Goal: Task Accomplishment & Management: Manage account settings

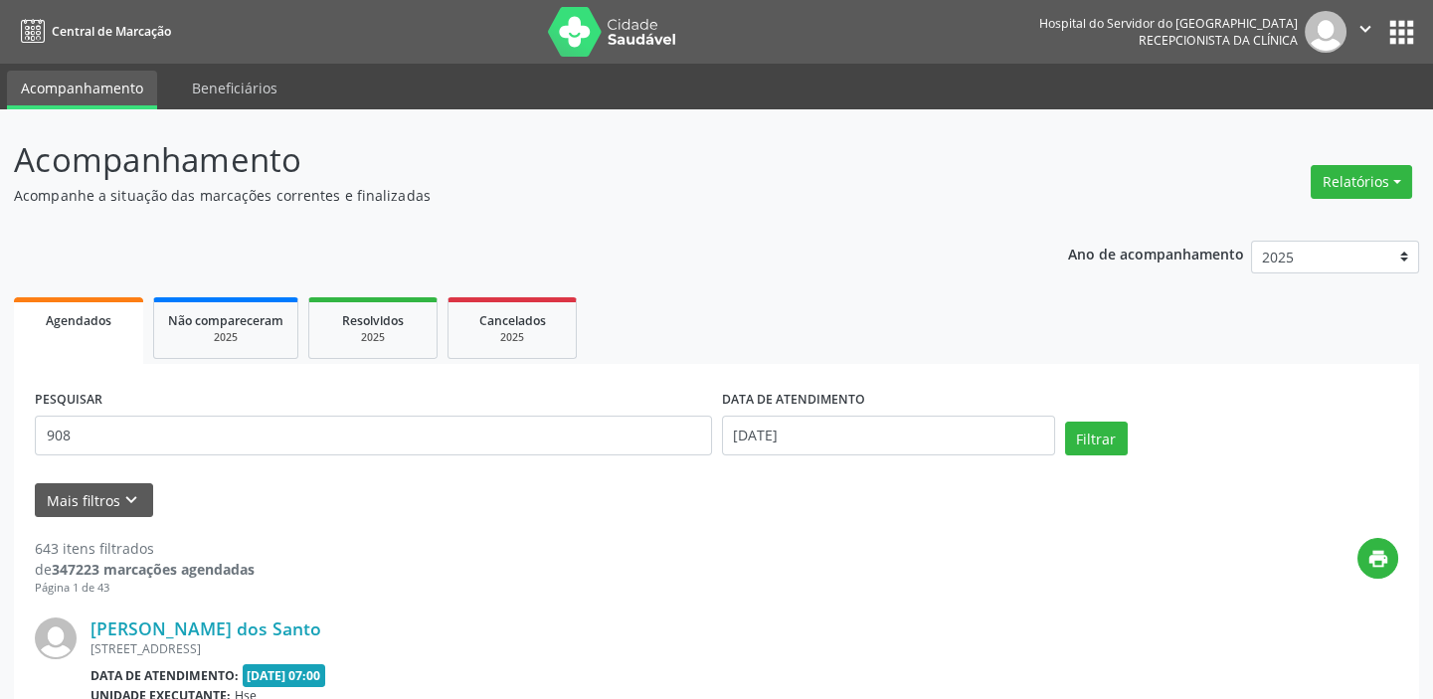
type input "908"
click at [991, 439] on input "[DATE]" at bounding box center [888, 436] width 333 height 40
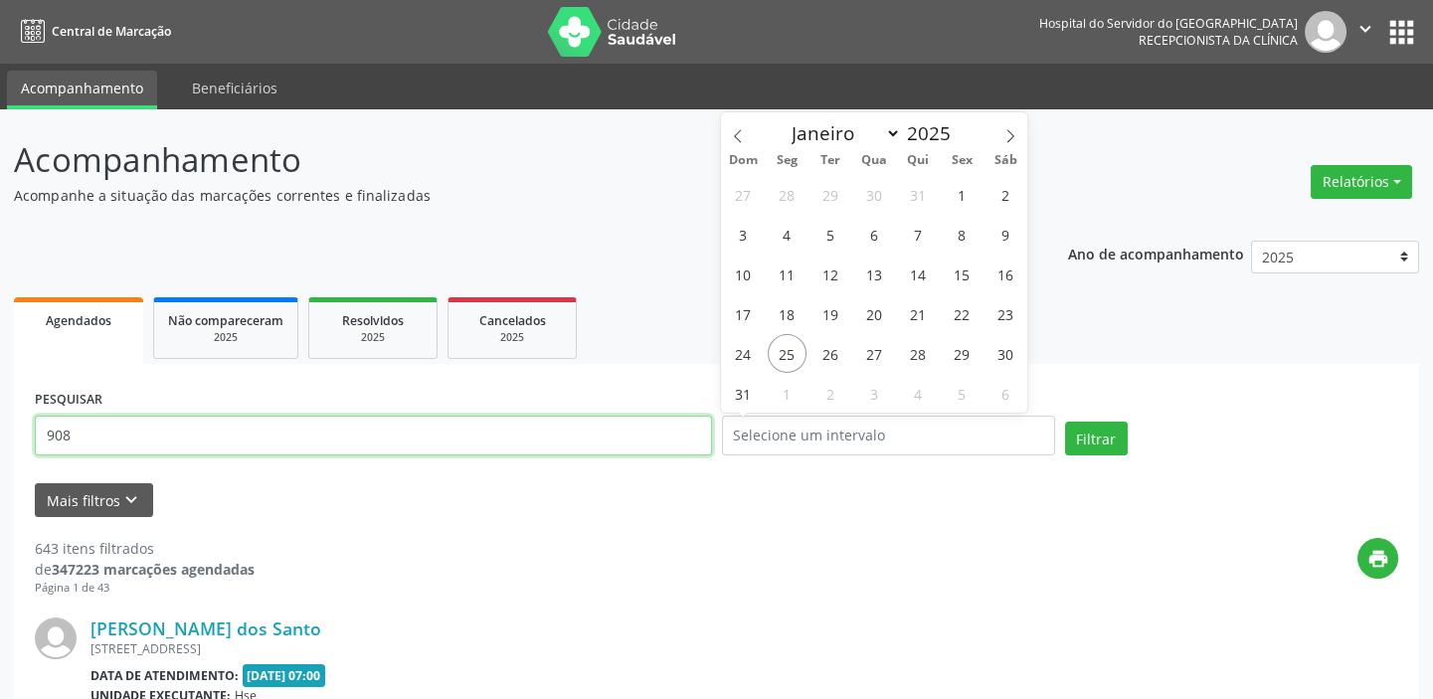
click at [378, 430] on input "908" at bounding box center [373, 436] width 677 height 40
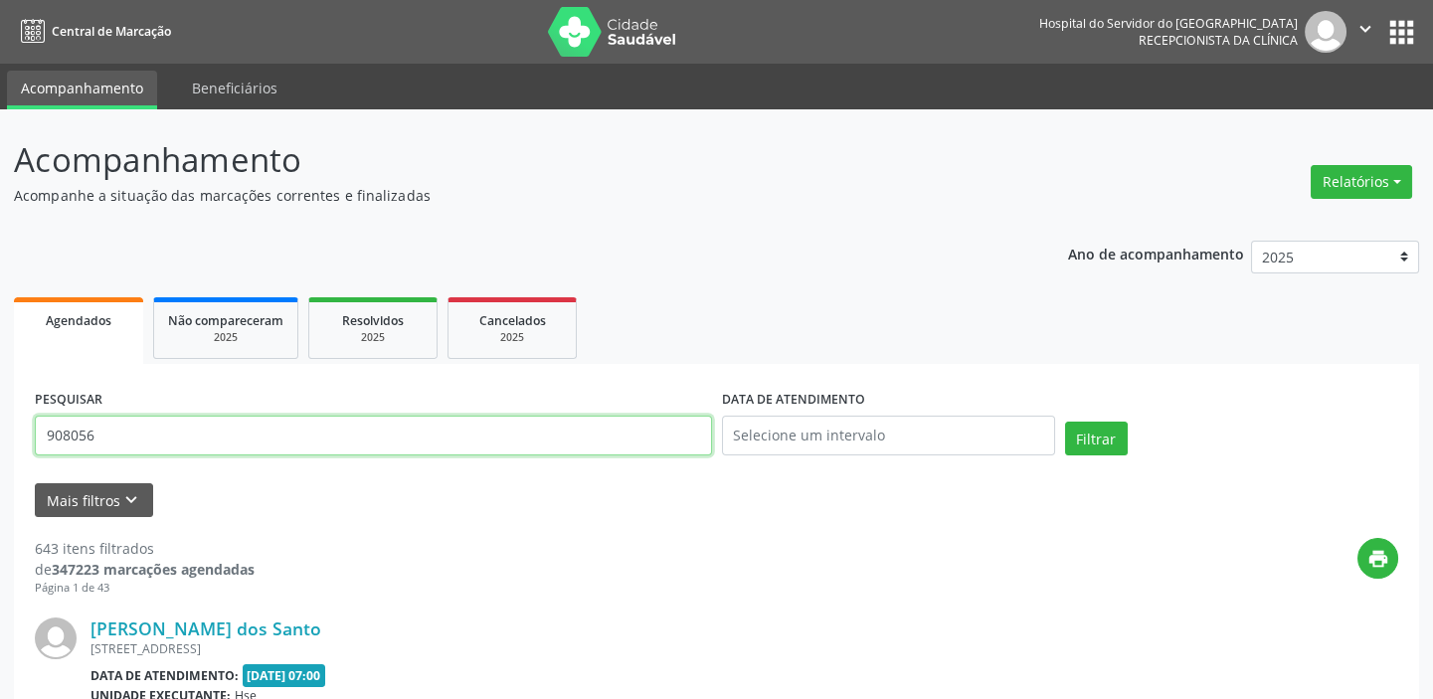
click at [133, 427] on input "908056" at bounding box center [373, 436] width 677 height 40
type input "90805640444"
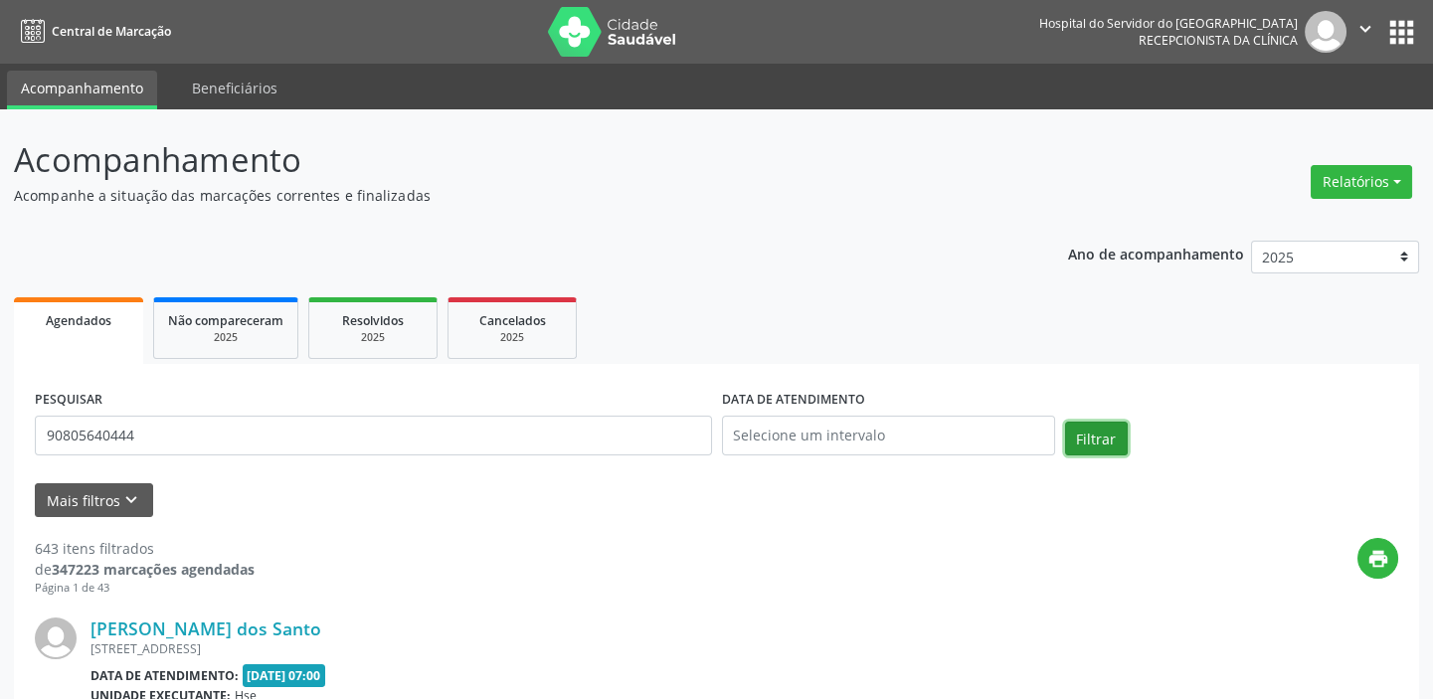
click at [1070, 437] on button "Filtrar" at bounding box center [1096, 439] width 63 height 34
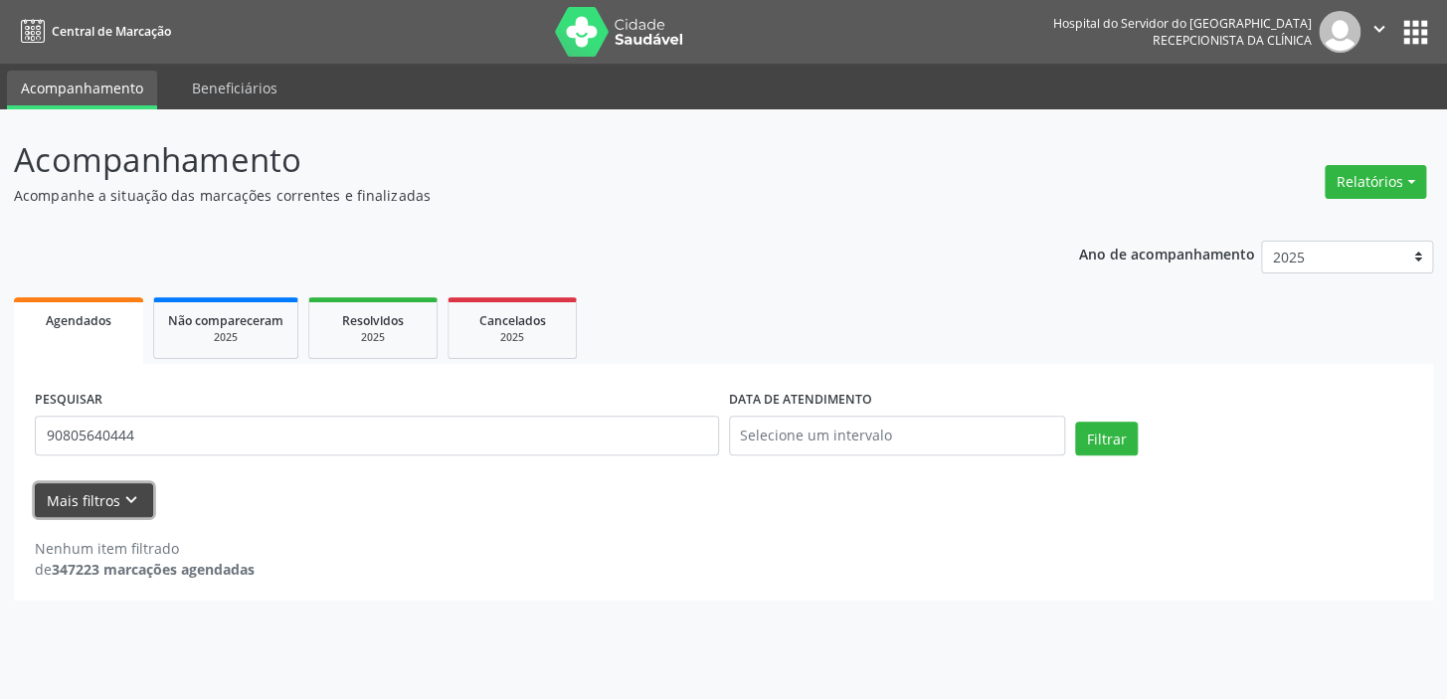
click at [65, 503] on button "Mais filtros keyboard_arrow_down" at bounding box center [94, 500] width 118 height 35
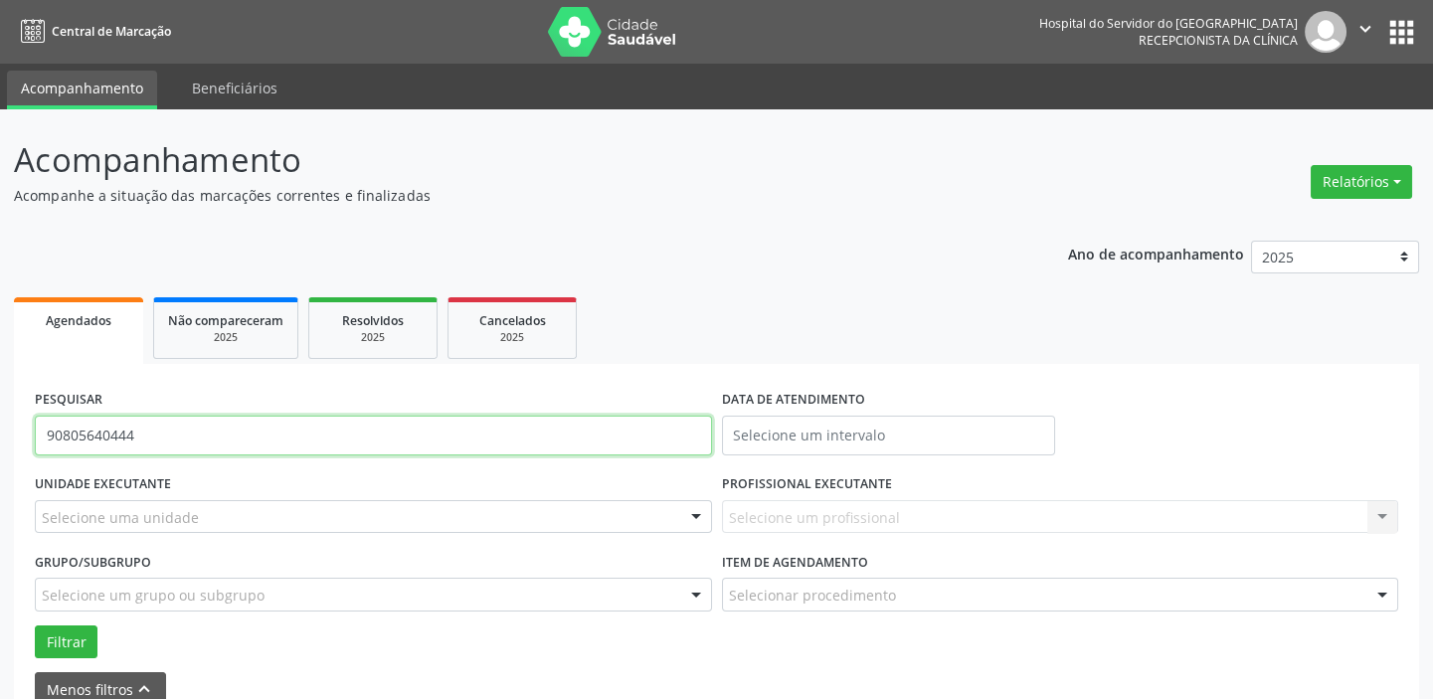
drag, startPoint x: 277, startPoint y: 432, endPoint x: 0, endPoint y: 445, distance: 277.8
click at [0, 445] on div "Acompanhamento Acompanhe a situação das marcações correntes e finalizadas Relat…" at bounding box center [716, 456] width 1433 height 695
click at [138, 427] on input "text" at bounding box center [373, 436] width 677 height 40
type input "0"
type input "[DATE]"
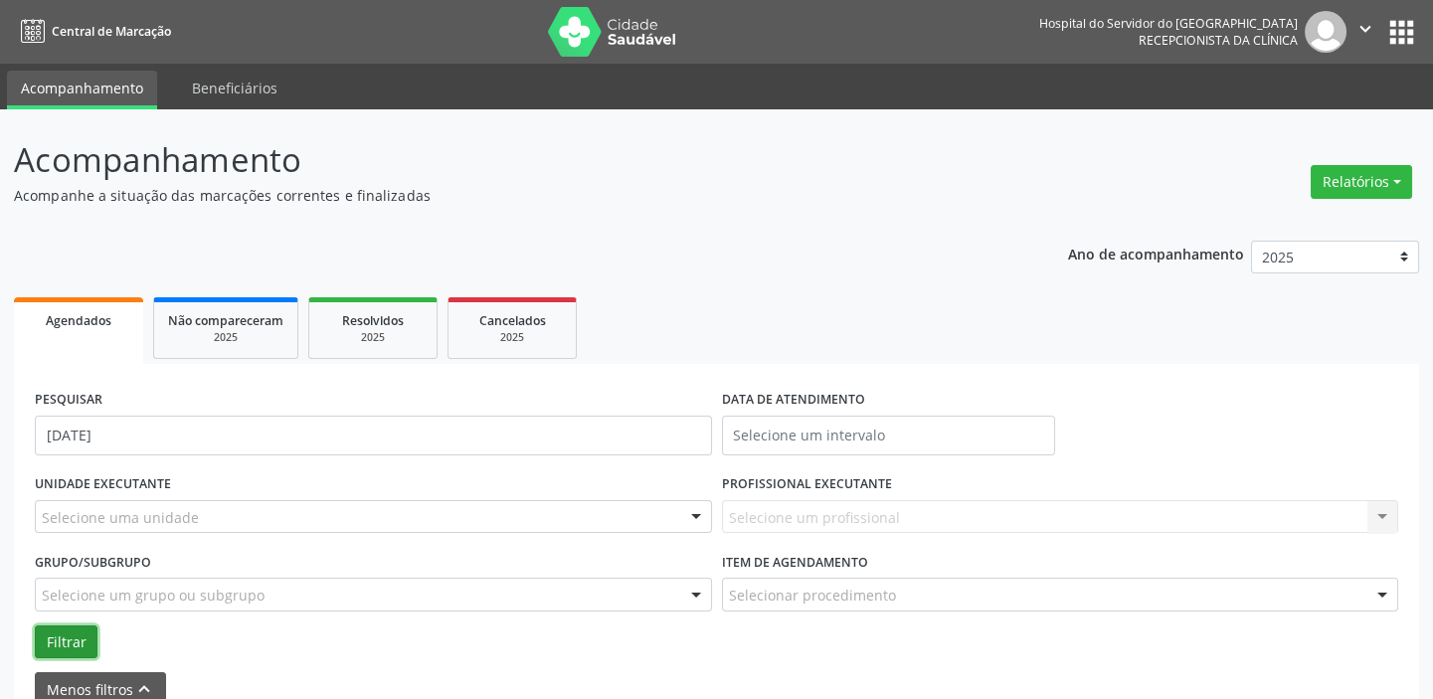
click at [59, 631] on button "Filtrar" at bounding box center [66, 642] width 63 height 34
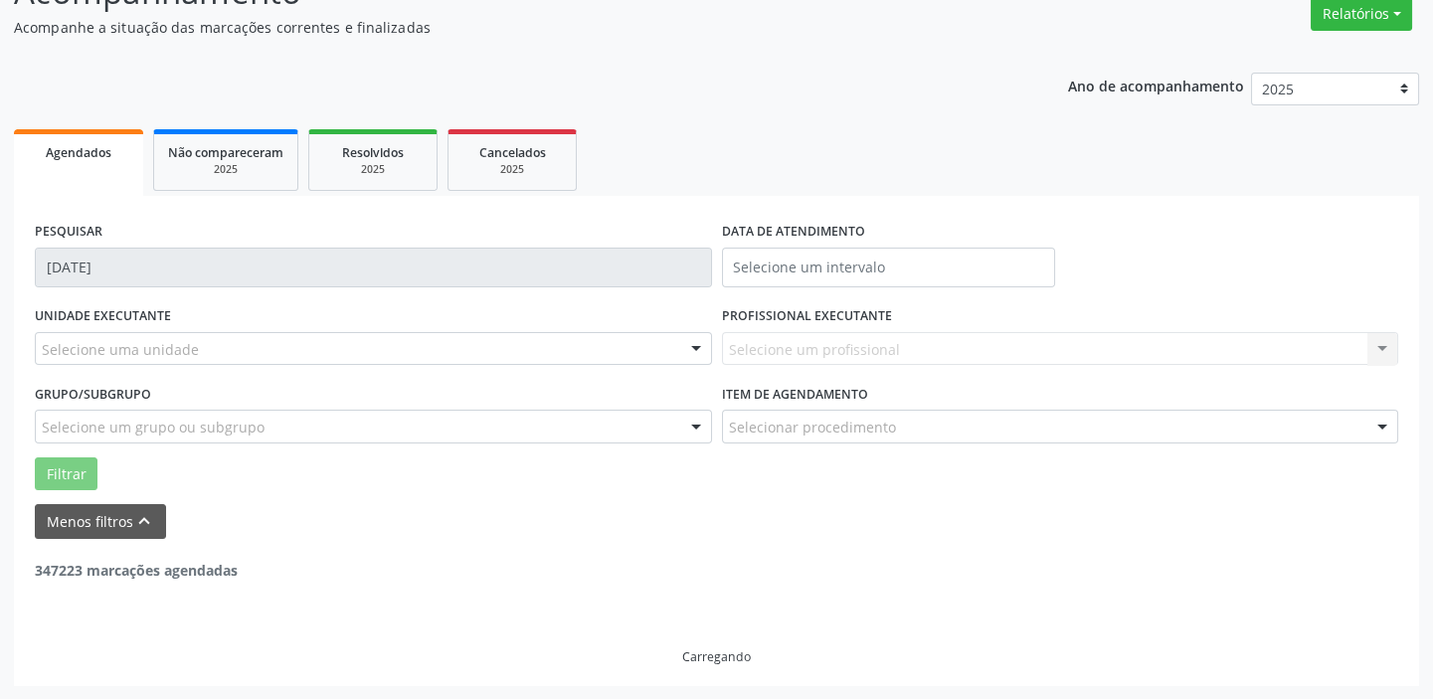
scroll to position [103, 0]
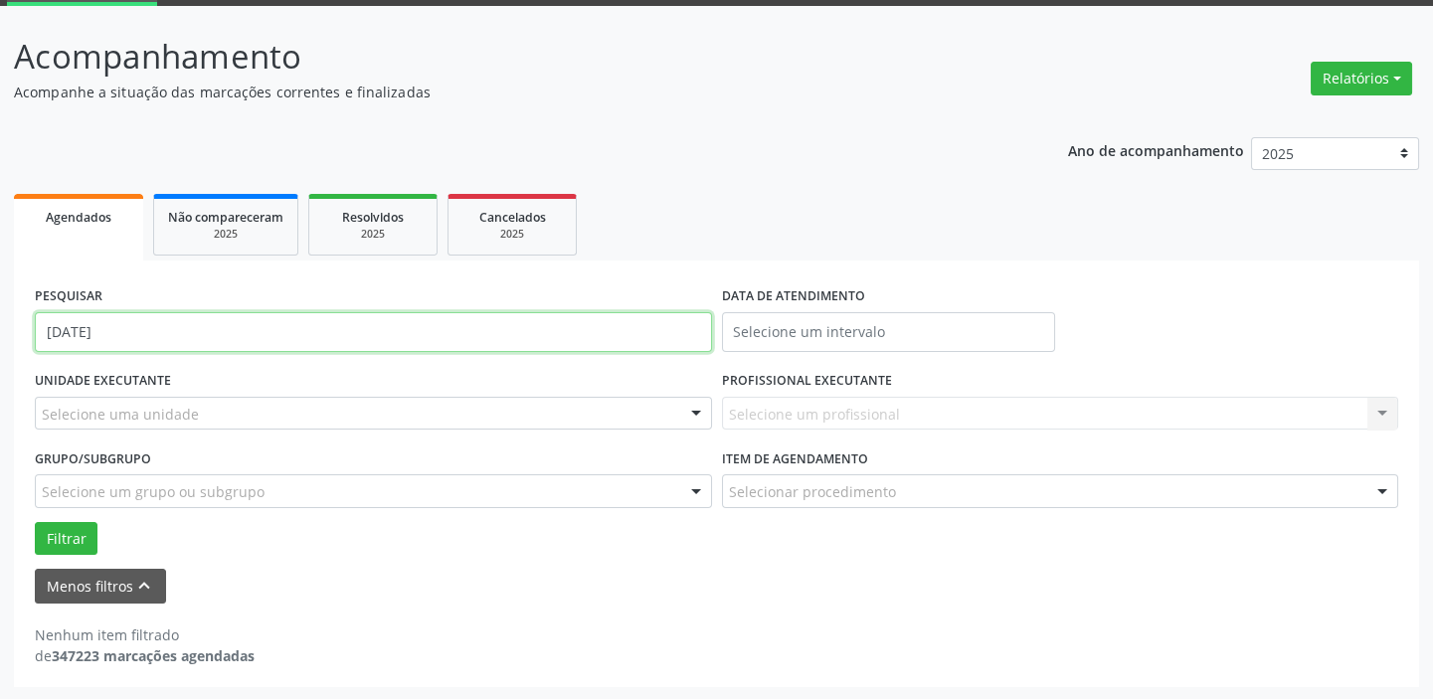
drag, startPoint x: 245, startPoint y: 339, endPoint x: 10, endPoint y: 284, distance: 240.9
click at [10, 284] on div "Acompanhamento Acompanhe a situação das marcações correntes e finalizadas Relat…" at bounding box center [716, 353] width 1433 height 695
click at [481, 321] on input "text" at bounding box center [373, 332] width 677 height 40
paste input "90805640444"
type input "9"
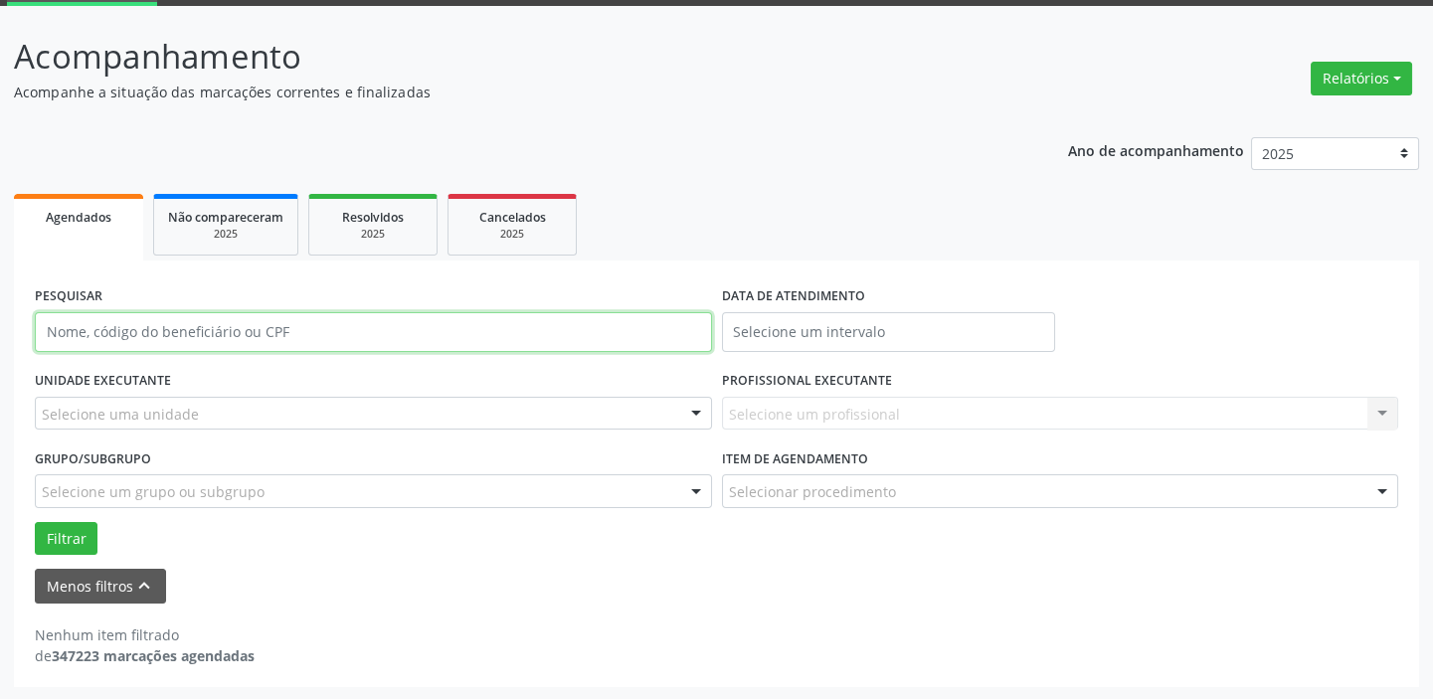
paste input "[PERSON_NAME]"
click at [35, 522] on button "Filtrar" at bounding box center [66, 539] width 63 height 34
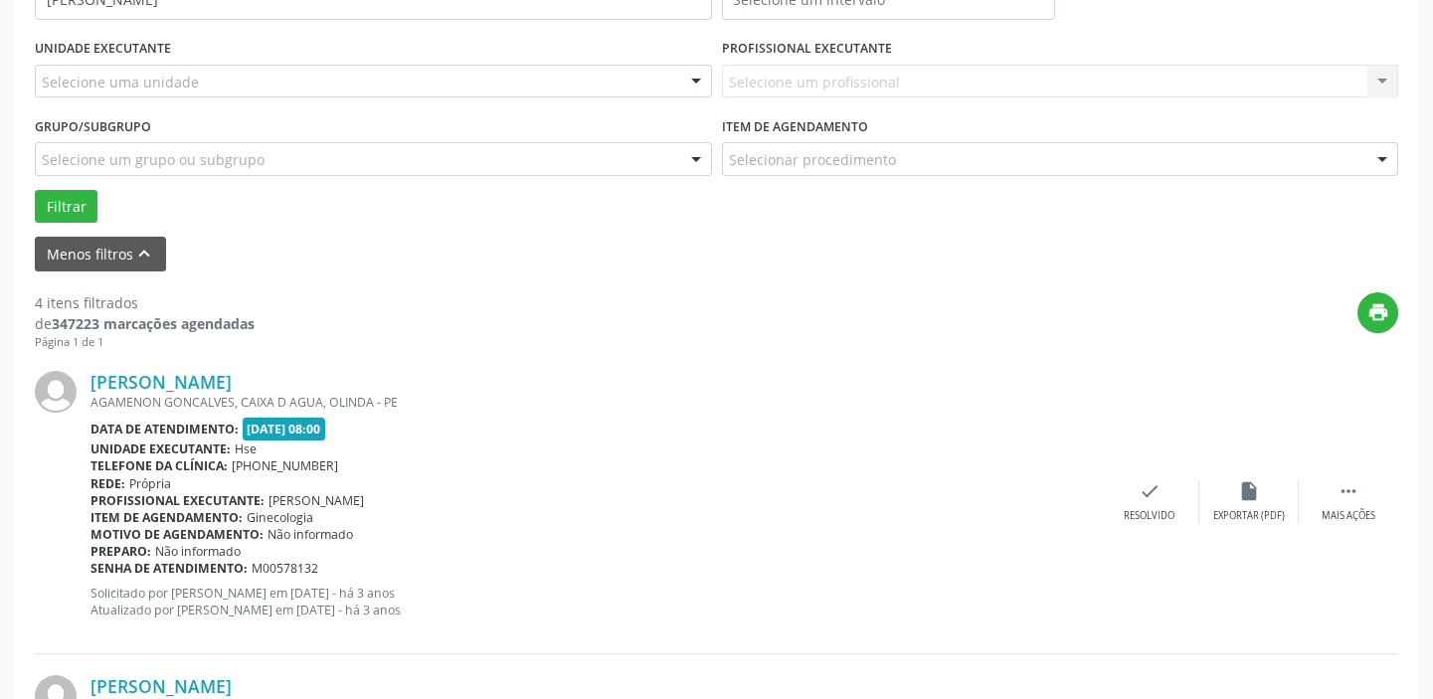
scroll to position [465, 0]
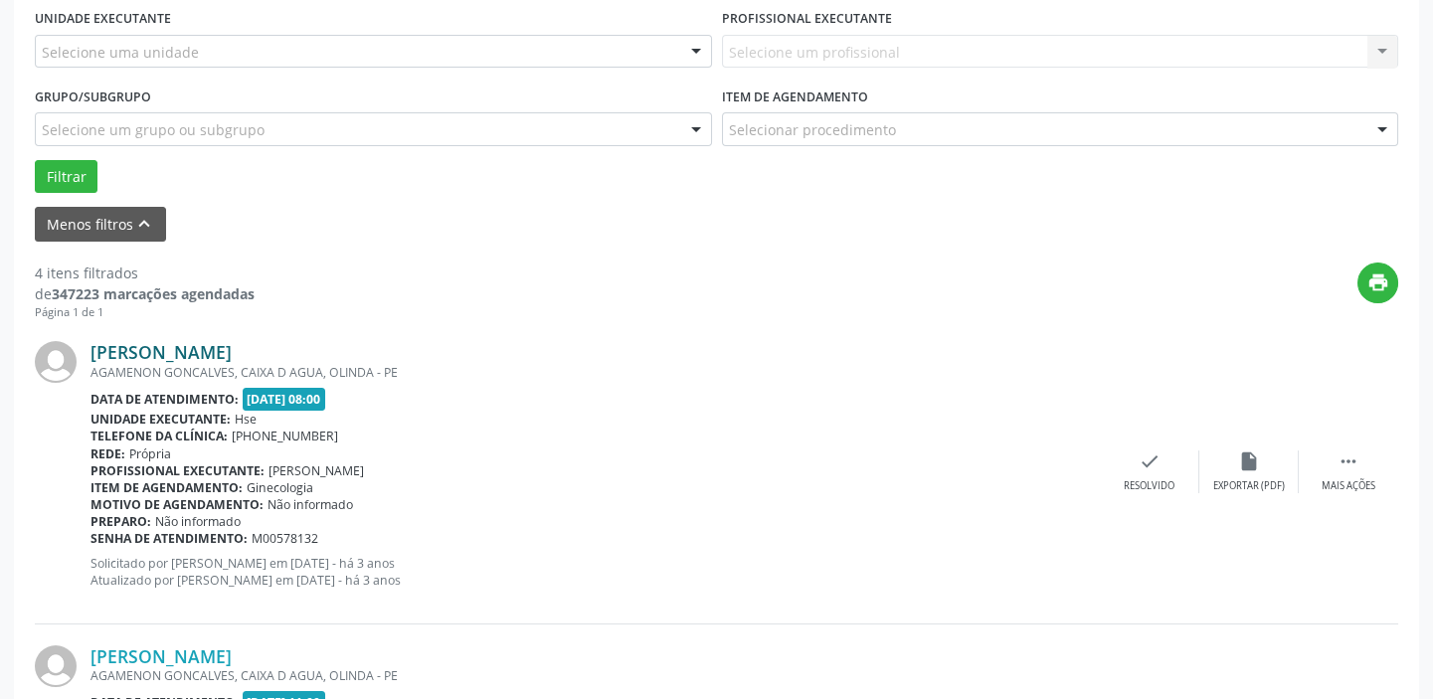
click at [174, 358] on link "[PERSON_NAME]" at bounding box center [160, 352] width 141 height 22
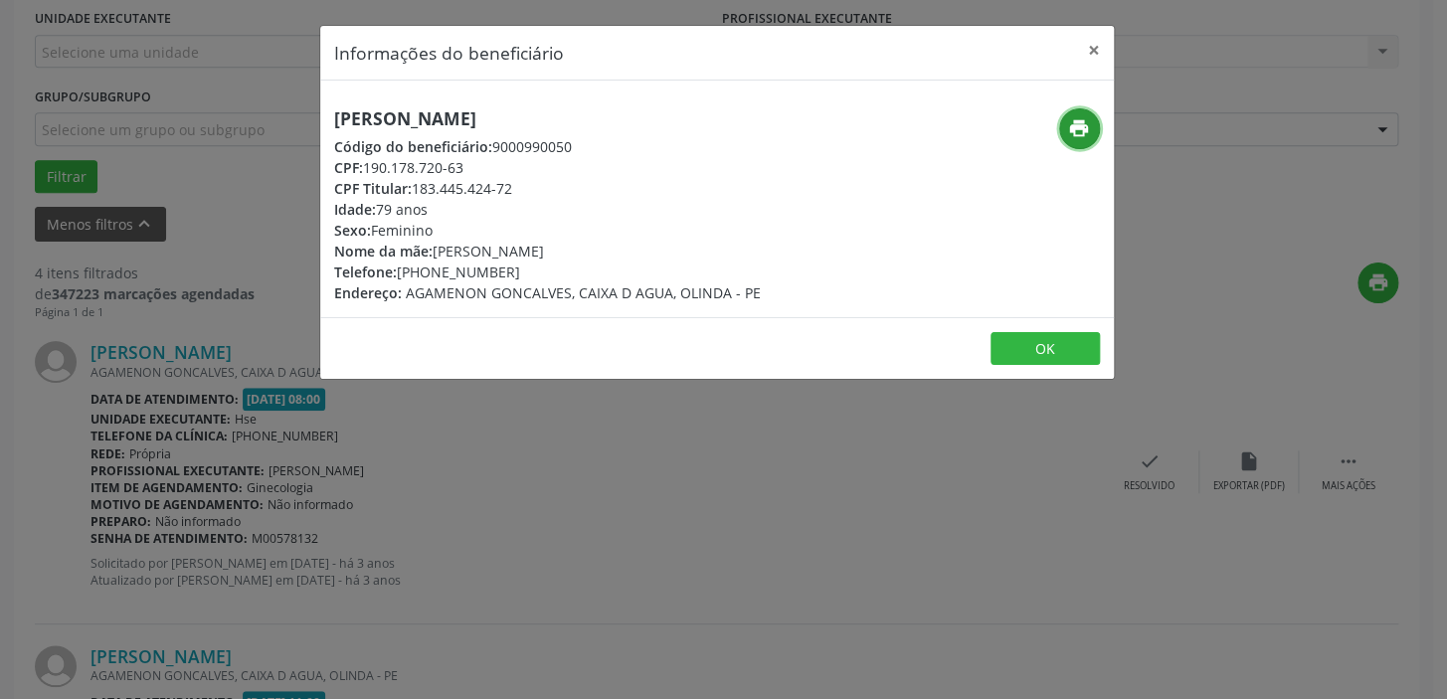
click at [1068, 118] on icon "print" at bounding box center [1079, 128] width 22 height 22
click at [1088, 45] on button "×" at bounding box center [1094, 50] width 40 height 49
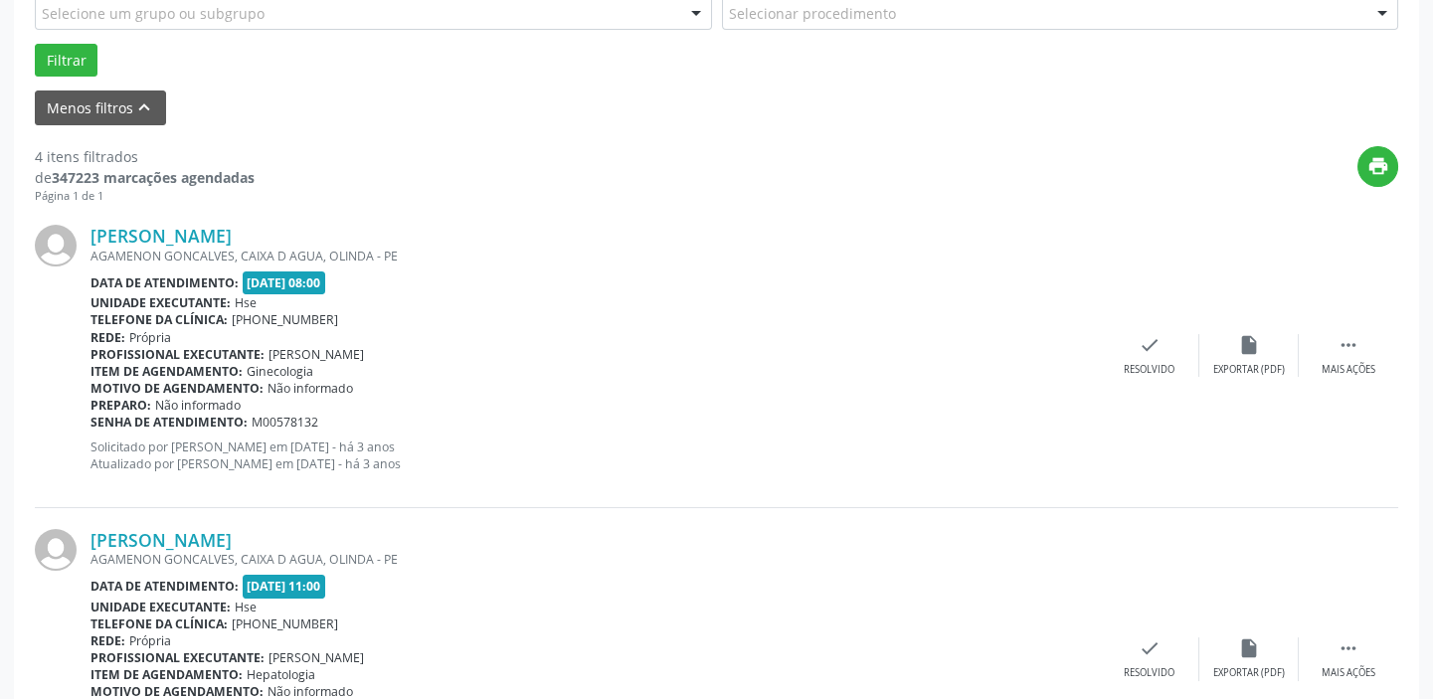
scroll to position [736, 0]
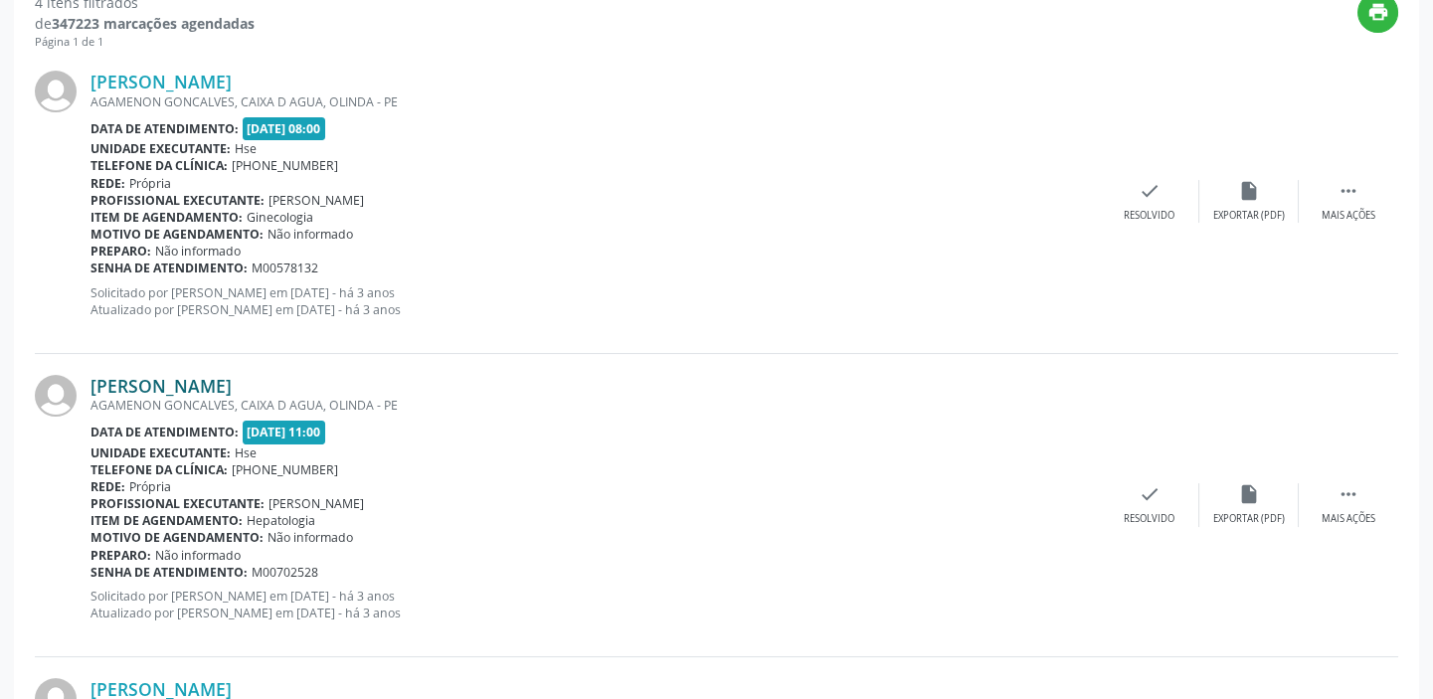
click at [232, 378] on link "[PERSON_NAME]" at bounding box center [160, 386] width 141 height 22
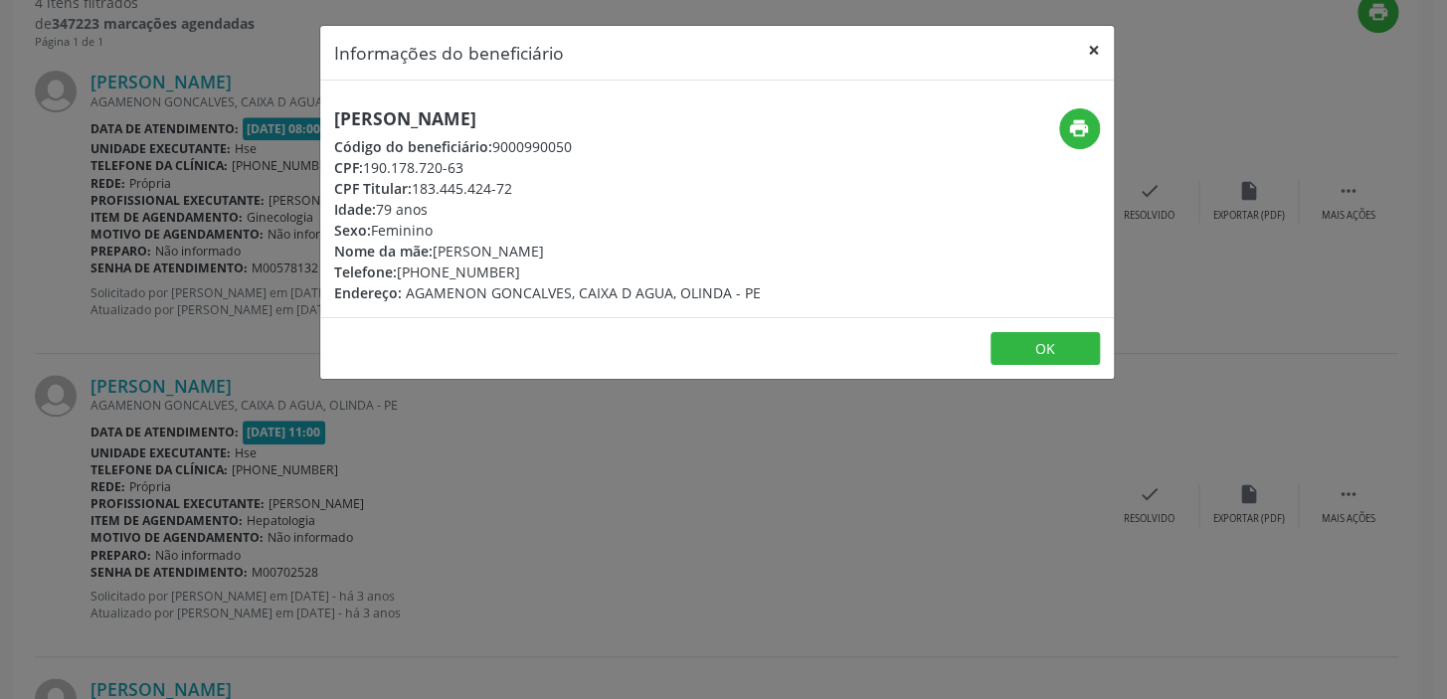
click at [1094, 47] on button "×" at bounding box center [1094, 50] width 40 height 49
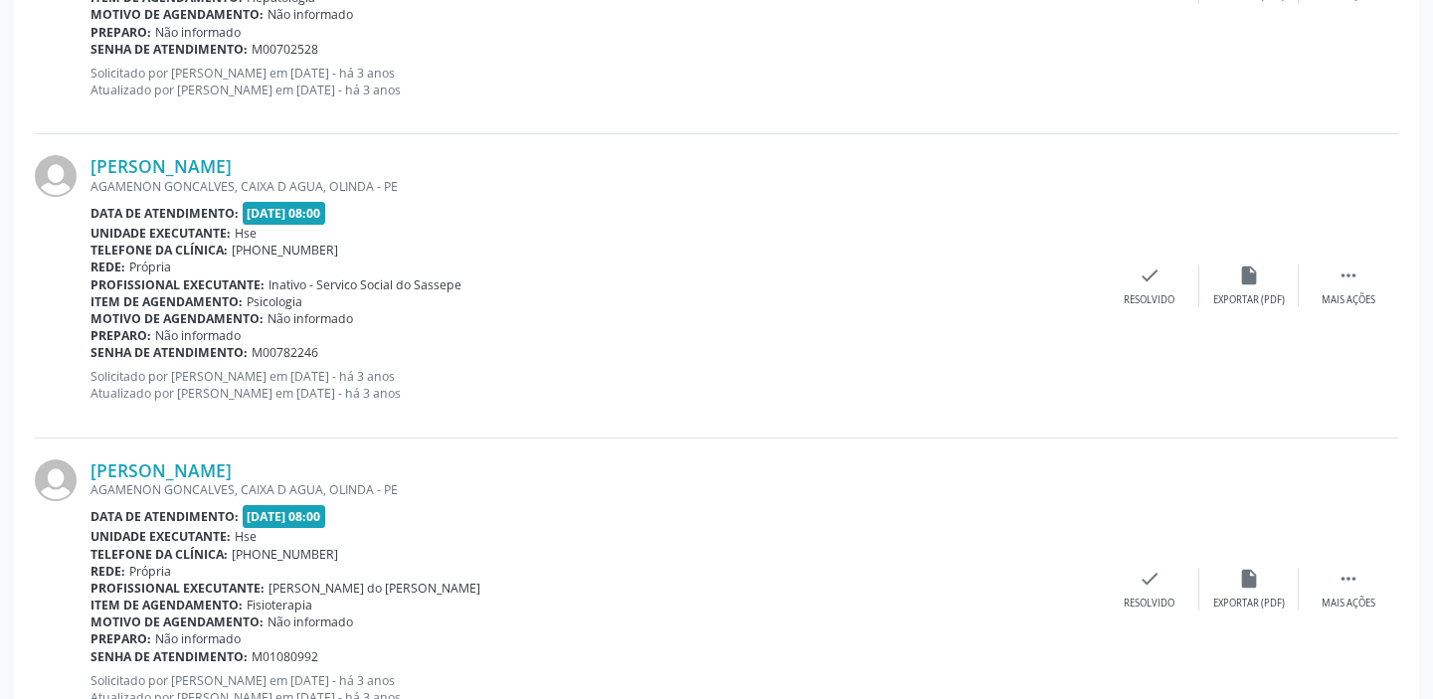
scroll to position [1332, 0]
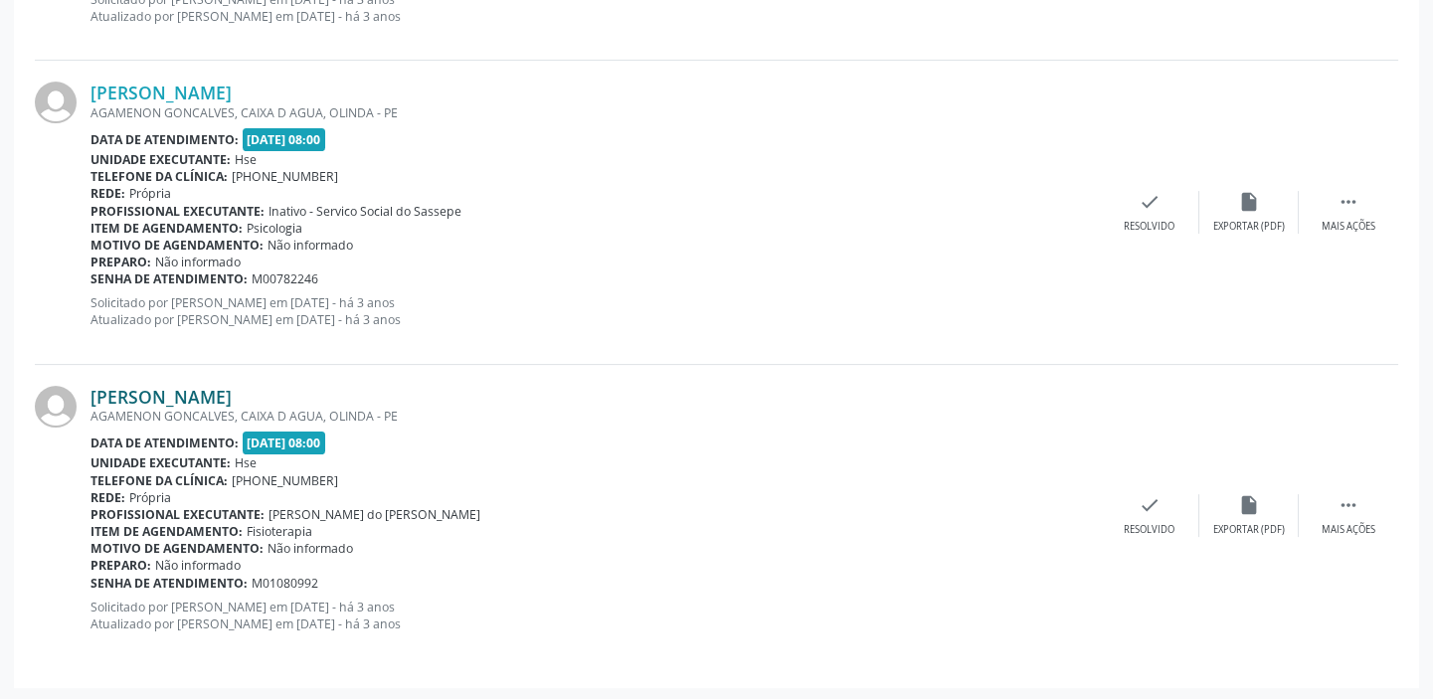
click at [126, 386] on link "[PERSON_NAME]" at bounding box center [160, 397] width 141 height 22
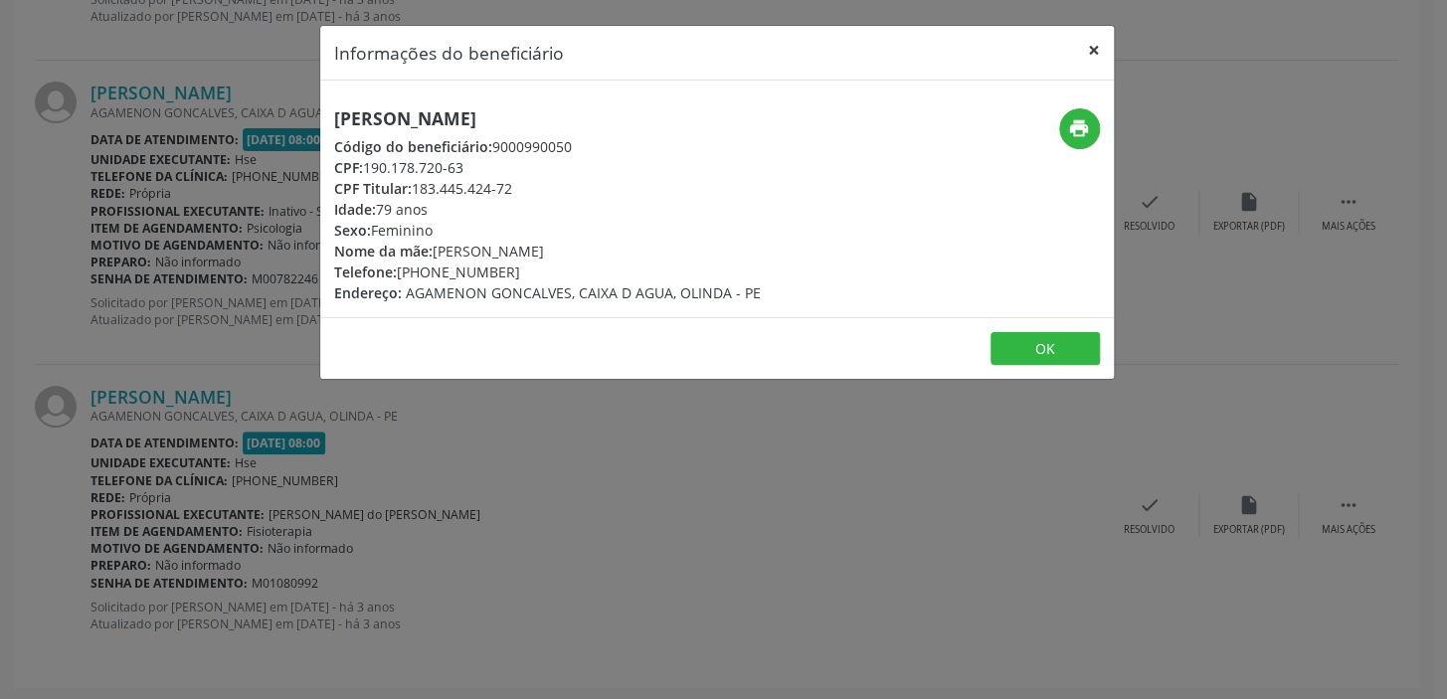
click at [1095, 46] on button "×" at bounding box center [1094, 50] width 40 height 49
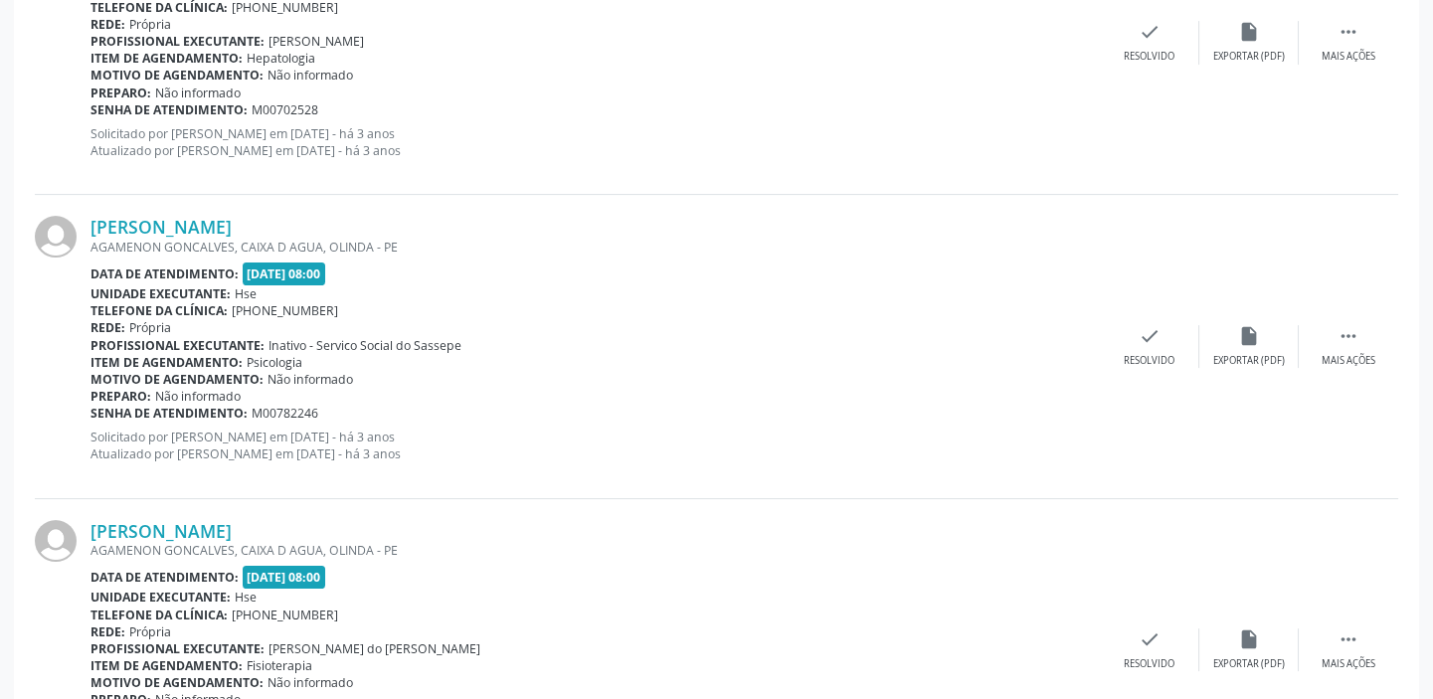
scroll to position [971, 0]
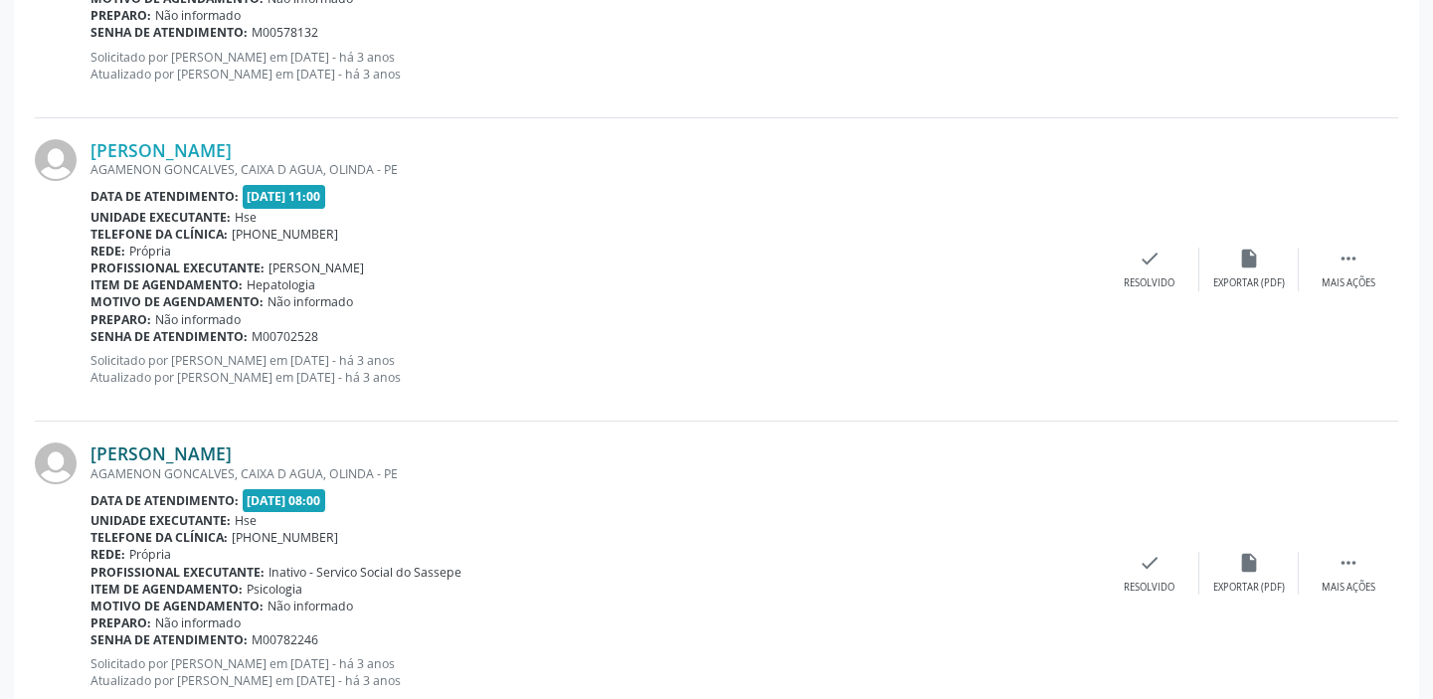
click at [162, 448] on link "[PERSON_NAME]" at bounding box center [160, 453] width 141 height 22
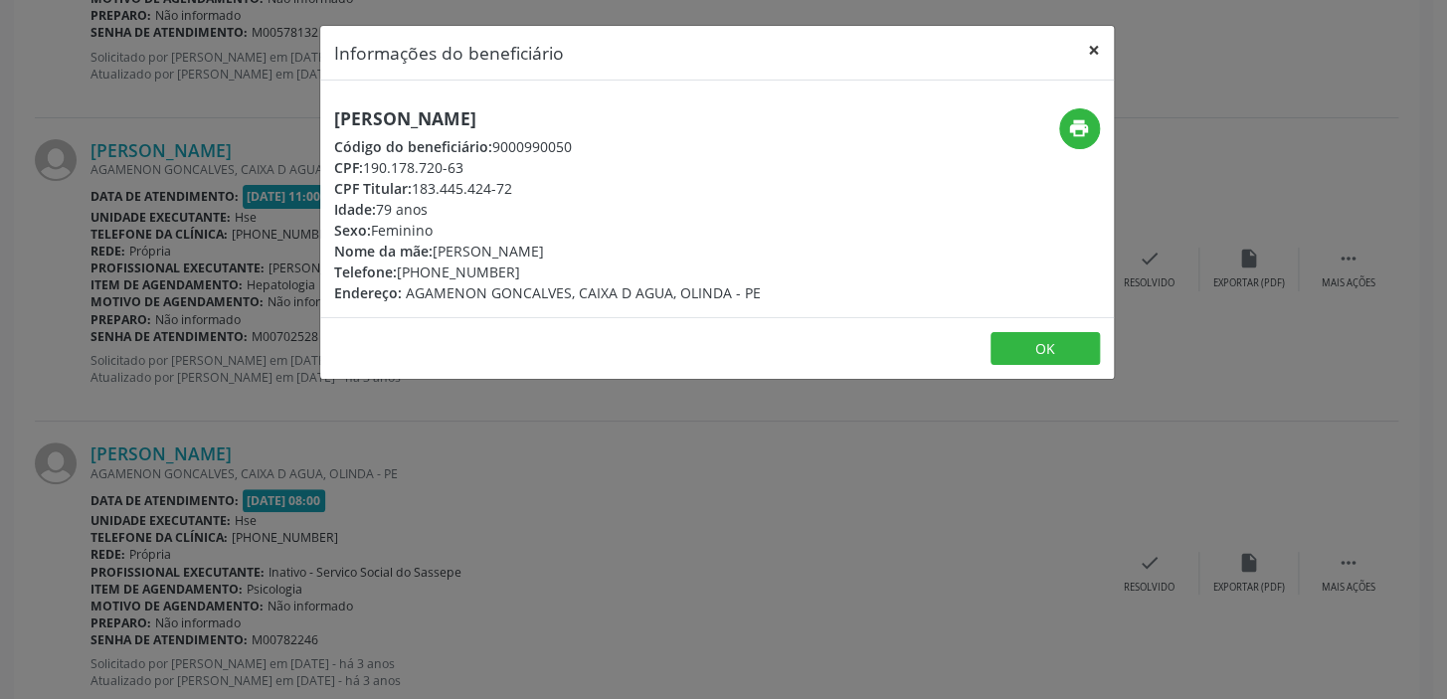
click at [1094, 43] on button "×" at bounding box center [1094, 50] width 40 height 49
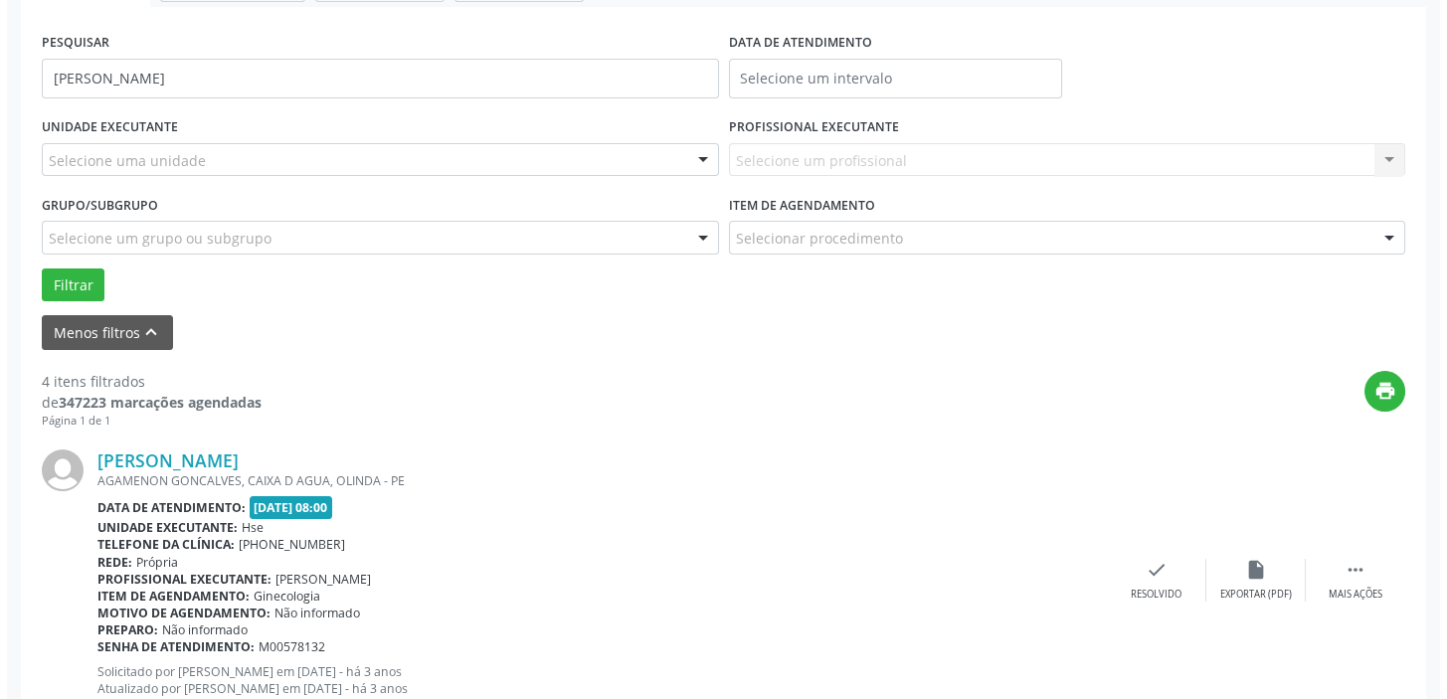
scroll to position [158, 0]
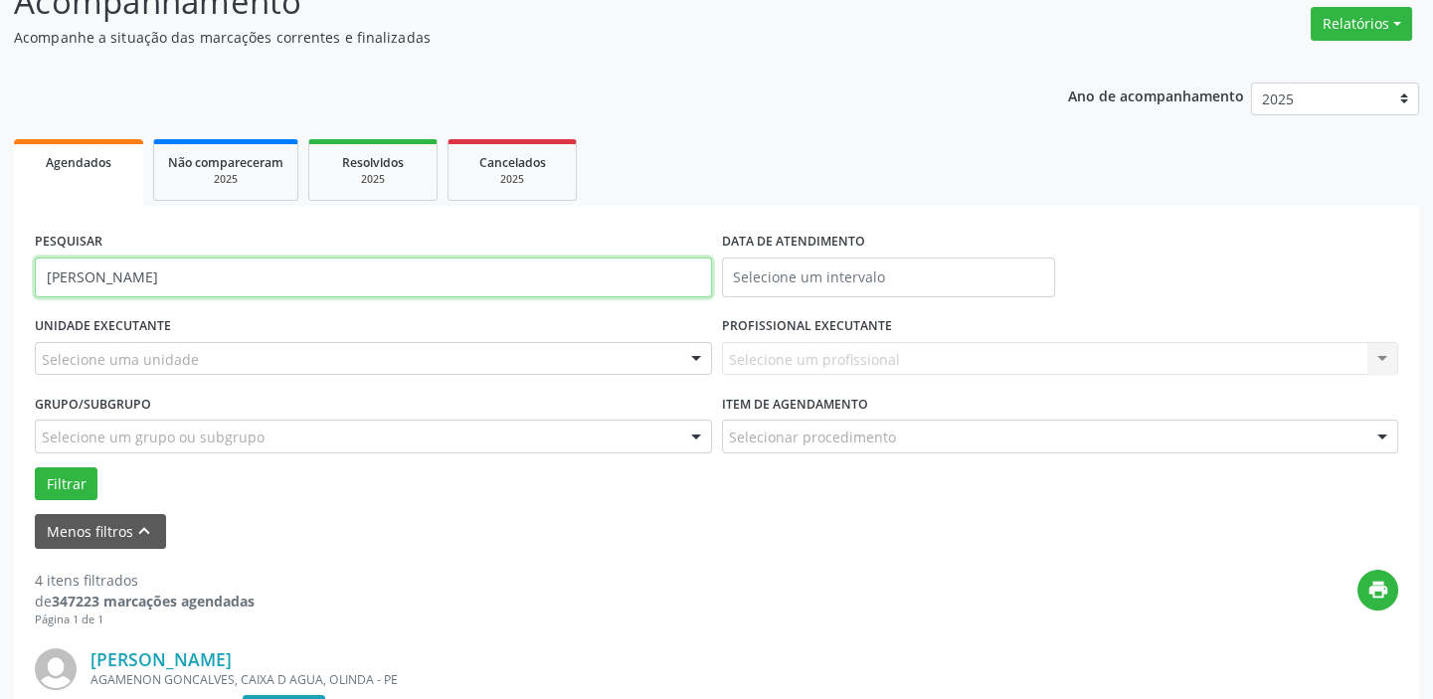
click at [365, 271] on input "[PERSON_NAME]" at bounding box center [373, 278] width 677 height 40
type input "l"
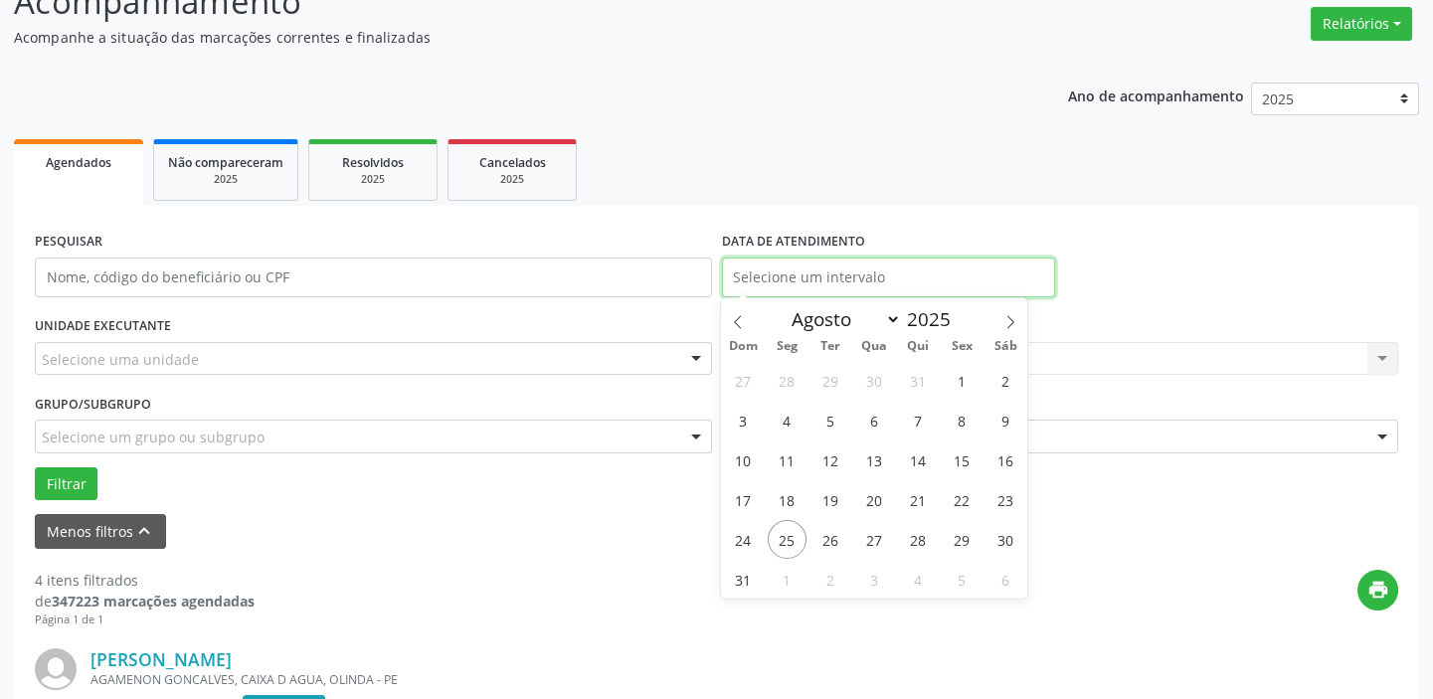
click at [905, 278] on input "text" at bounding box center [888, 278] width 333 height 40
click at [788, 538] on span "25" at bounding box center [787, 539] width 39 height 39
type input "[DATE]"
click at [788, 538] on span "25" at bounding box center [787, 539] width 39 height 39
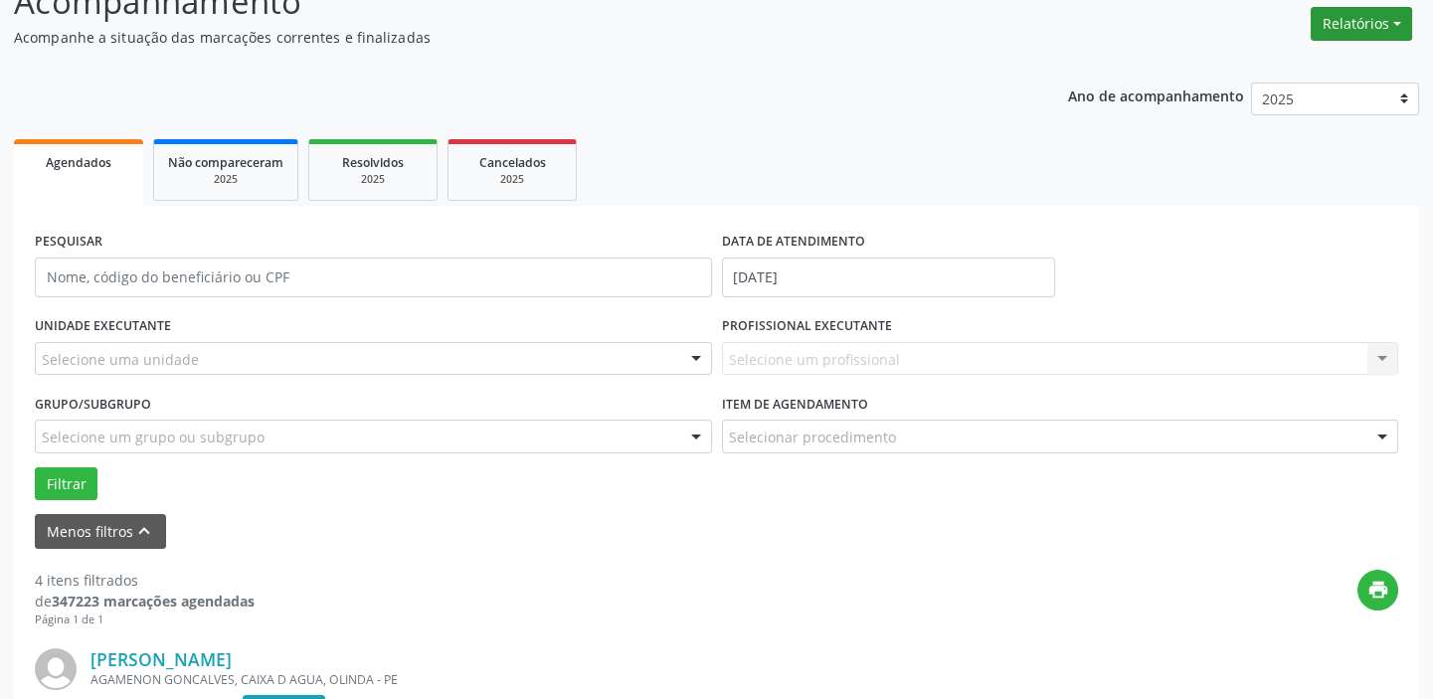
click at [1370, 17] on button "Relatórios" at bounding box center [1361, 24] width 101 height 34
click at [1297, 61] on link "Agendamentos" at bounding box center [1305, 66] width 214 height 28
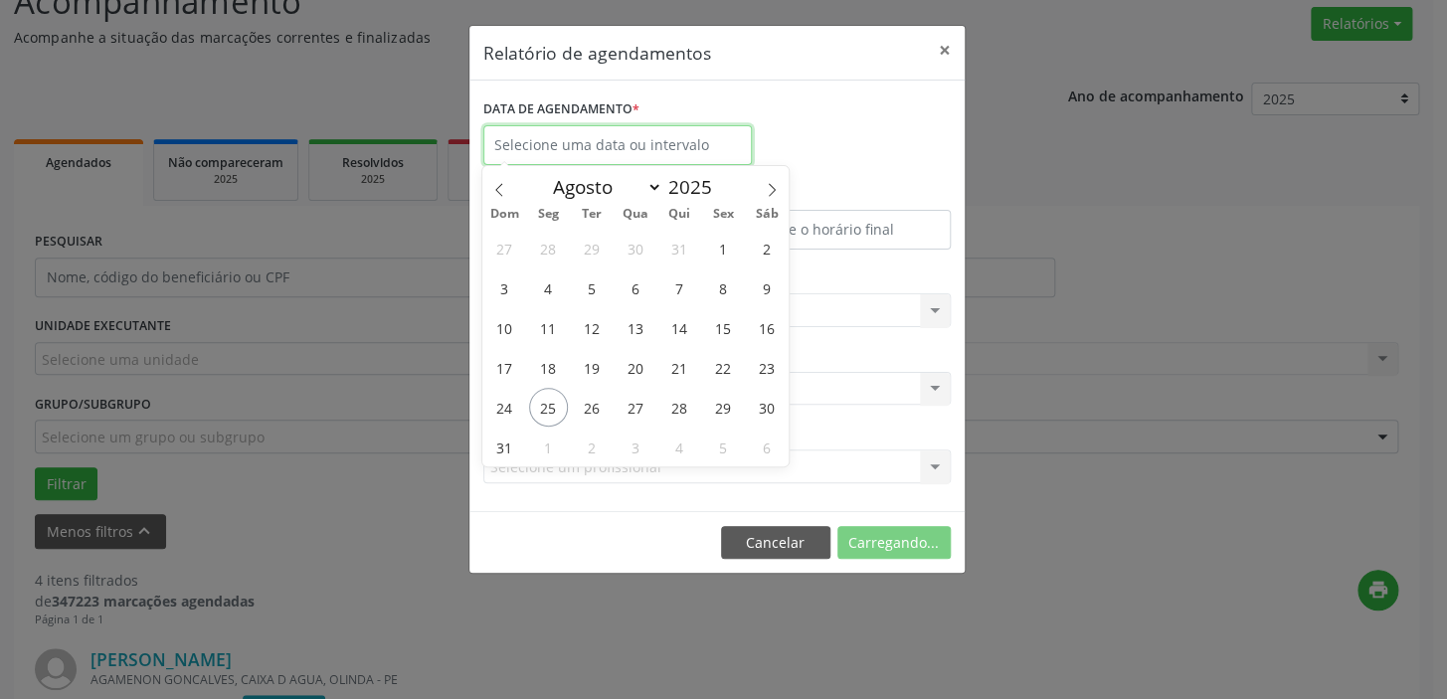
click at [671, 131] on input "text" at bounding box center [617, 145] width 268 height 40
click at [543, 396] on span "25" at bounding box center [548, 407] width 39 height 39
type input "[DATE]"
click at [543, 396] on span "25" at bounding box center [548, 407] width 39 height 39
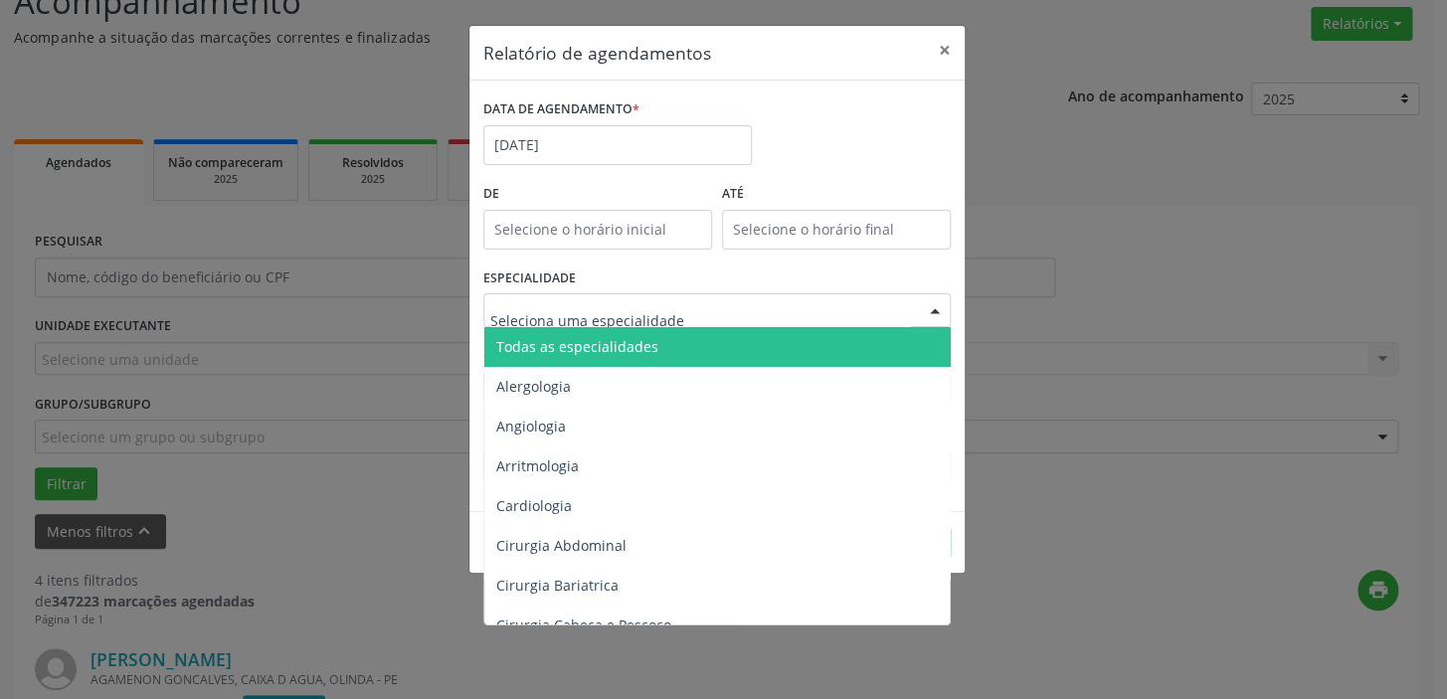
click at [935, 308] on div at bounding box center [935, 311] width 30 height 34
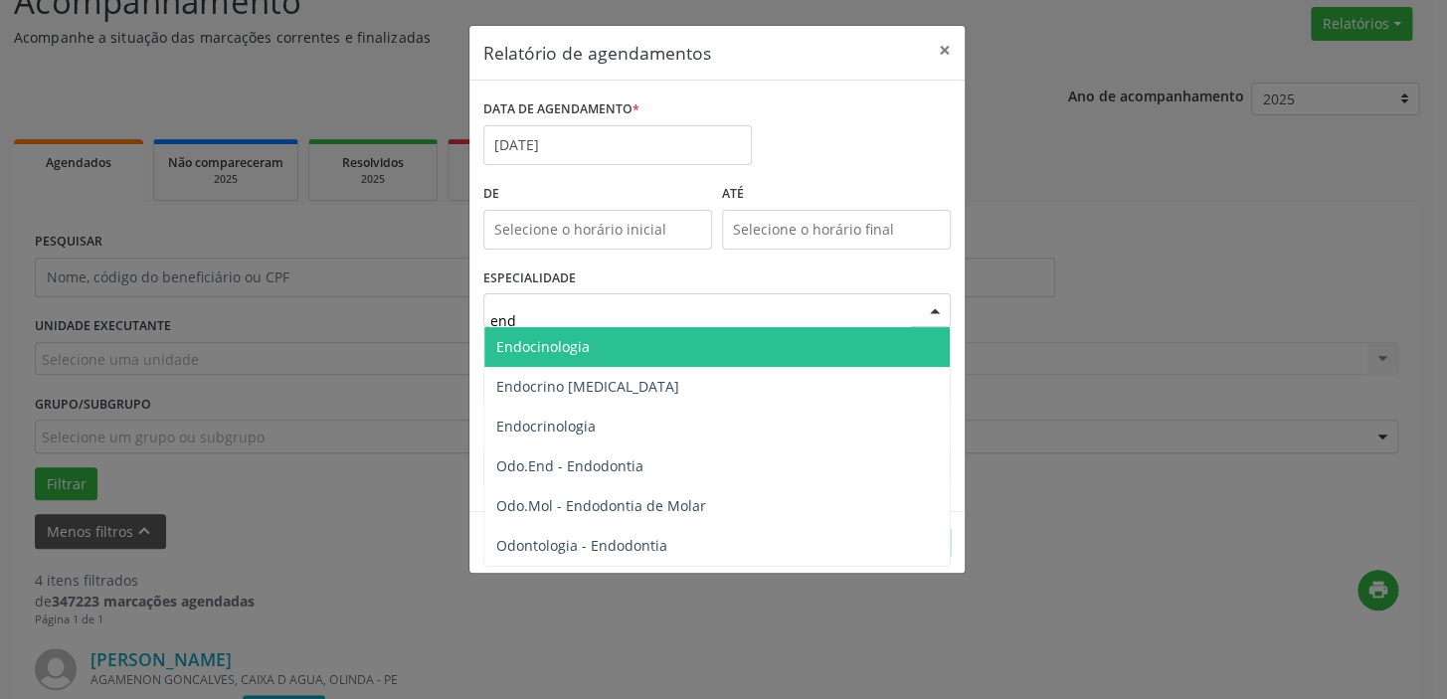
type input "endo"
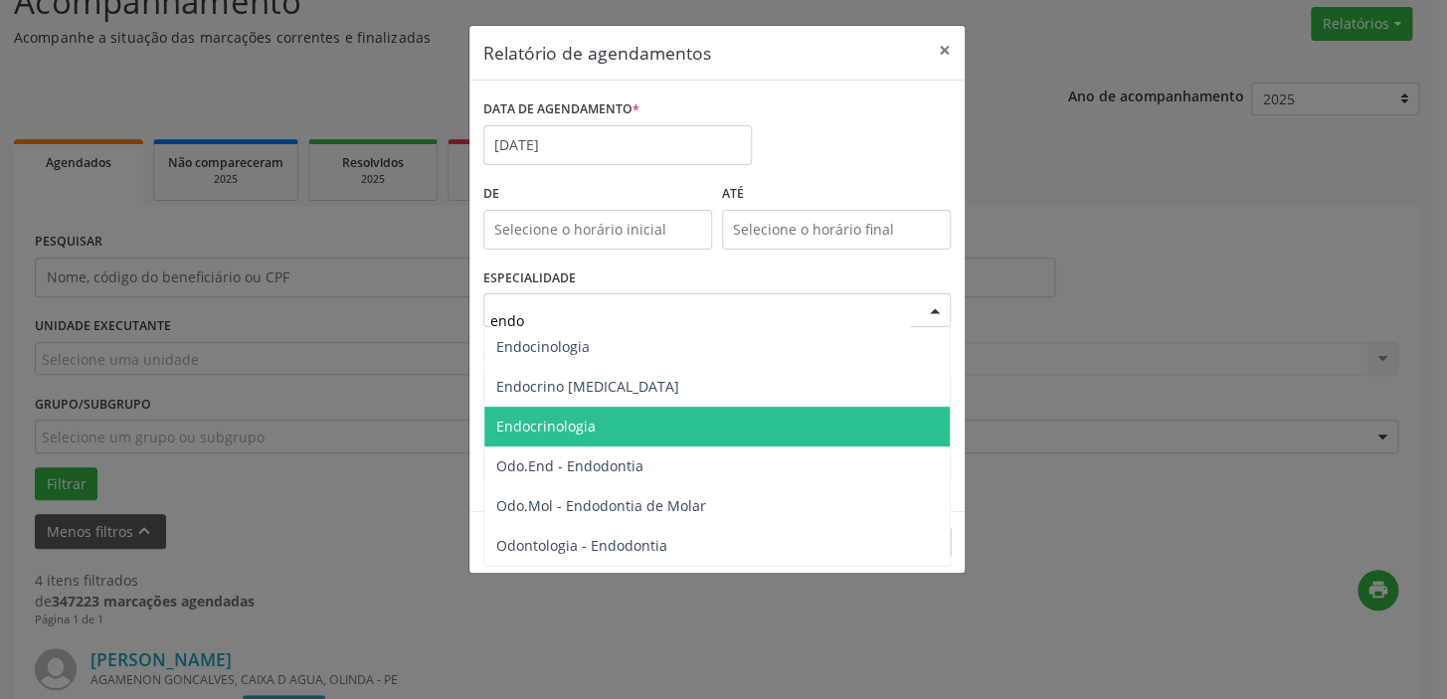
click at [599, 424] on span "Endocrinologia" at bounding box center [716, 427] width 465 height 40
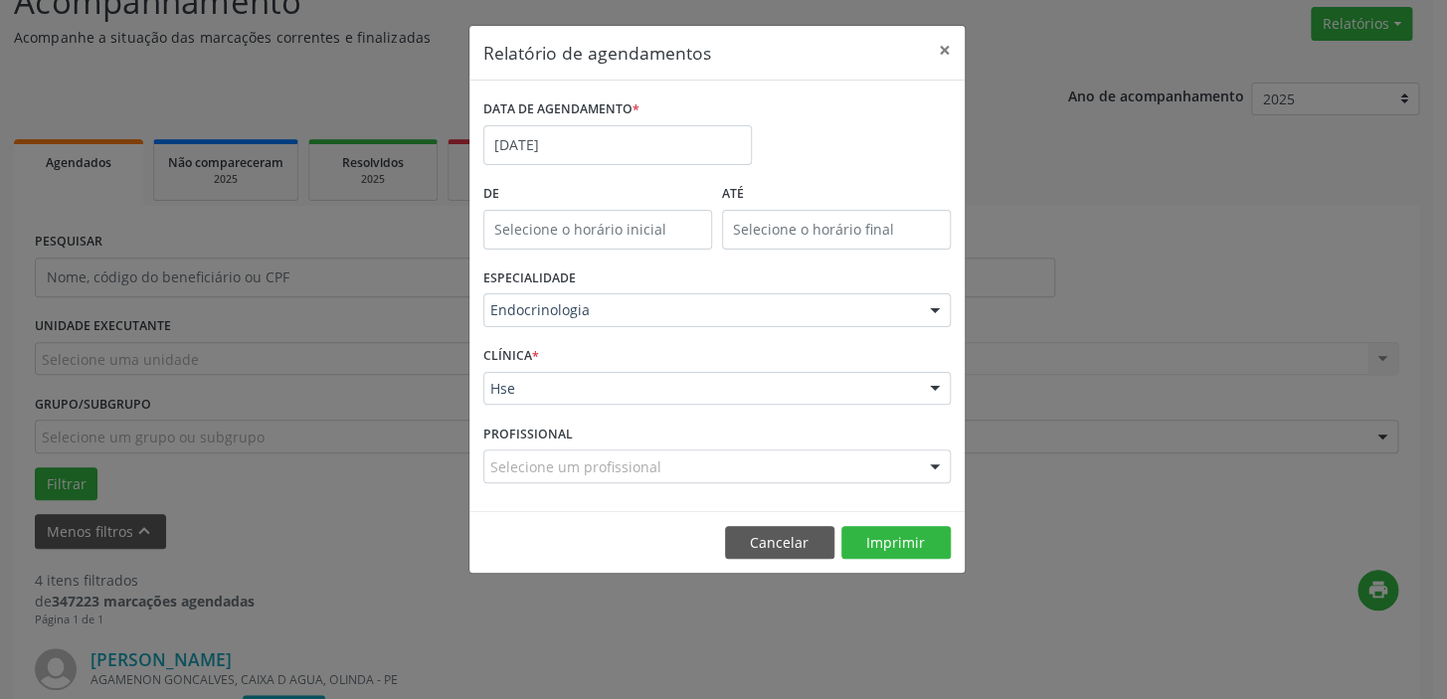
click at [939, 386] on div at bounding box center [935, 390] width 30 height 34
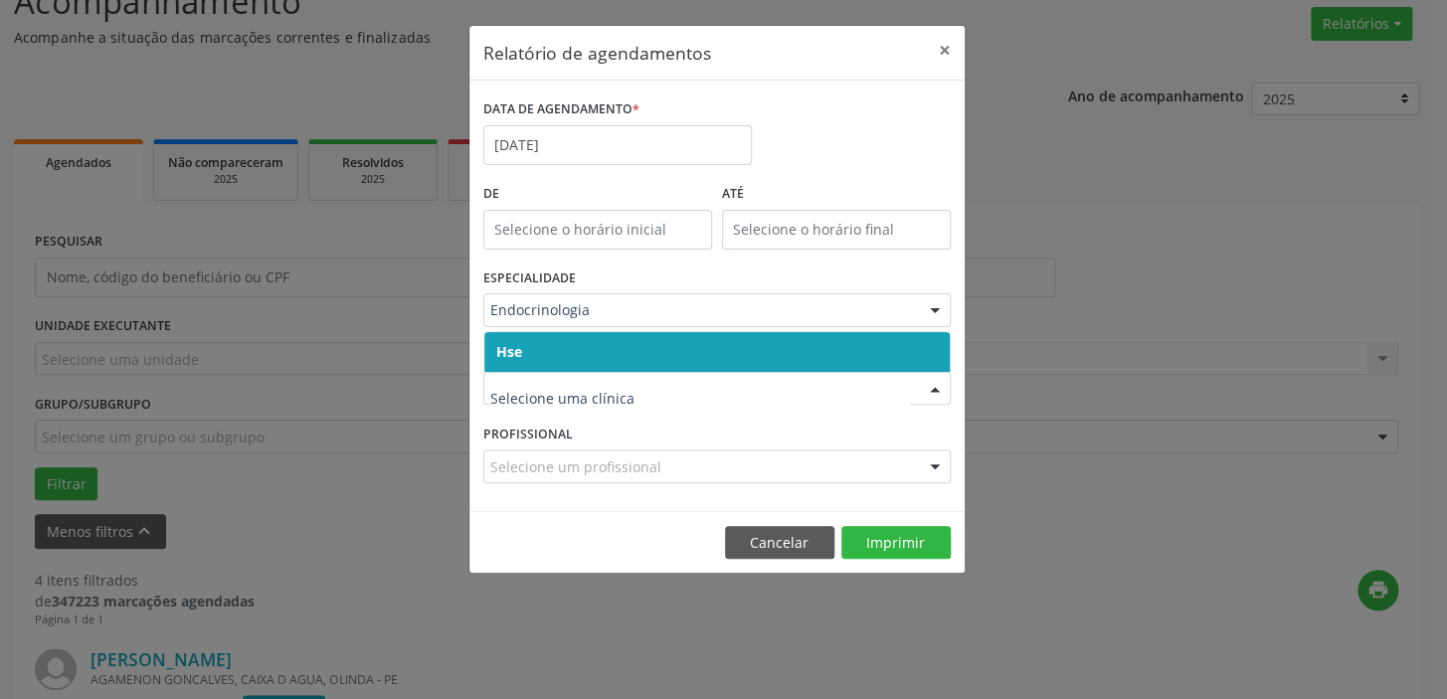
click at [910, 348] on span "Hse" at bounding box center [716, 352] width 465 height 40
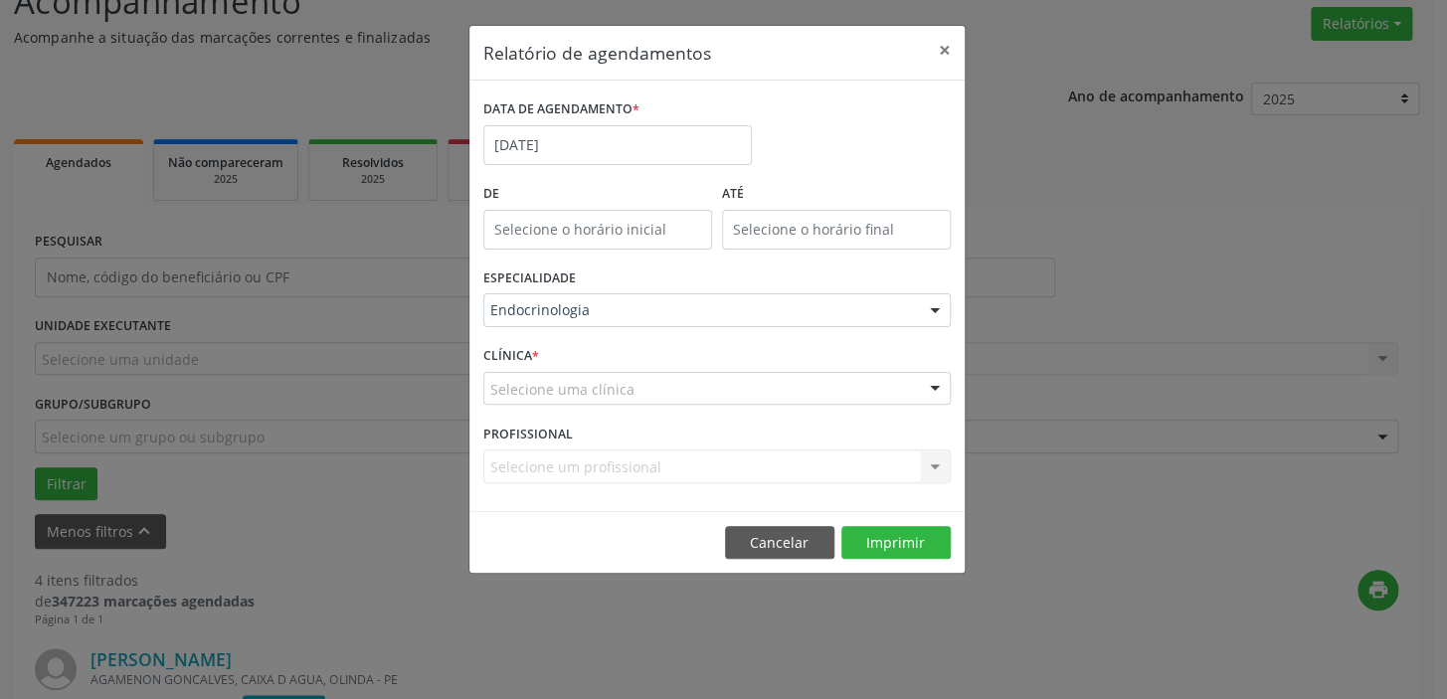
click at [935, 383] on div at bounding box center [935, 390] width 30 height 34
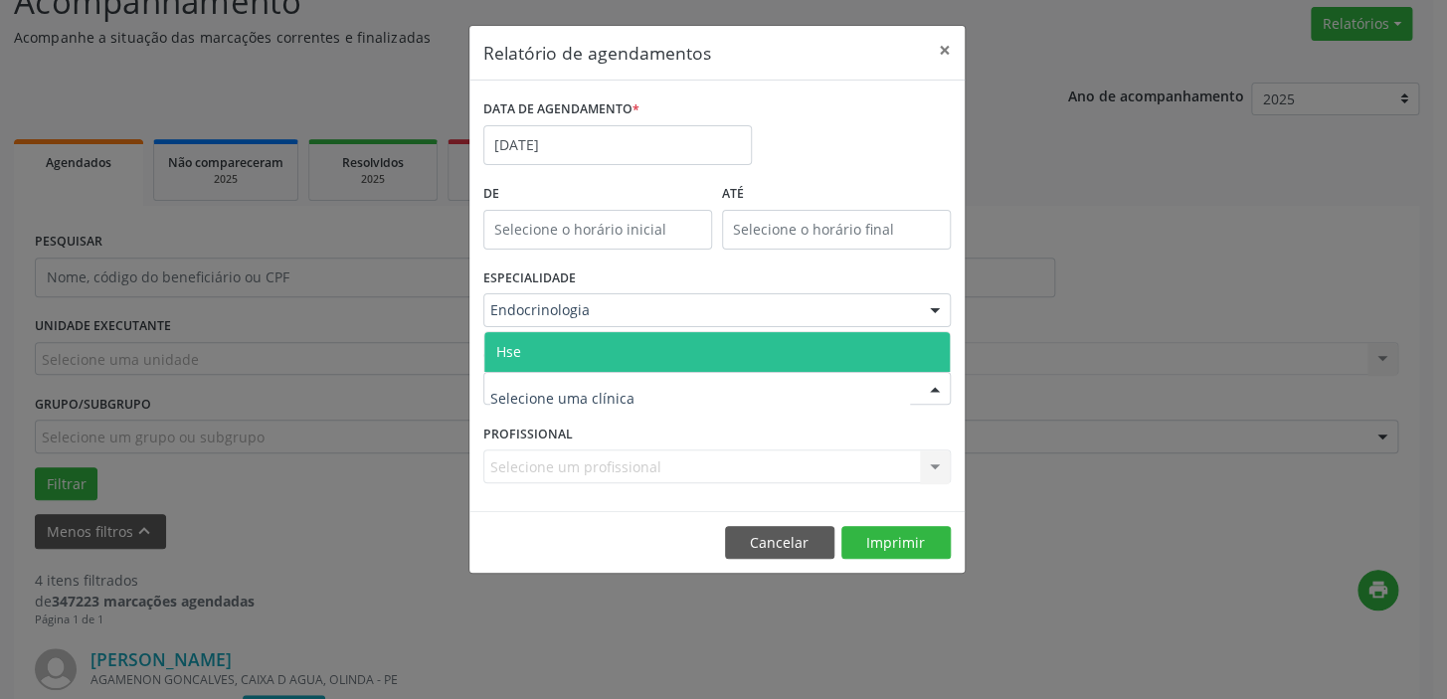
click at [903, 350] on span "Hse" at bounding box center [716, 352] width 465 height 40
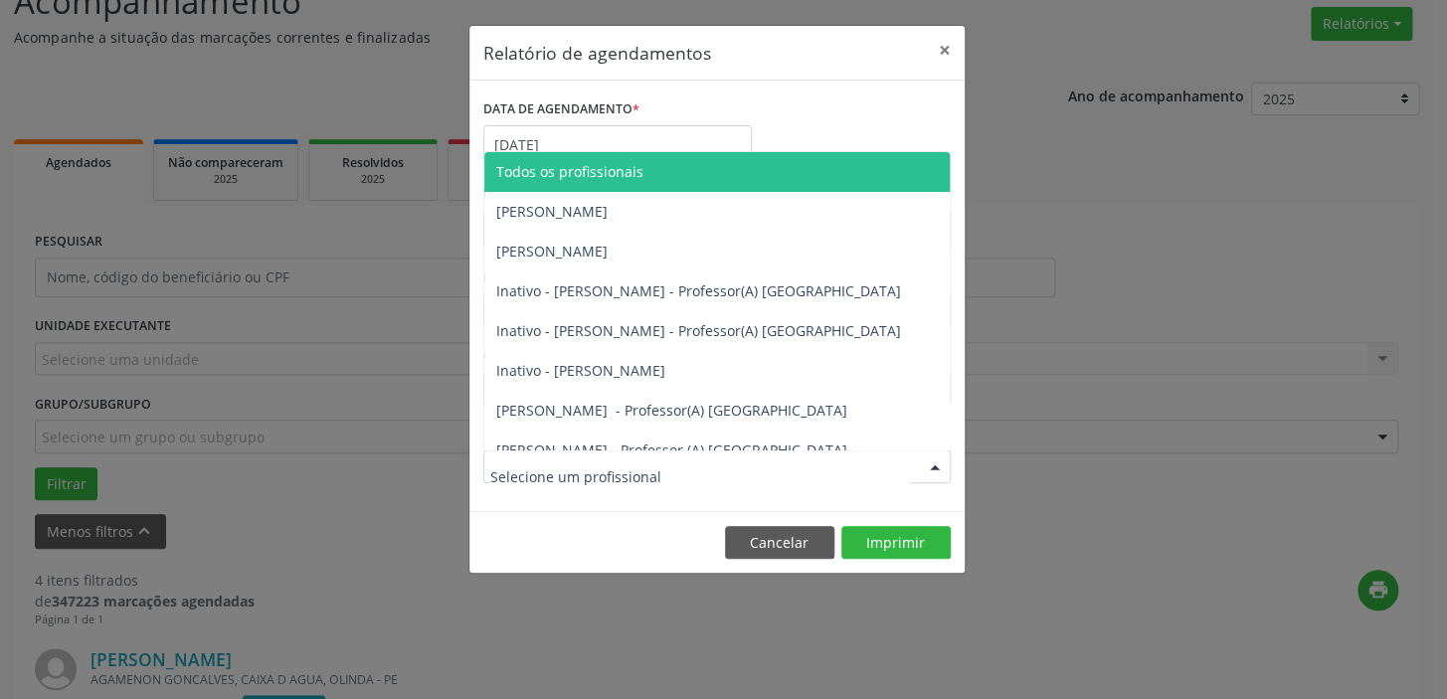
click at [934, 470] on div at bounding box center [935, 467] width 30 height 34
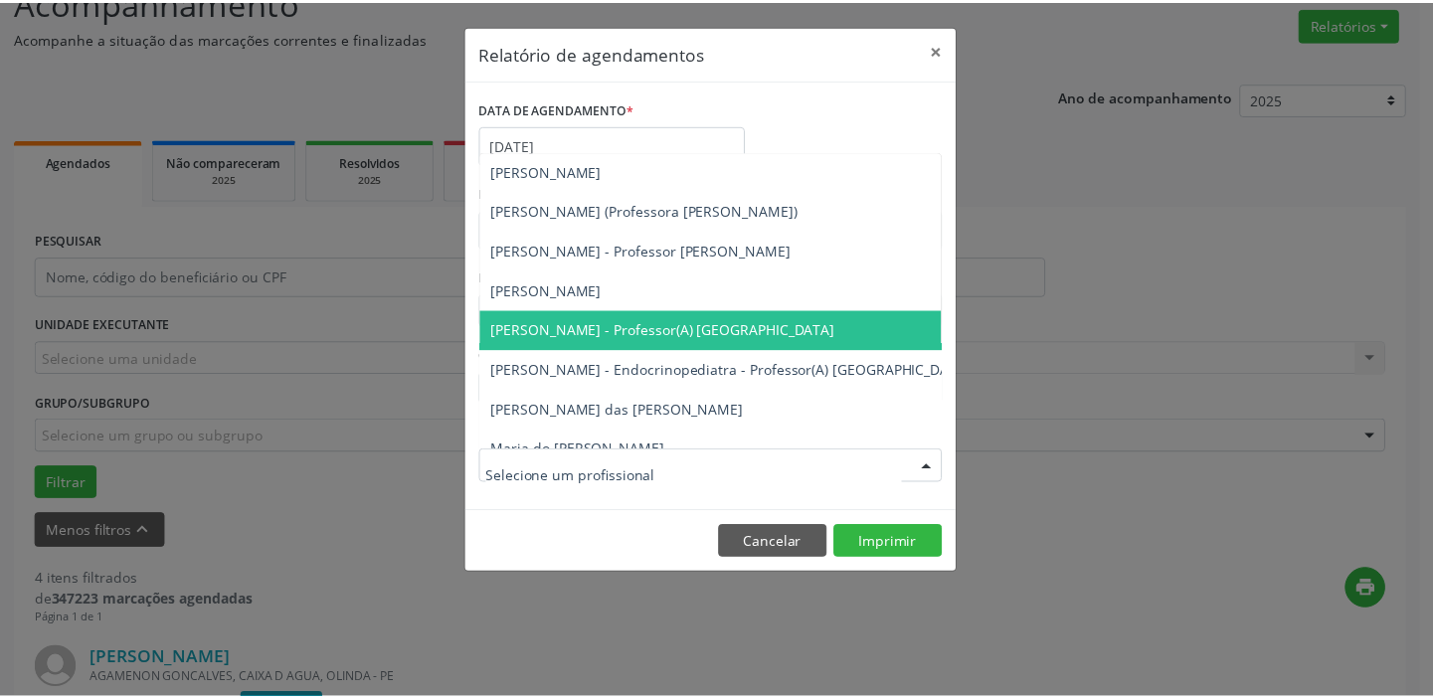
scroll to position [322, 0]
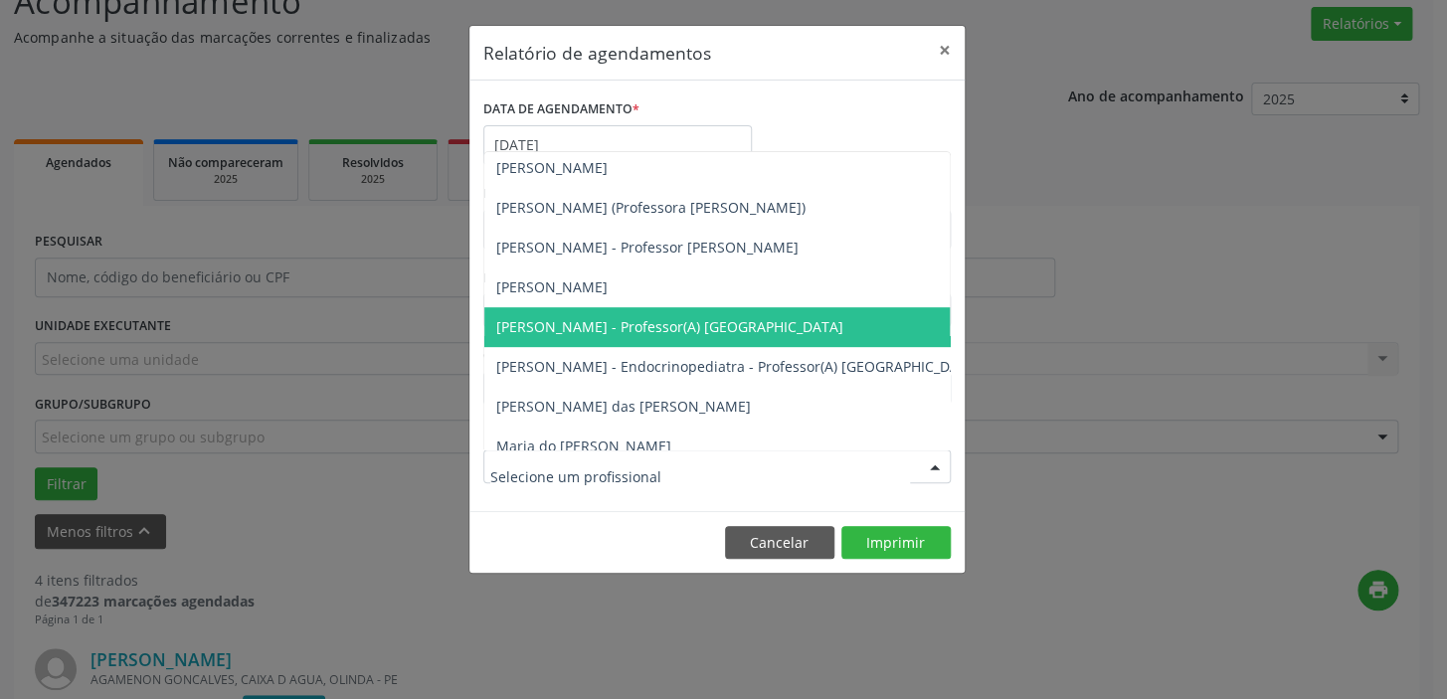
click at [733, 320] on span "[PERSON_NAME] - Professor(A) [GEOGRAPHIC_DATA]" at bounding box center [669, 326] width 347 height 19
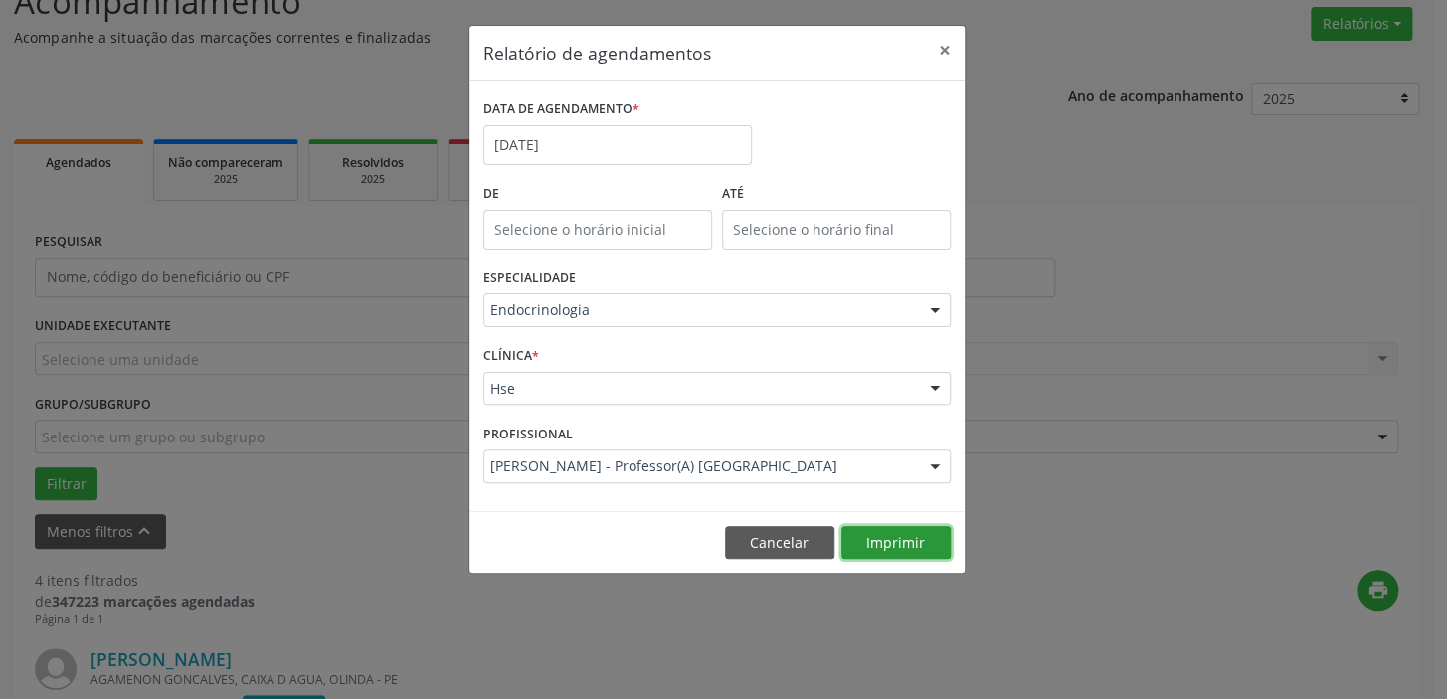
click at [909, 537] on button "Imprimir" at bounding box center [895, 543] width 109 height 34
click at [934, 47] on button "×" at bounding box center [945, 50] width 40 height 49
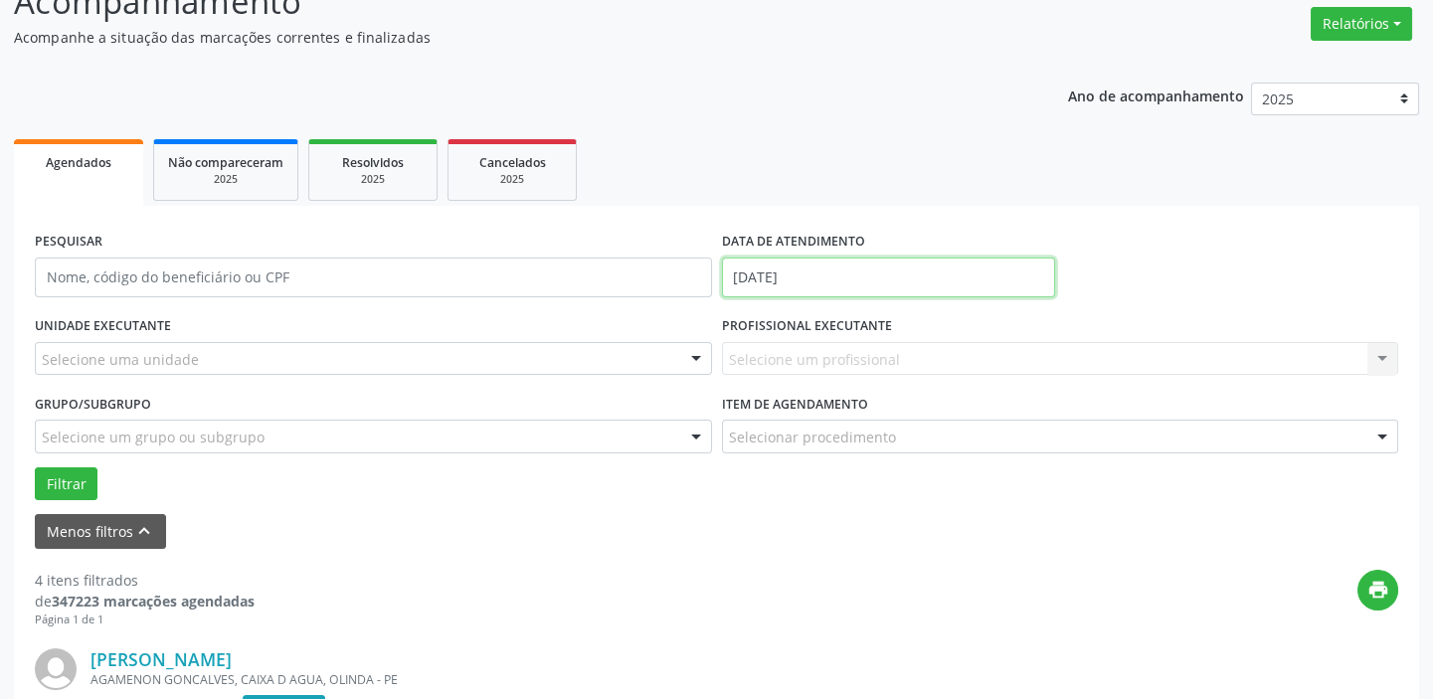
click at [820, 274] on input "[DATE]" at bounding box center [888, 278] width 333 height 40
click at [648, 493] on div "Filtrar" at bounding box center [716, 484] width 1373 height 34
click at [134, 516] on button "Menos filtros keyboard_arrow_up" at bounding box center [100, 531] width 131 height 35
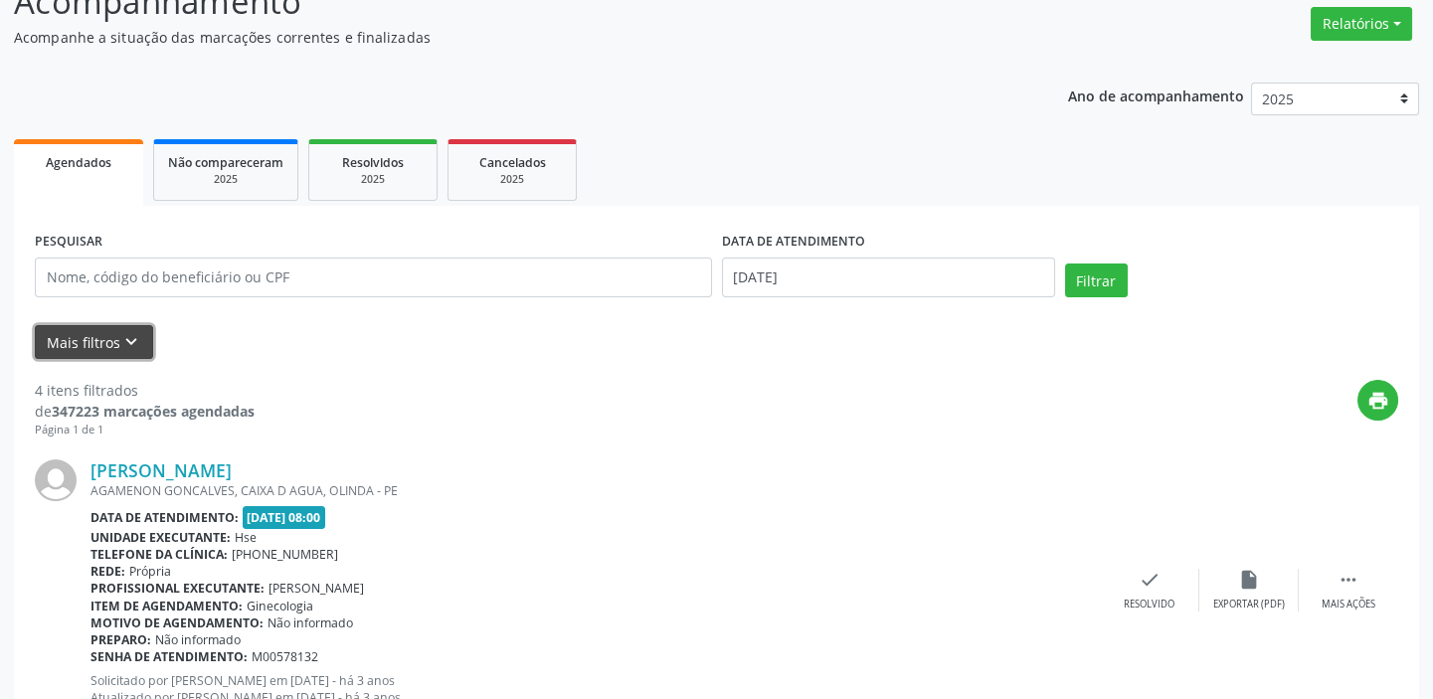
click at [125, 336] on icon "keyboard_arrow_down" at bounding box center [131, 342] width 22 height 22
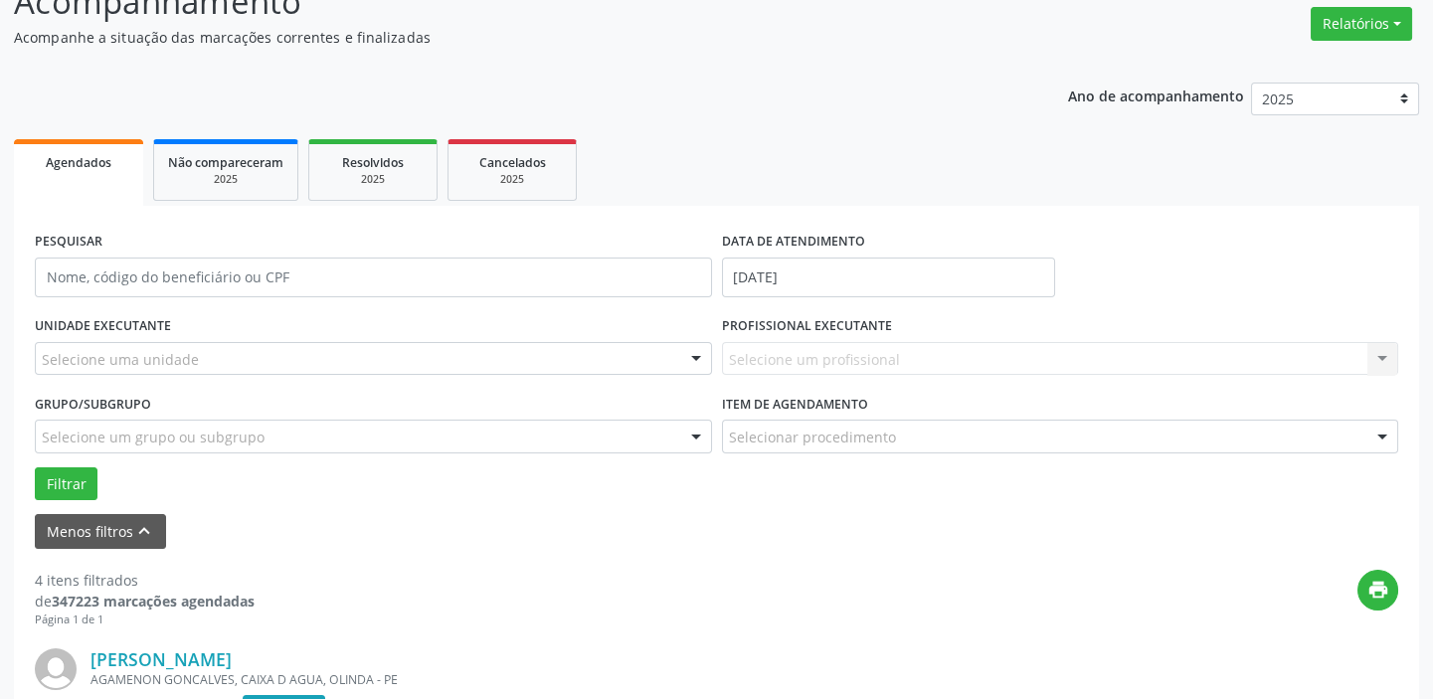
click at [702, 356] on div at bounding box center [696, 360] width 30 height 34
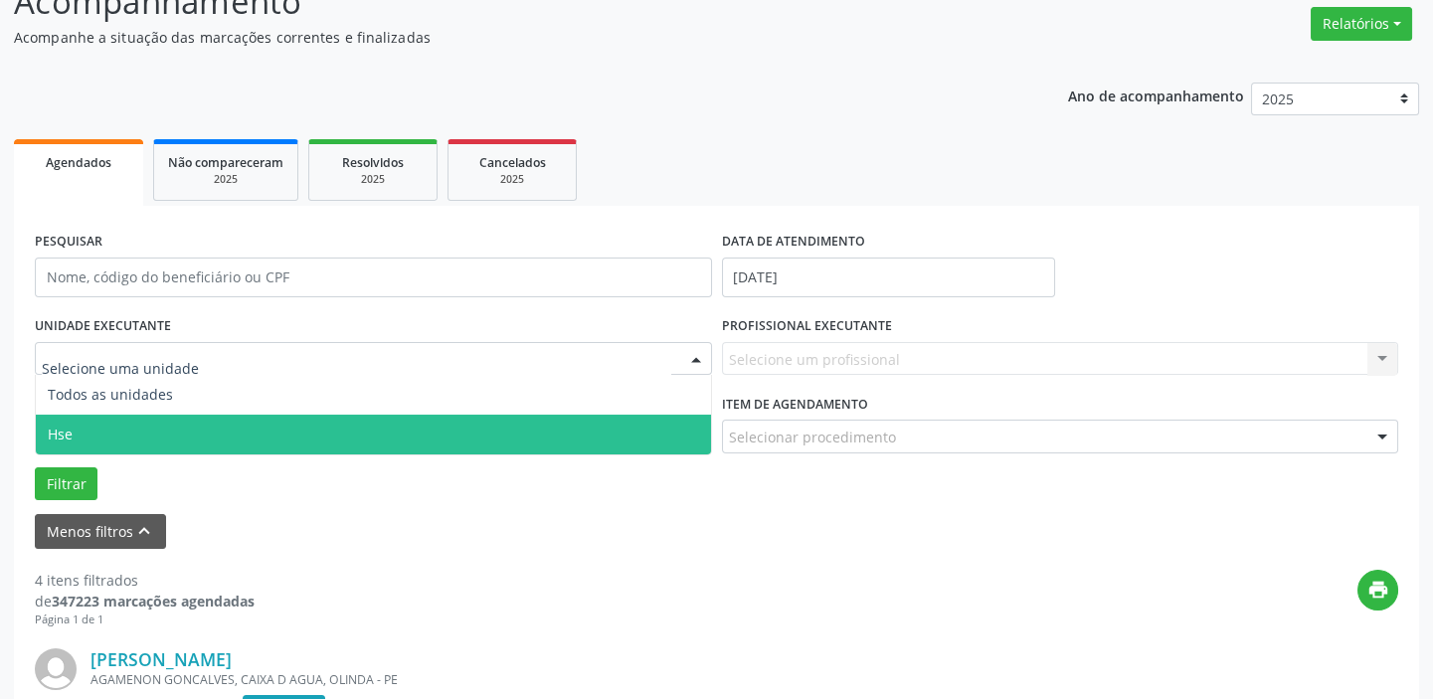
click at [177, 434] on span "Hse" at bounding box center [373, 435] width 675 height 40
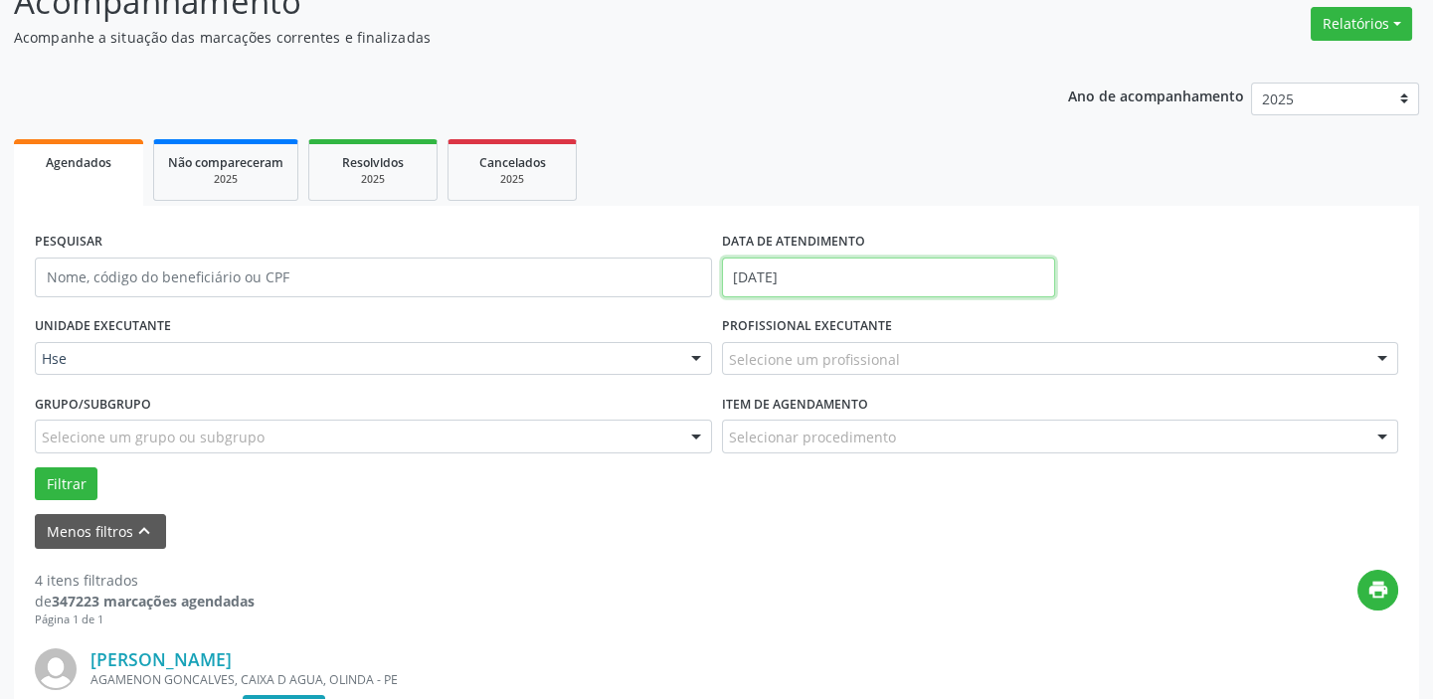
click at [774, 277] on input "[DATE]" at bounding box center [888, 278] width 333 height 40
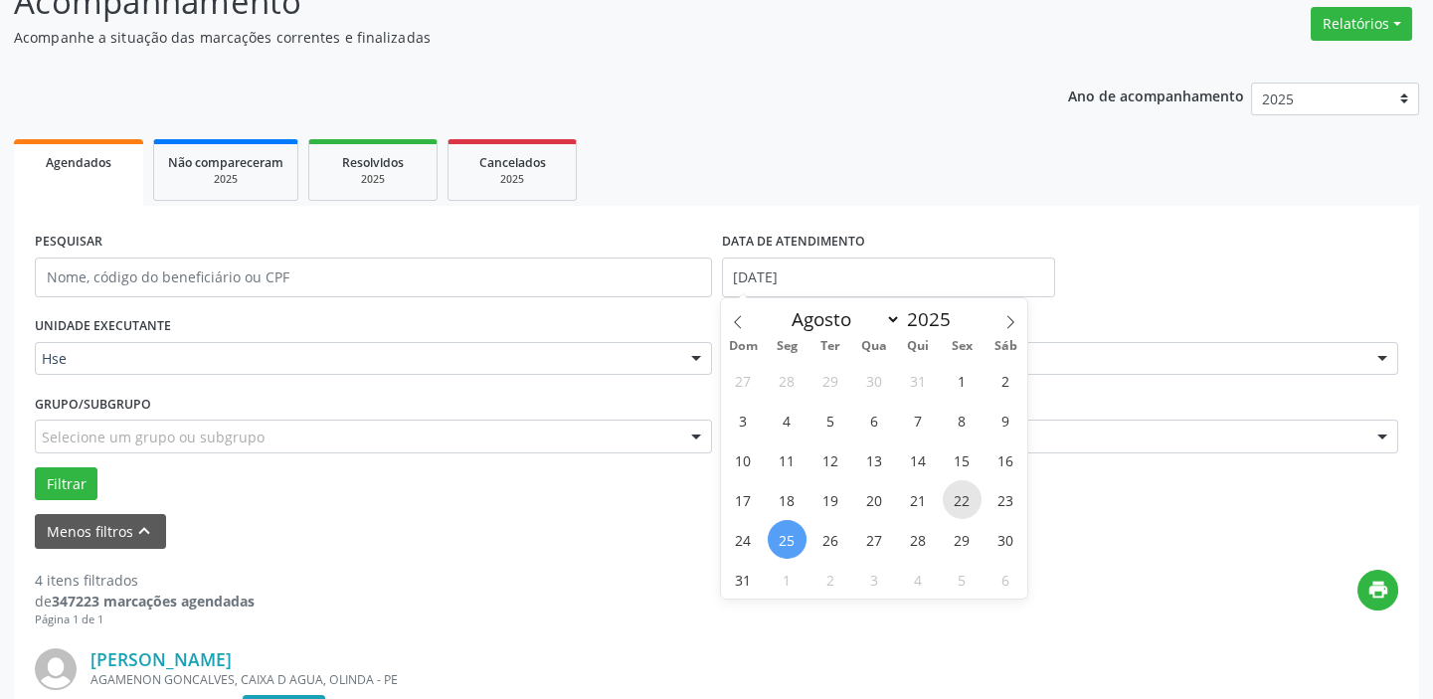
click at [956, 496] on span "22" at bounding box center [962, 499] width 39 height 39
type input "[DATE]"
click at [956, 496] on span "22" at bounding box center [962, 499] width 39 height 39
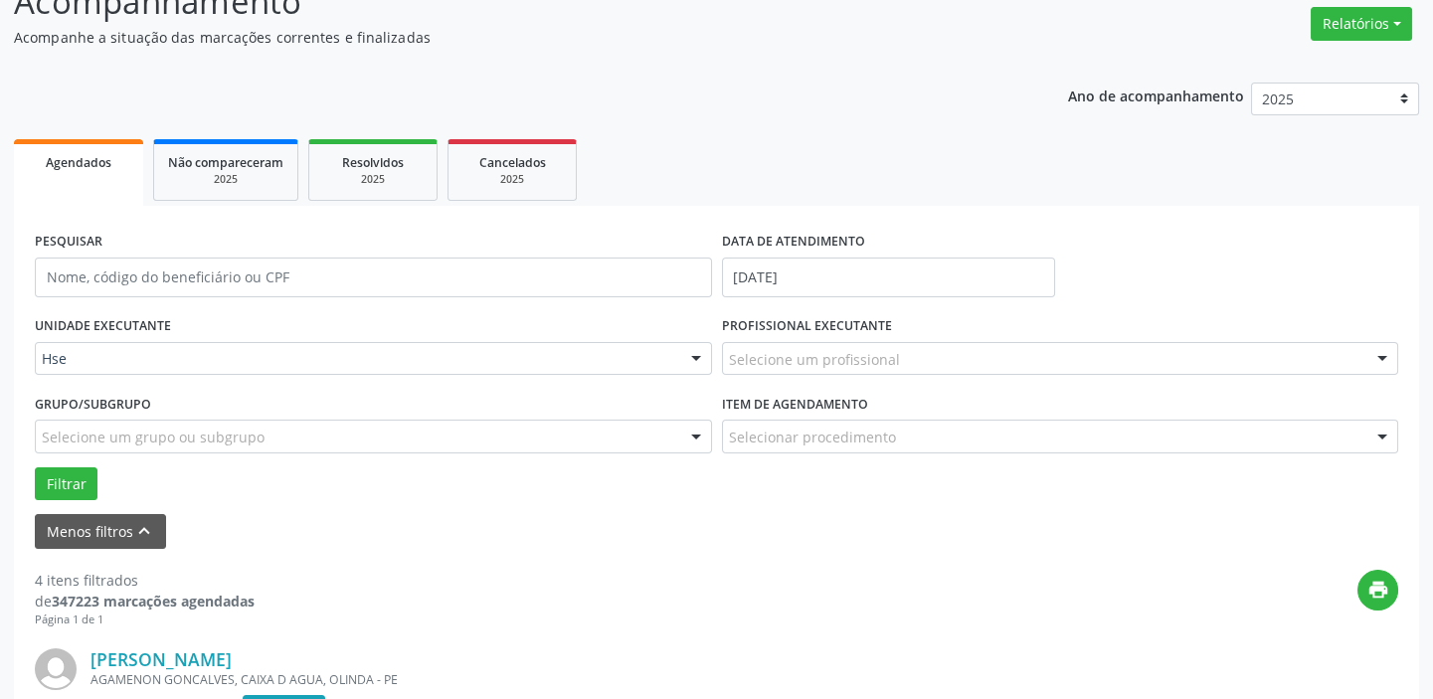
click at [1378, 352] on div at bounding box center [1382, 360] width 30 height 34
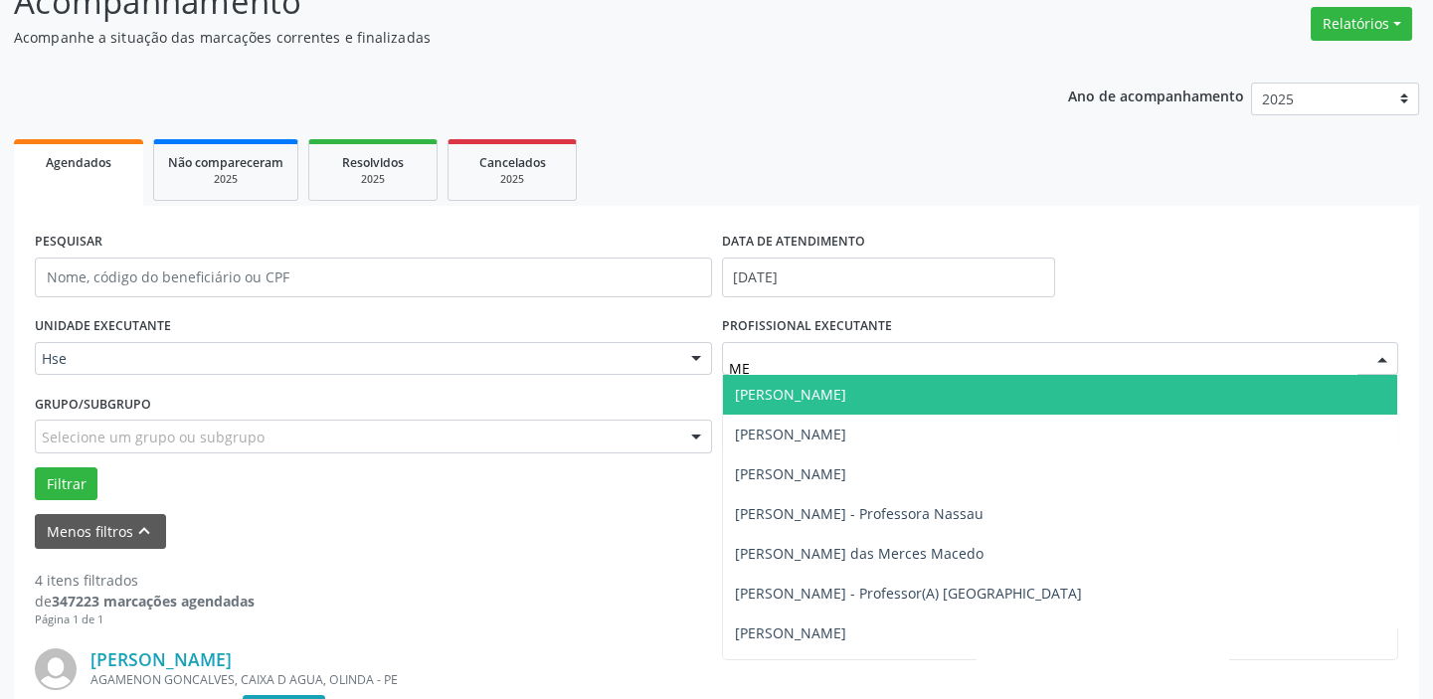
type input "MEL"
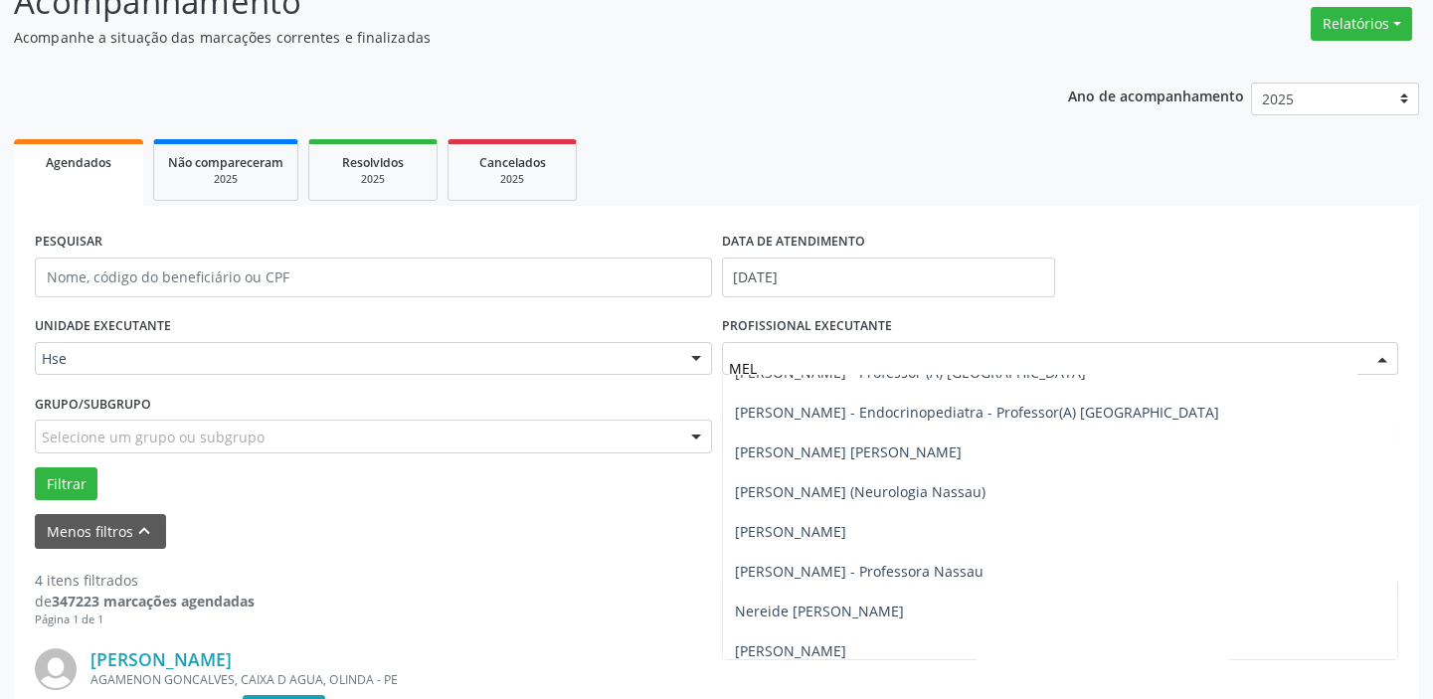
scroll to position [306, 0]
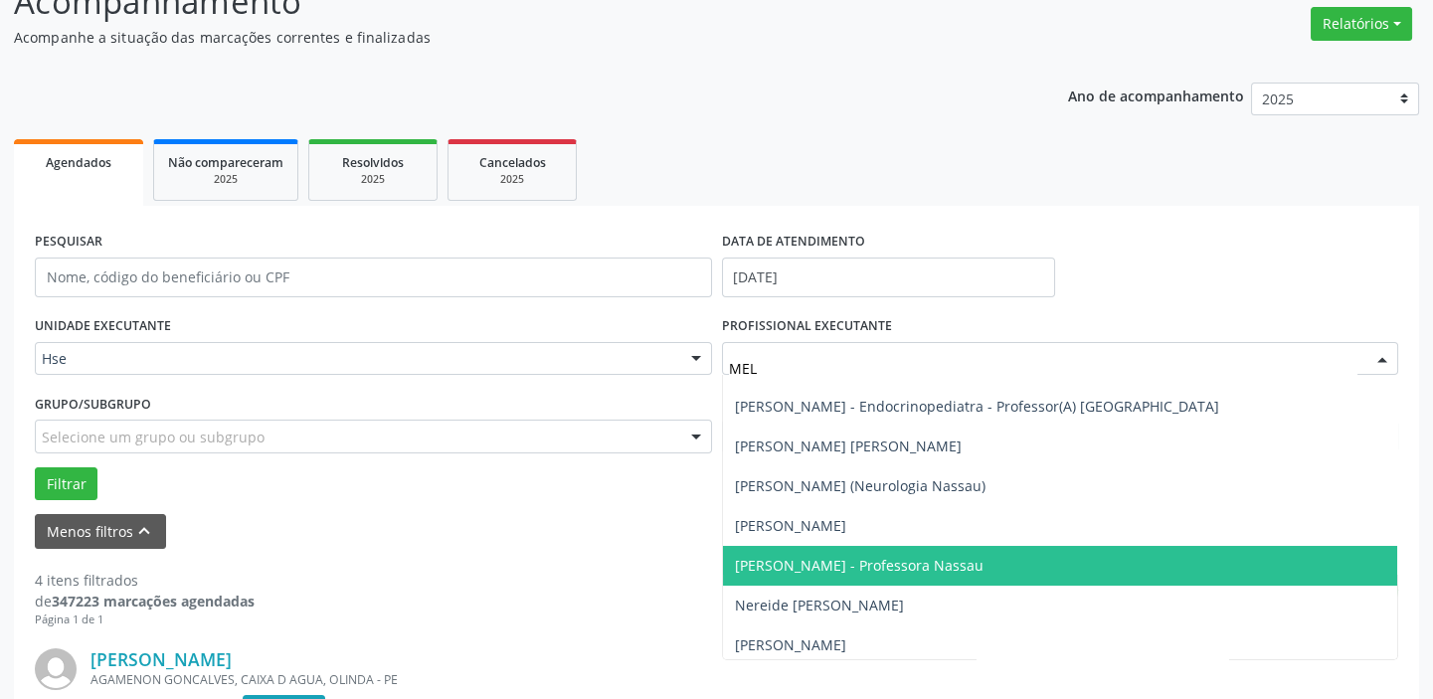
click at [838, 559] on span "[PERSON_NAME] - Professora Nassau" at bounding box center [859, 565] width 249 height 19
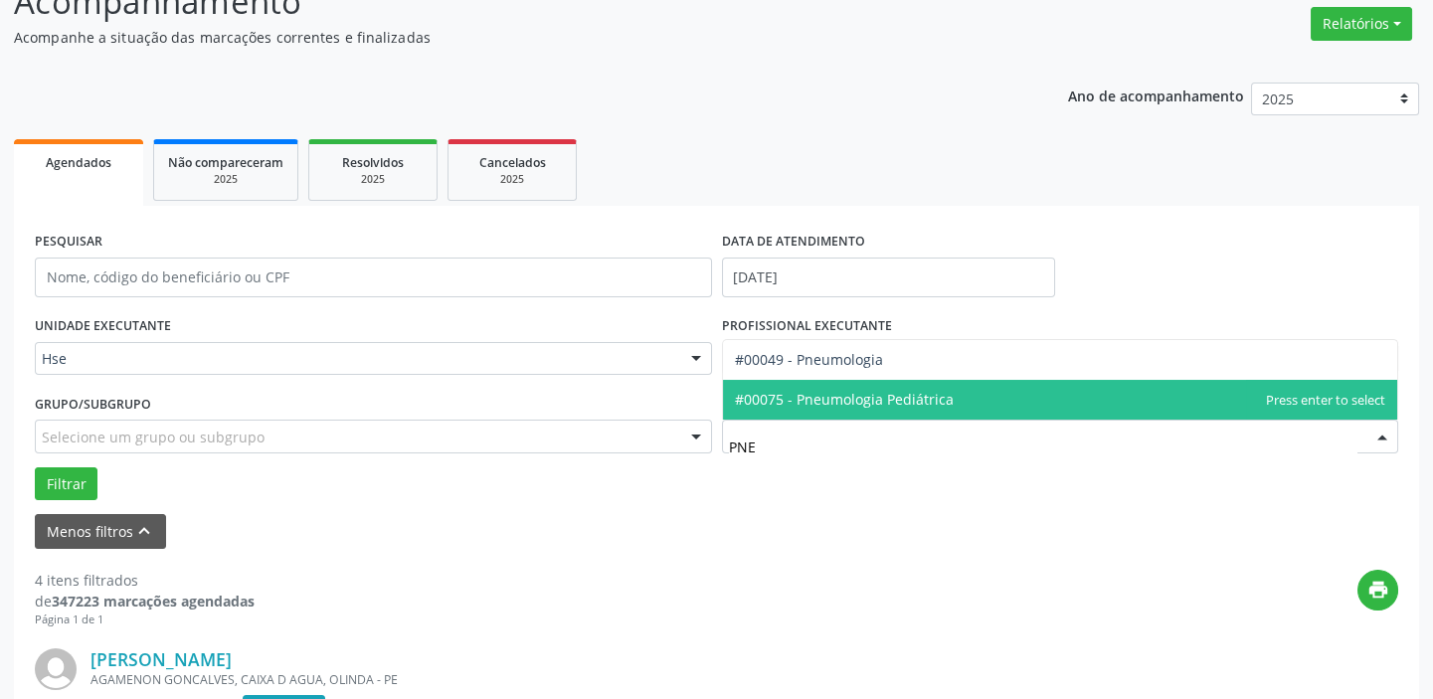
type input "PNEU"
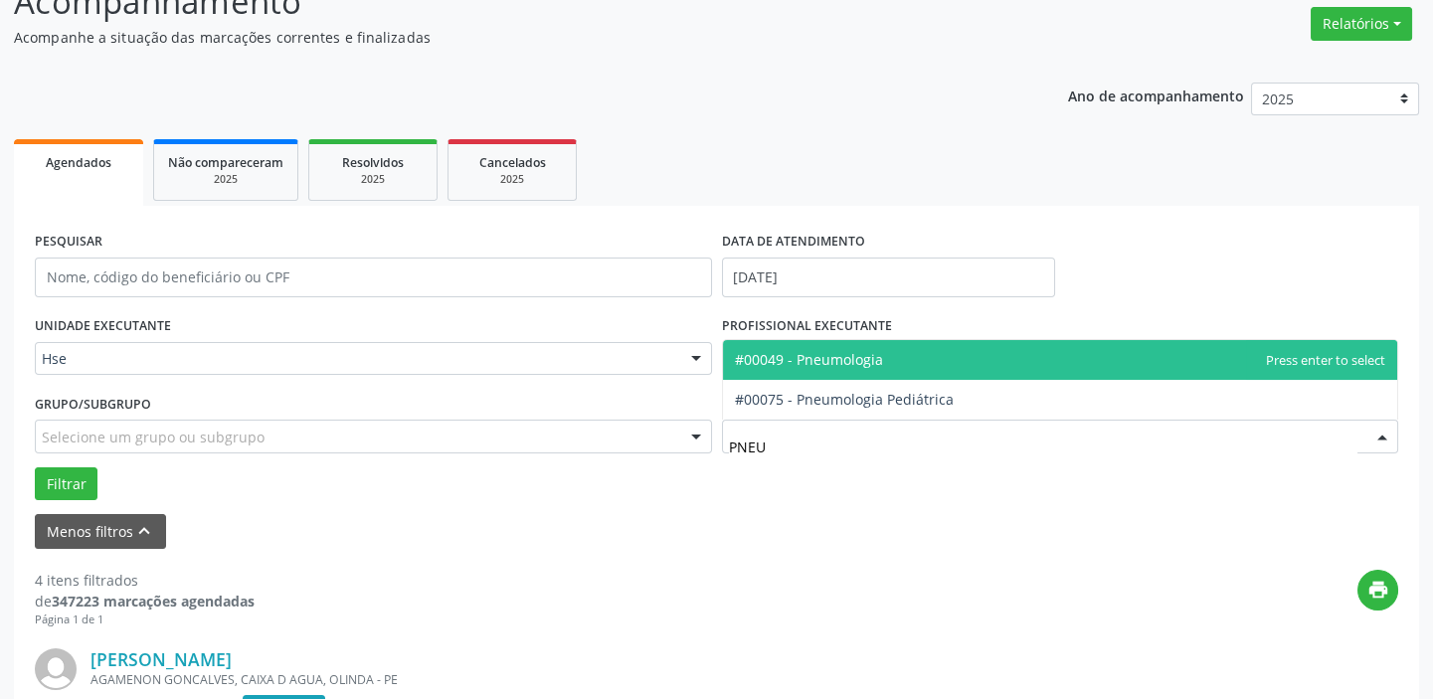
click at [874, 365] on span "#00049 - Pneumologia" at bounding box center [809, 359] width 148 height 19
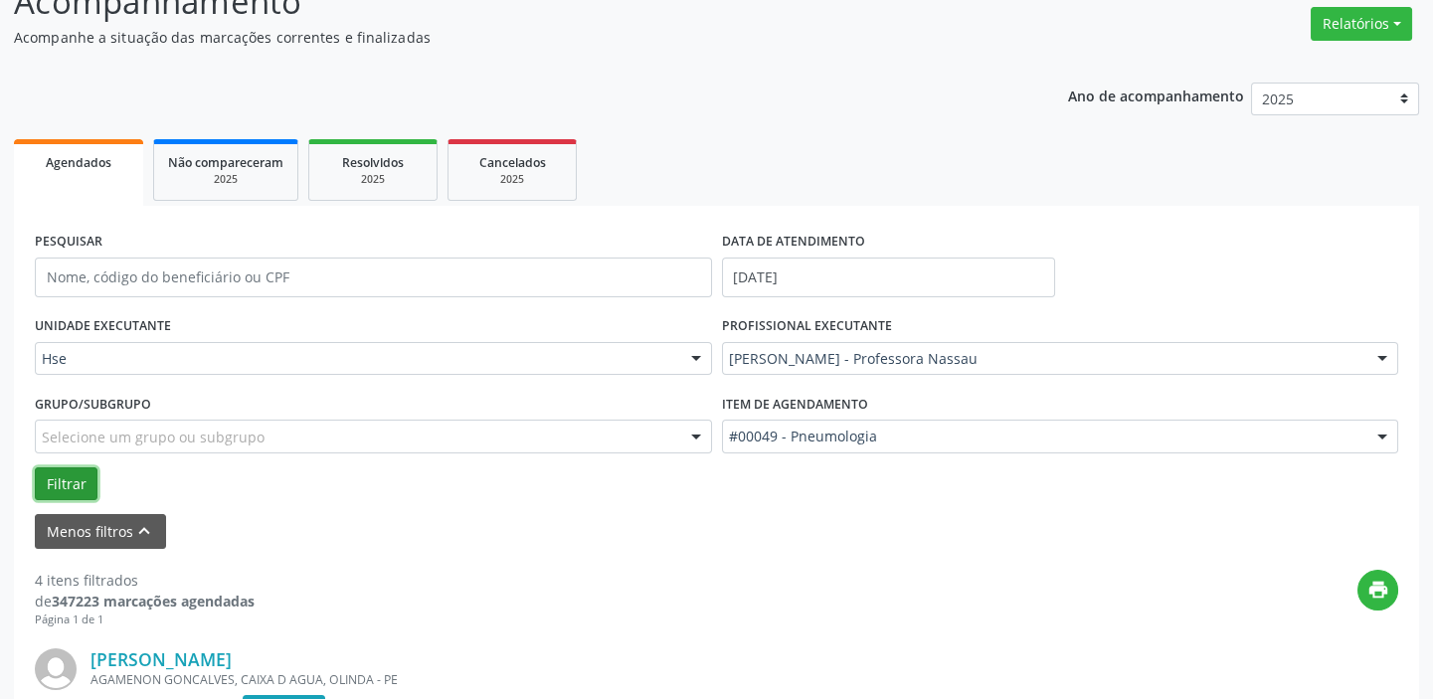
click at [71, 484] on button "Filtrar" at bounding box center [66, 484] width 63 height 34
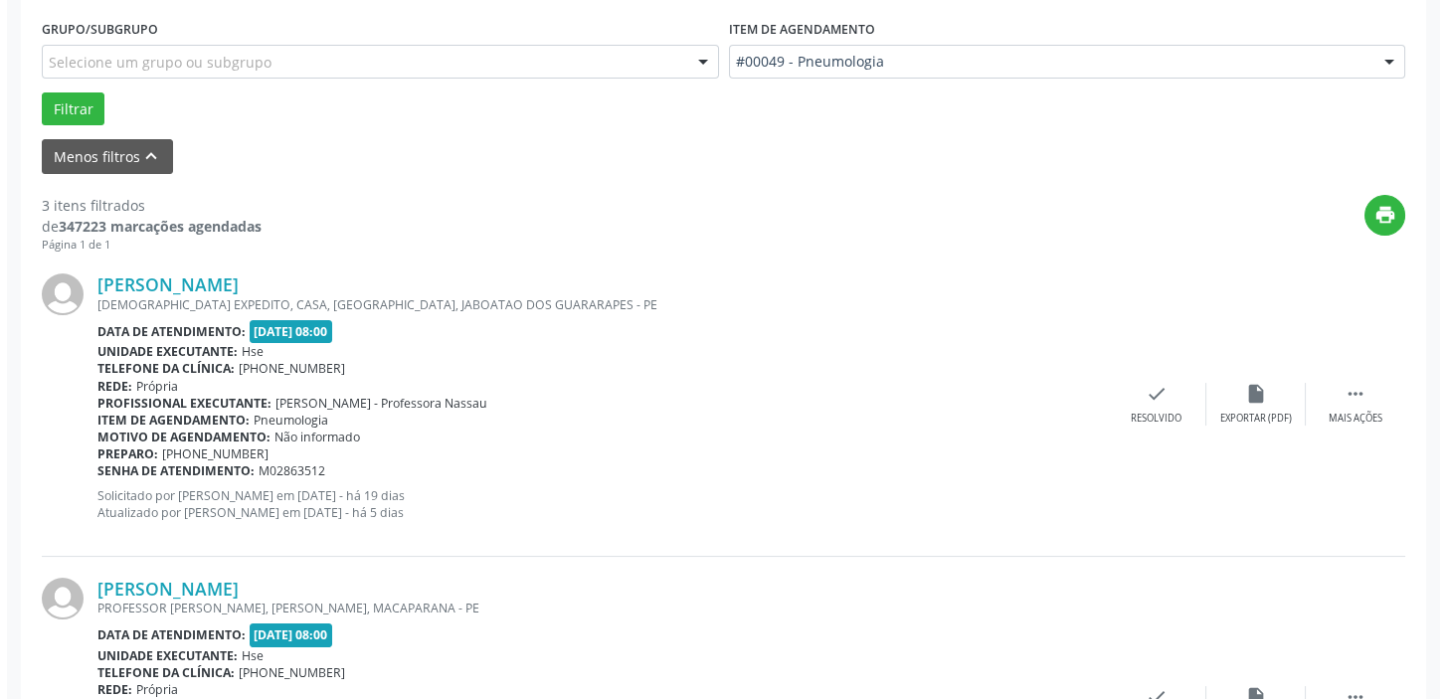
scroll to position [505, 0]
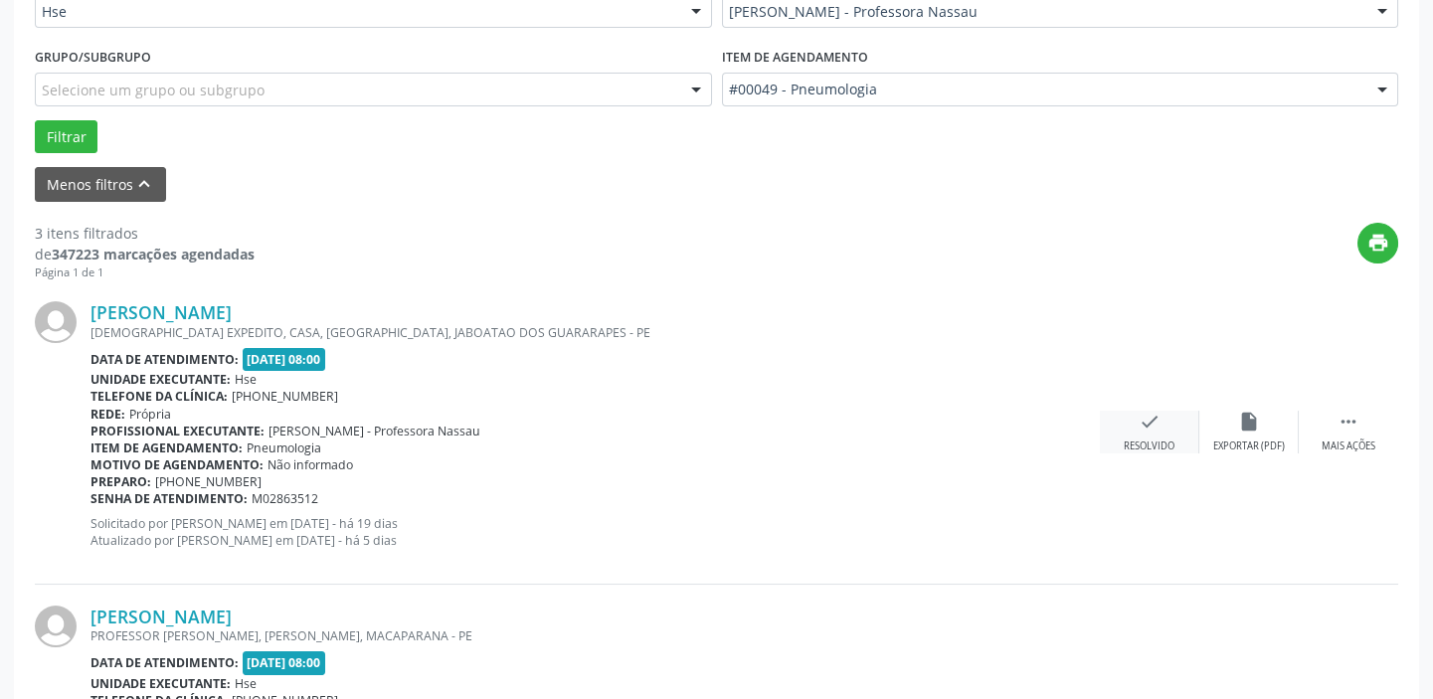
click at [1153, 425] on icon "check" at bounding box center [1149, 422] width 22 height 22
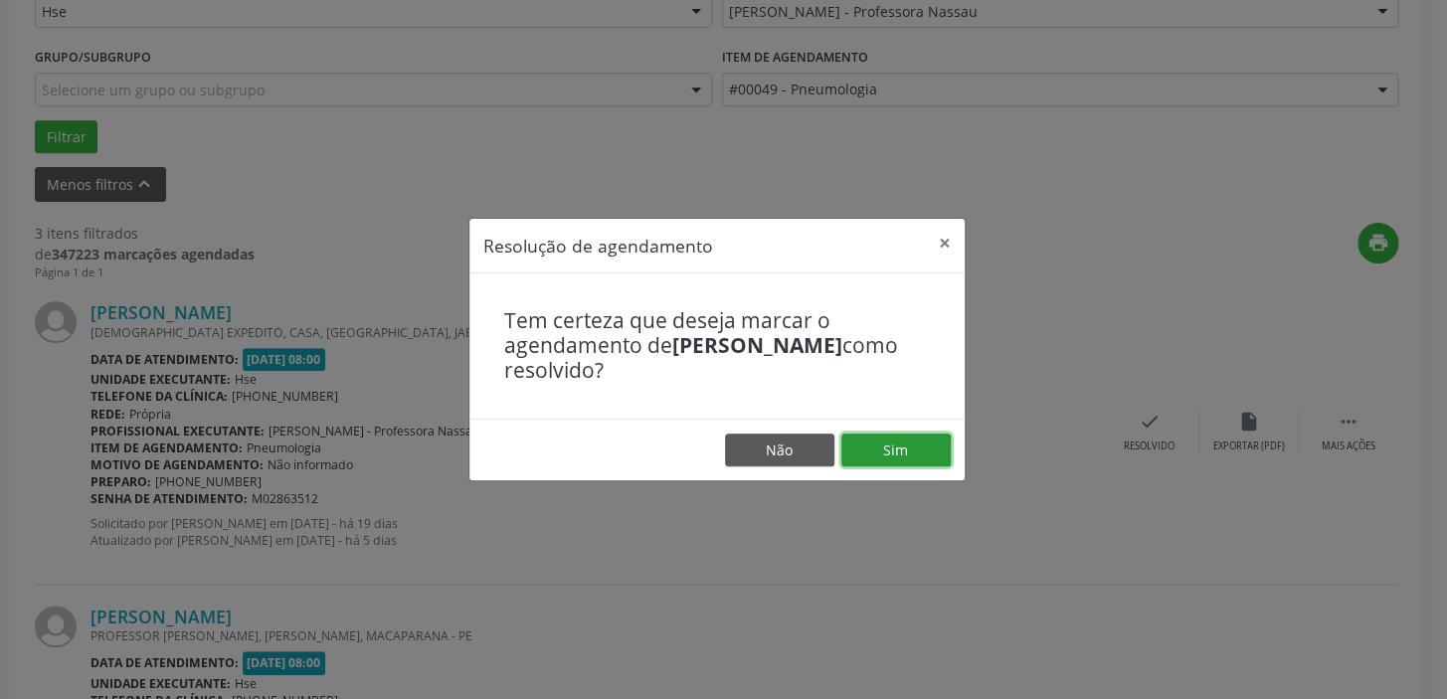
click at [913, 444] on button "Sim" at bounding box center [895, 451] width 109 height 34
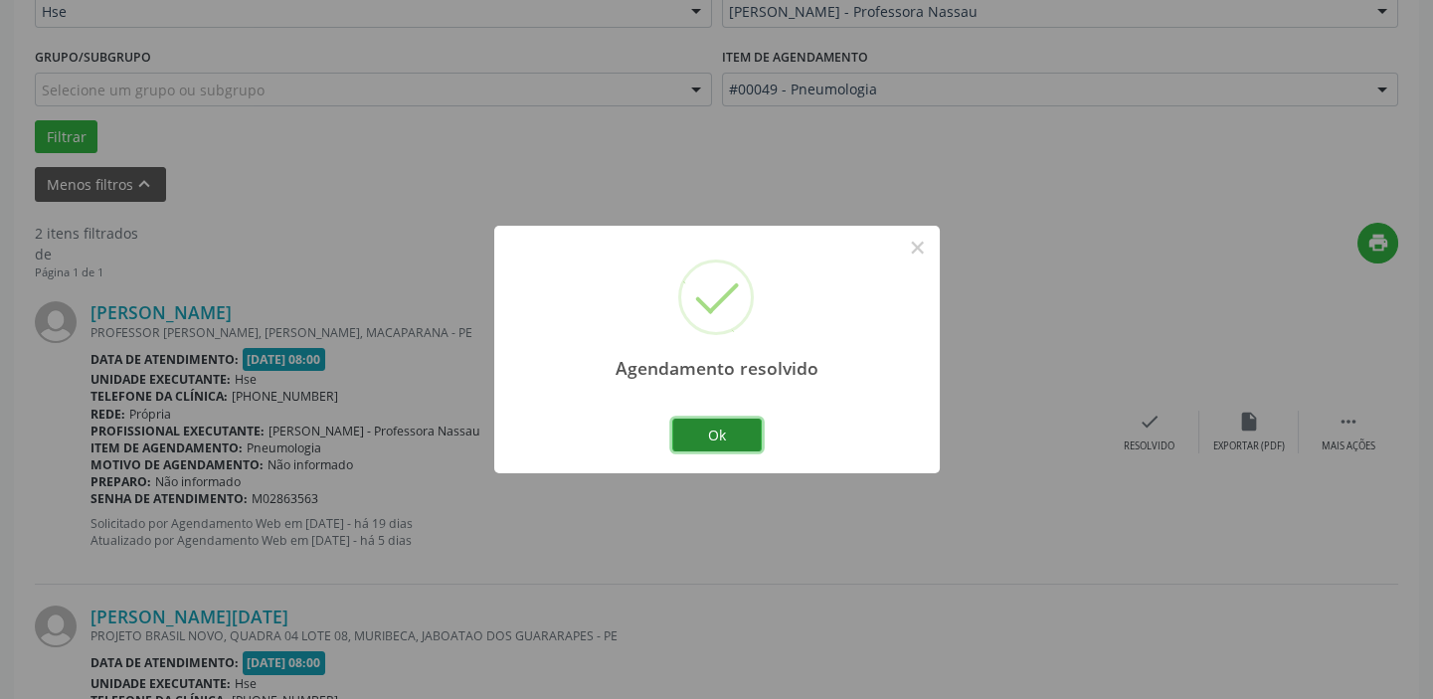
click at [744, 439] on button "Ok" at bounding box center [716, 436] width 89 height 34
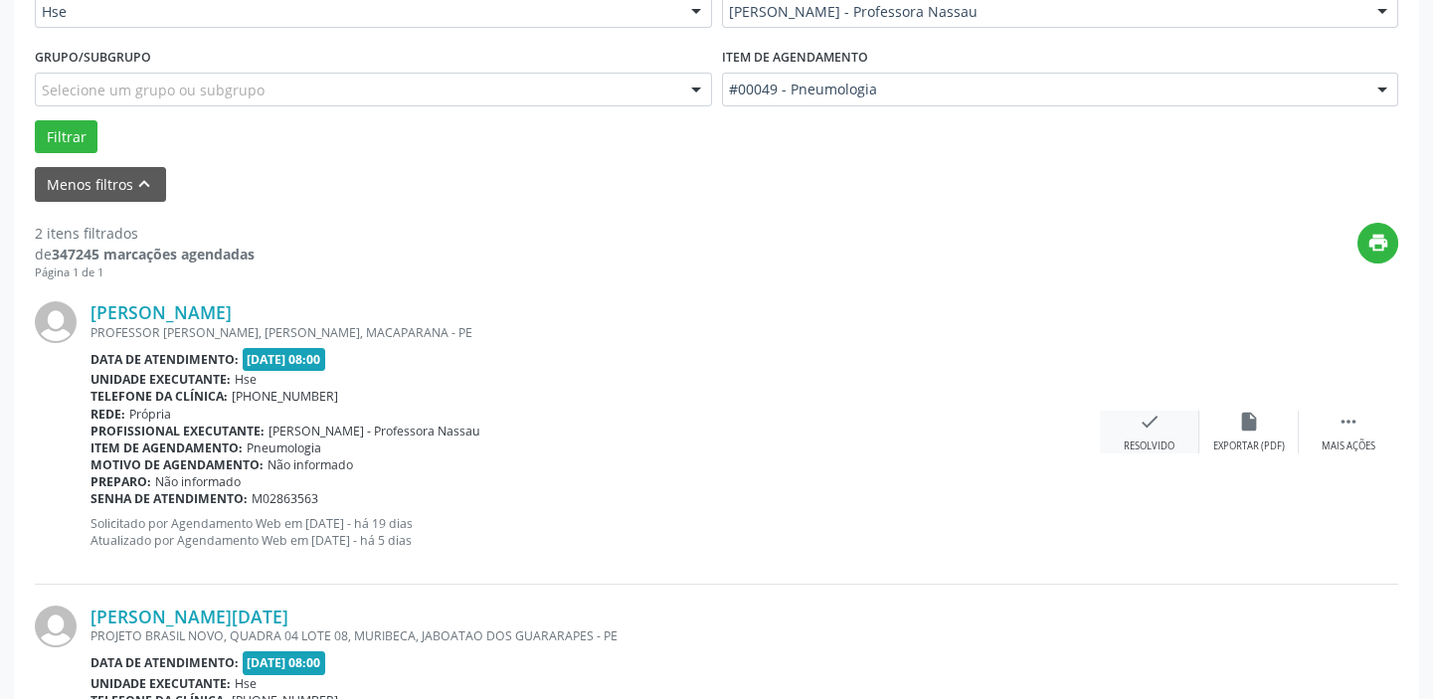
click at [1139, 420] on icon "check" at bounding box center [1149, 422] width 22 height 22
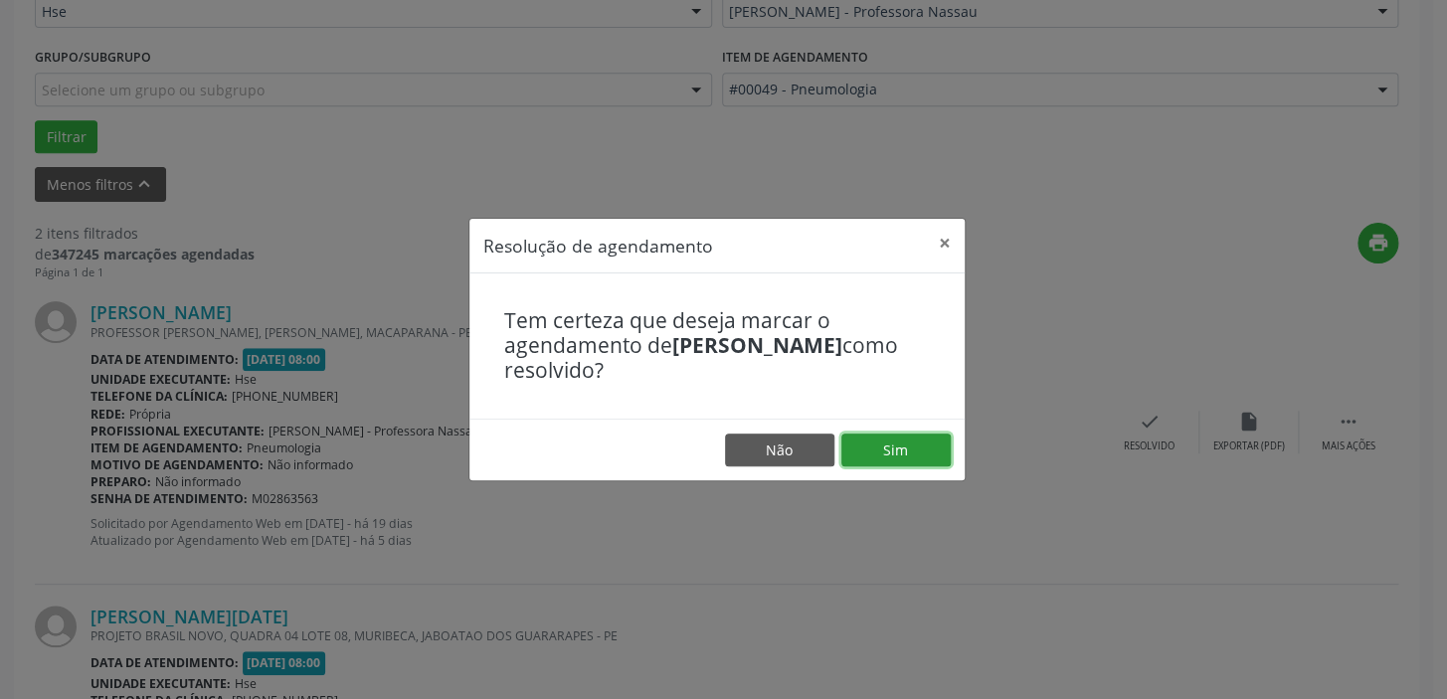
click at [904, 442] on button "Sim" at bounding box center [895, 451] width 109 height 34
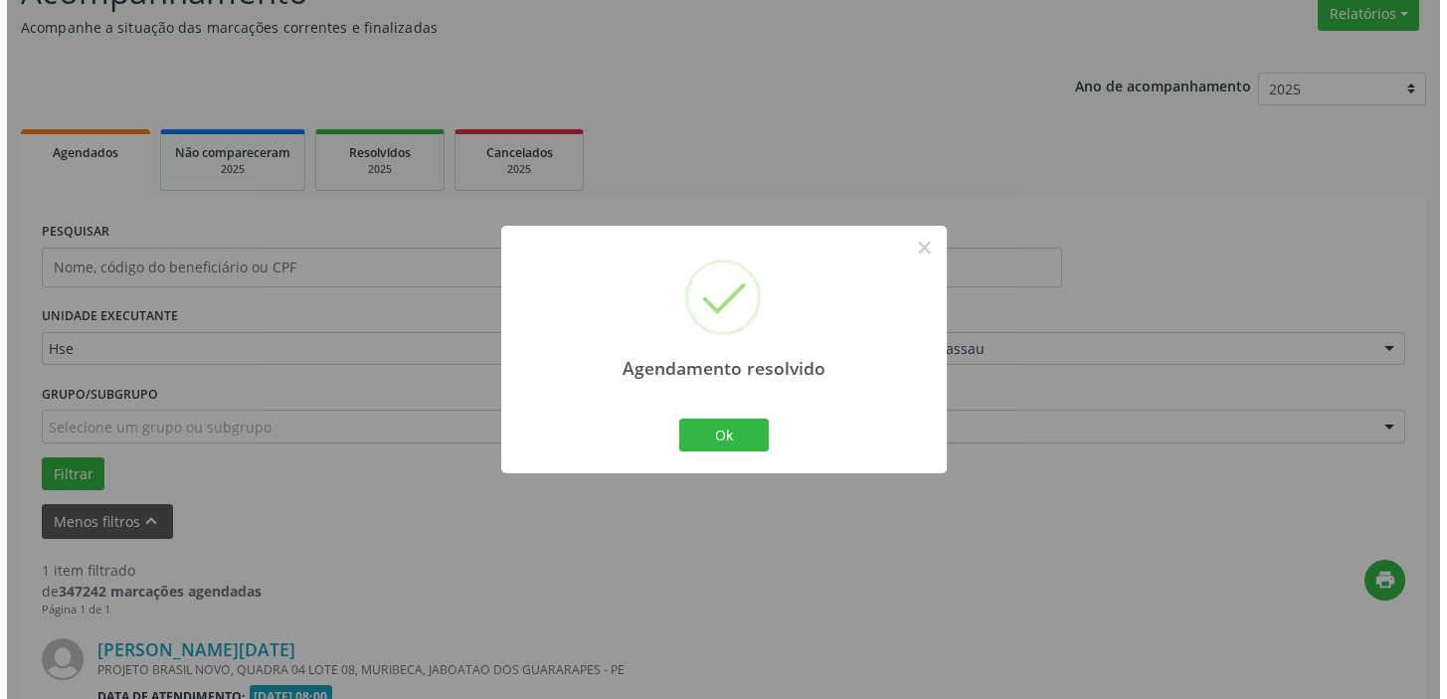
scroll to position [424, 0]
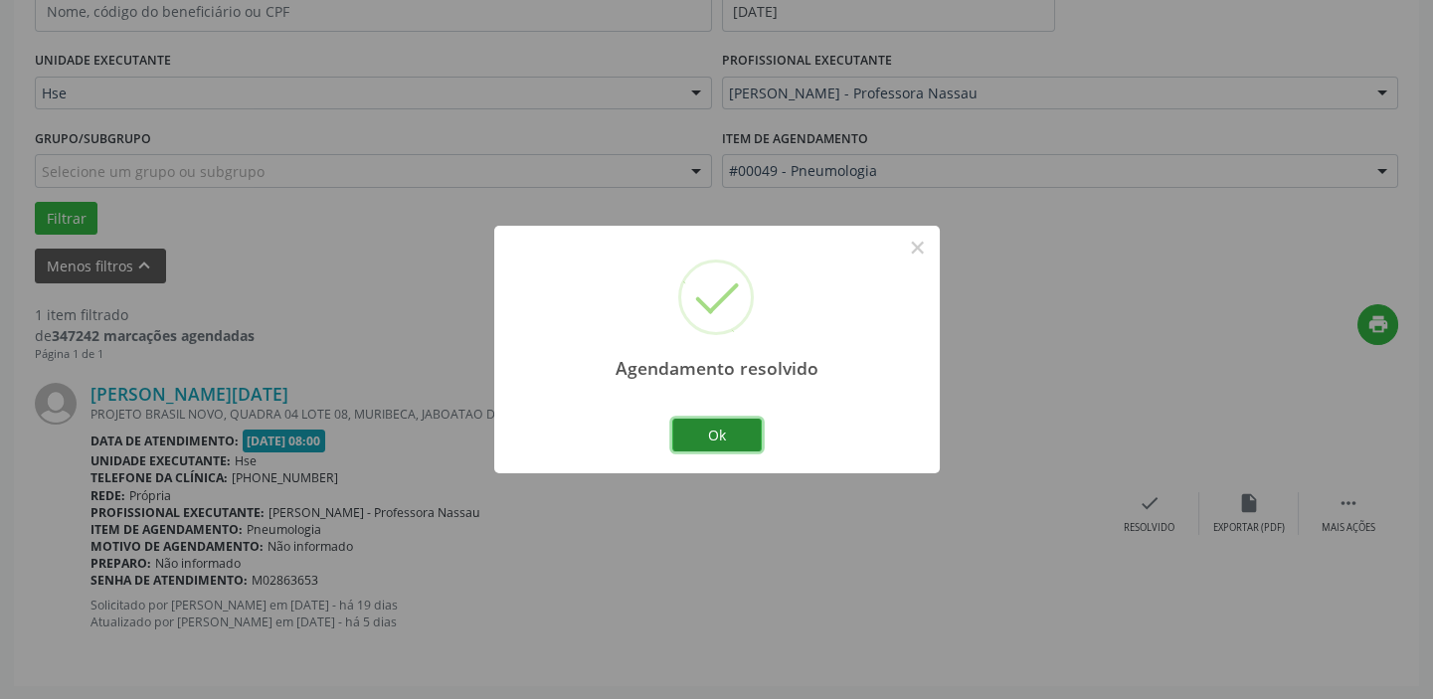
click at [744, 427] on button "Ok" at bounding box center [716, 436] width 89 height 34
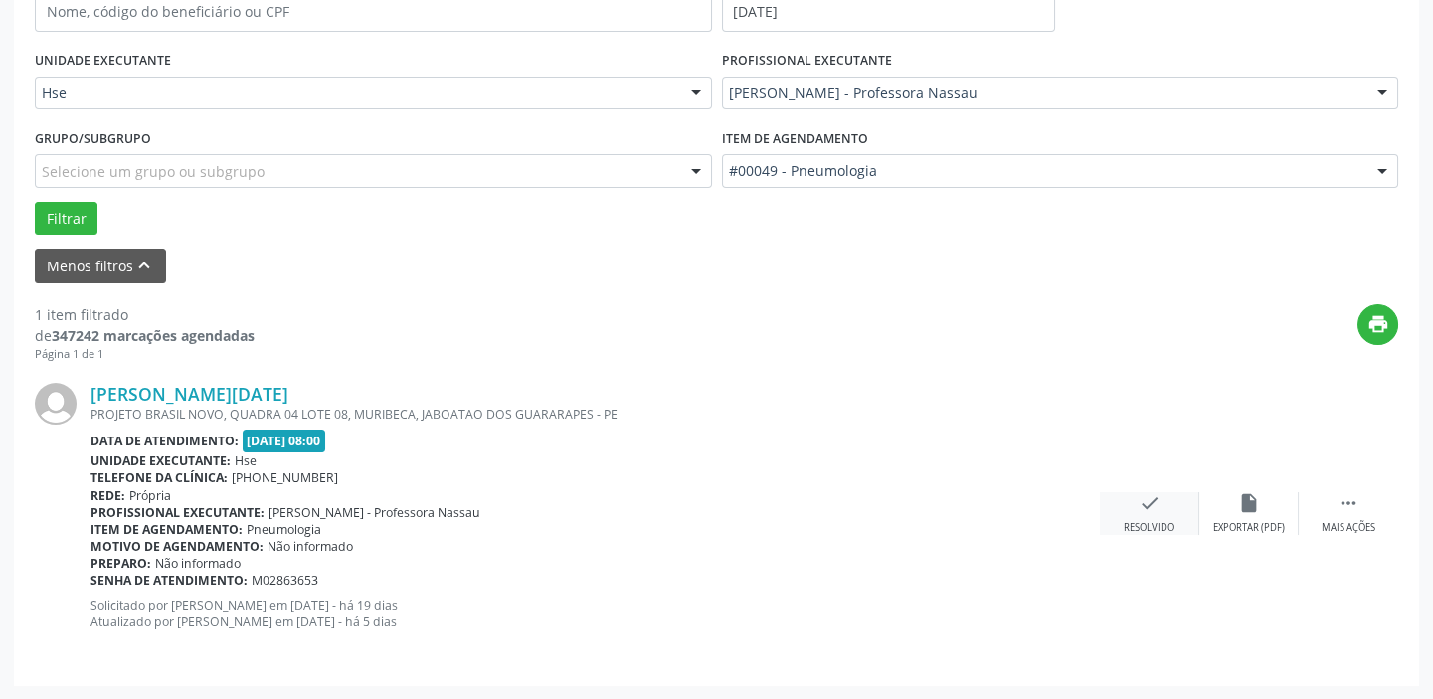
click at [1146, 500] on icon "check" at bounding box center [1149, 503] width 22 height 22
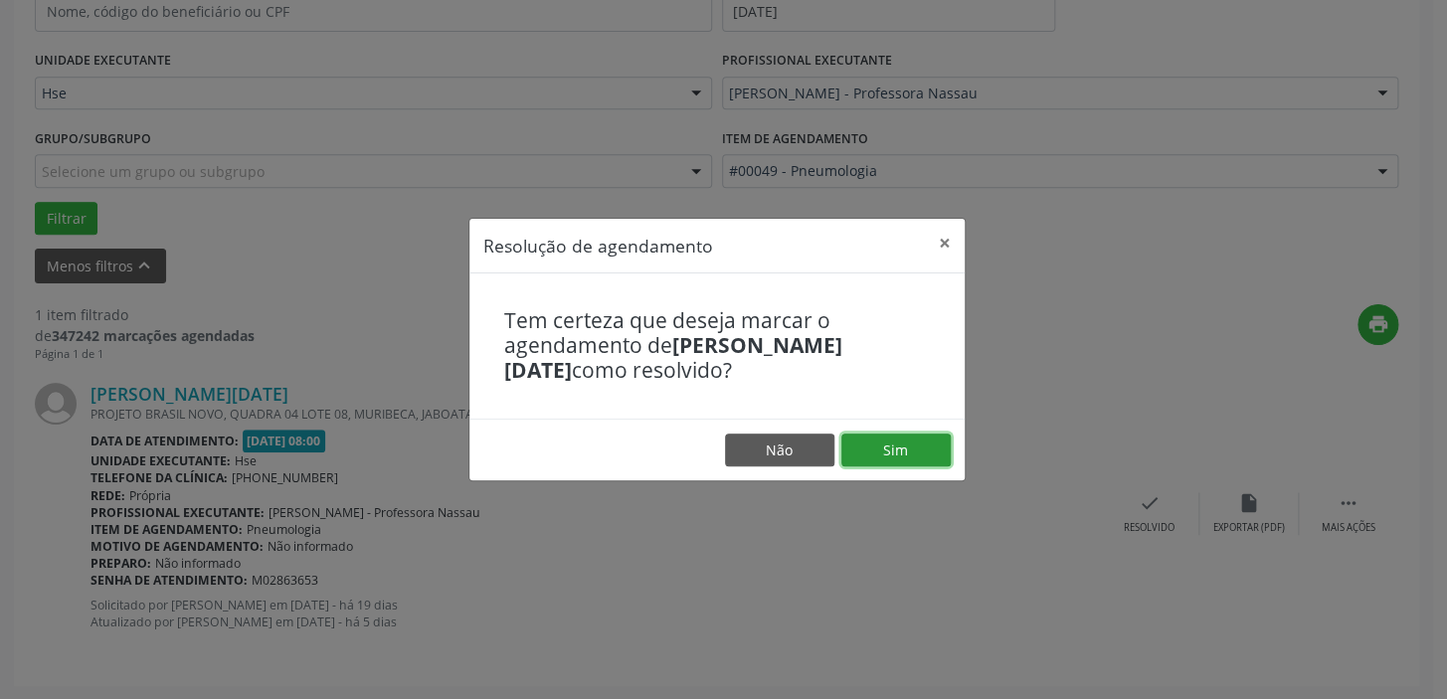
click at [889, 451] on button "Sim" at bounding box center [895, 451] width 109 height 34
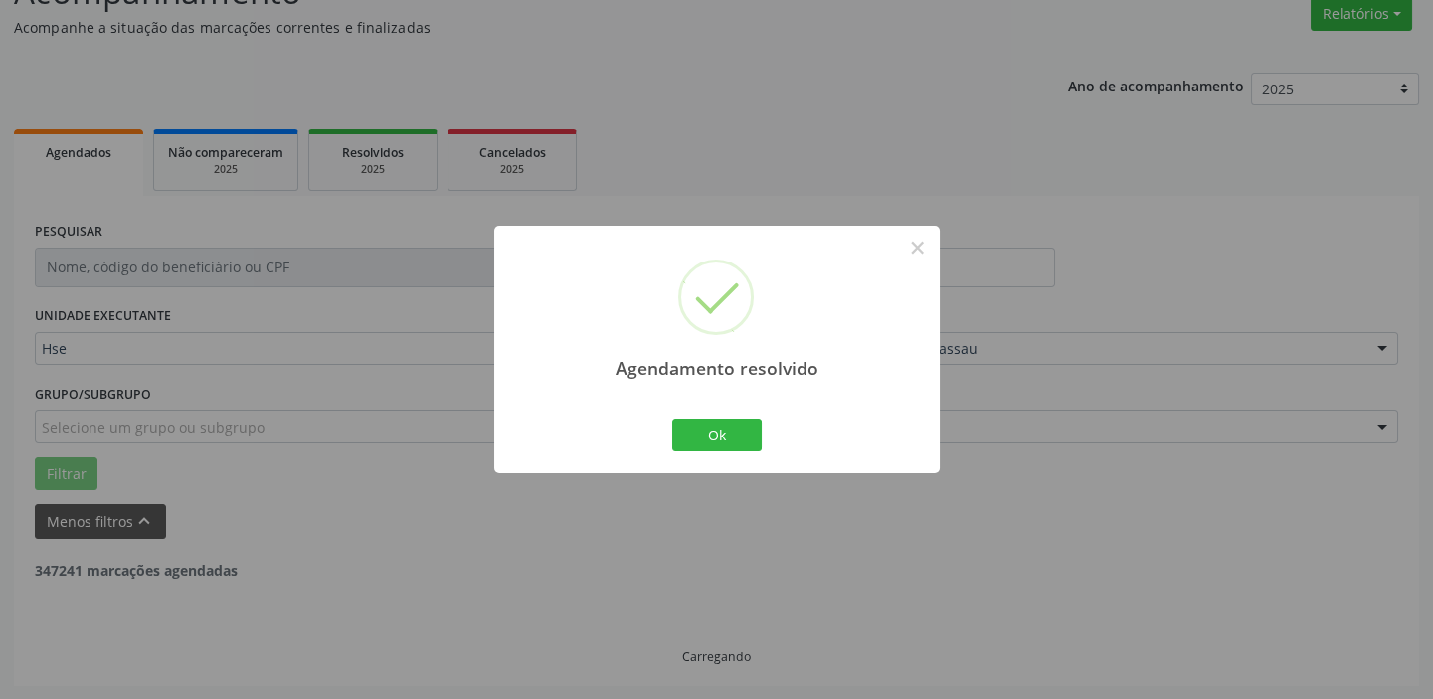
scroll to position [103, 0]
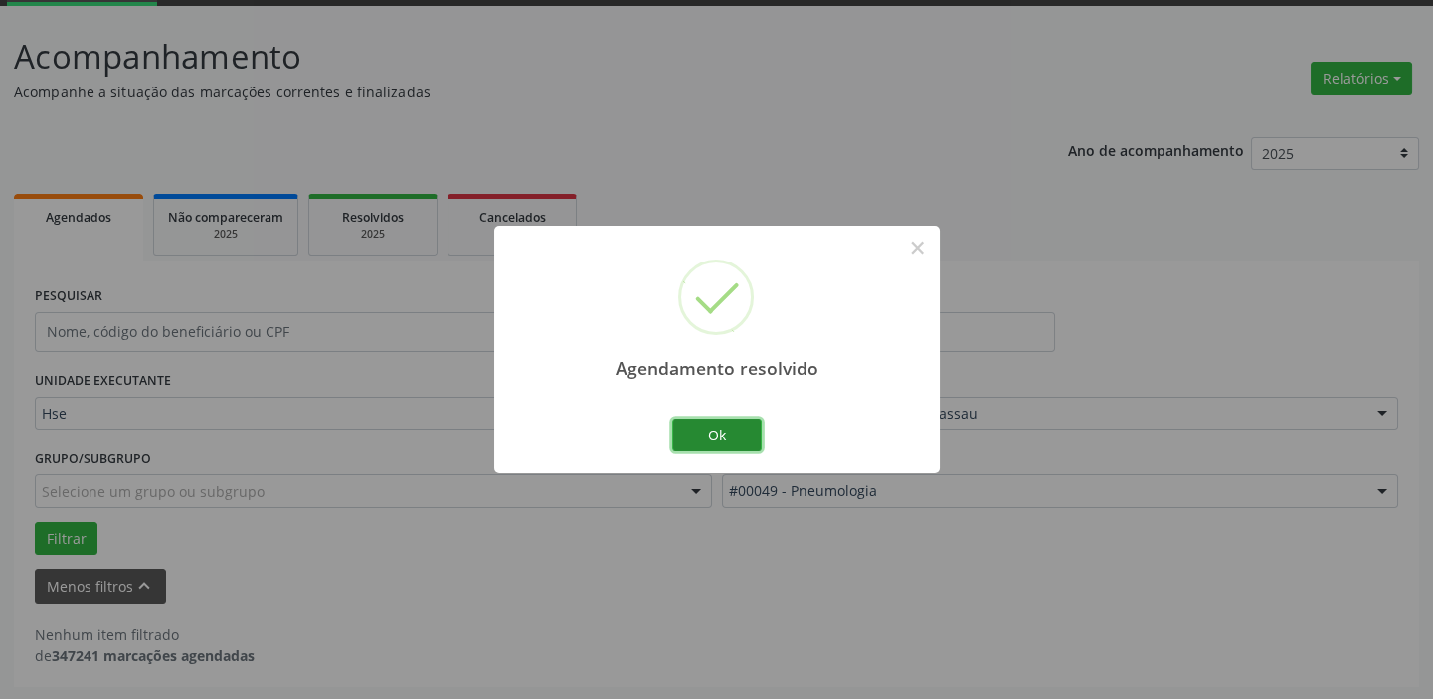
click at [728, 424] on button "Ok" at bounding box center [716, 436] width 89 height 34
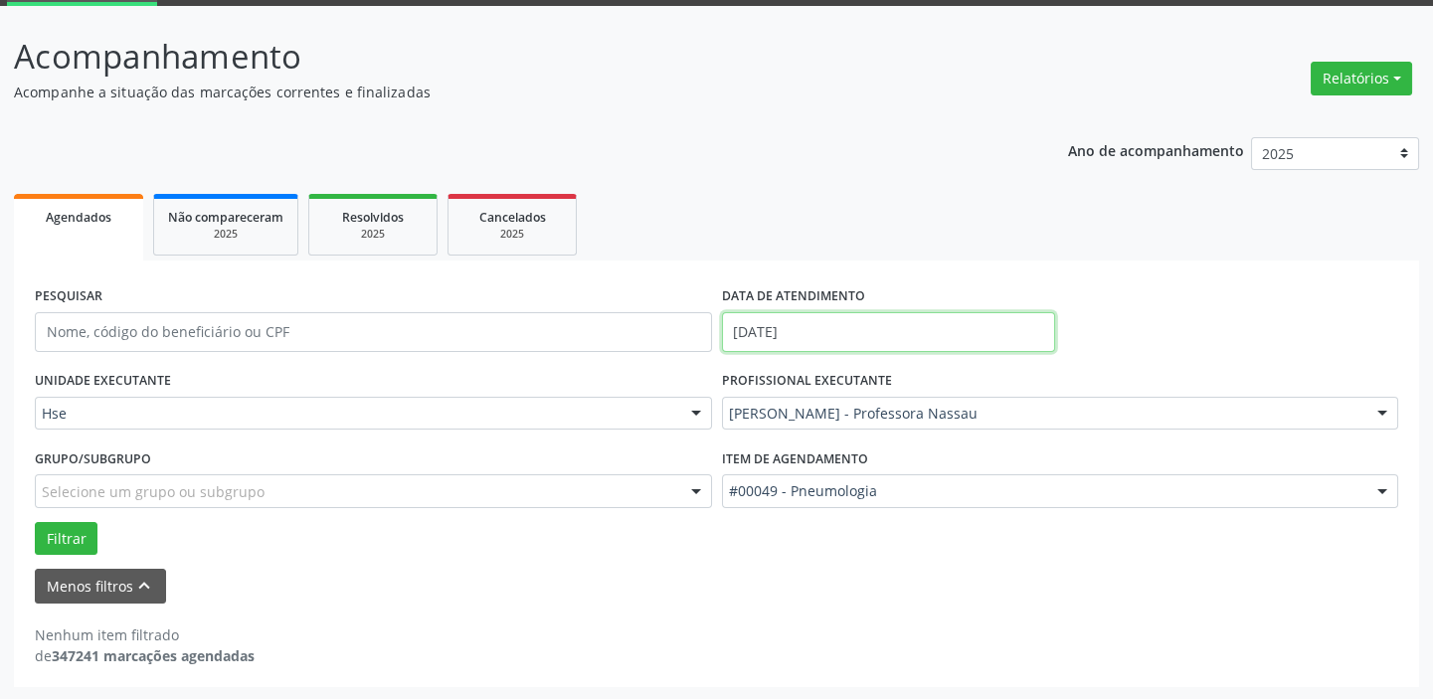
click at [816, 319] on input "[DATE]" at bounding box center [888, 332] width 333 height 40
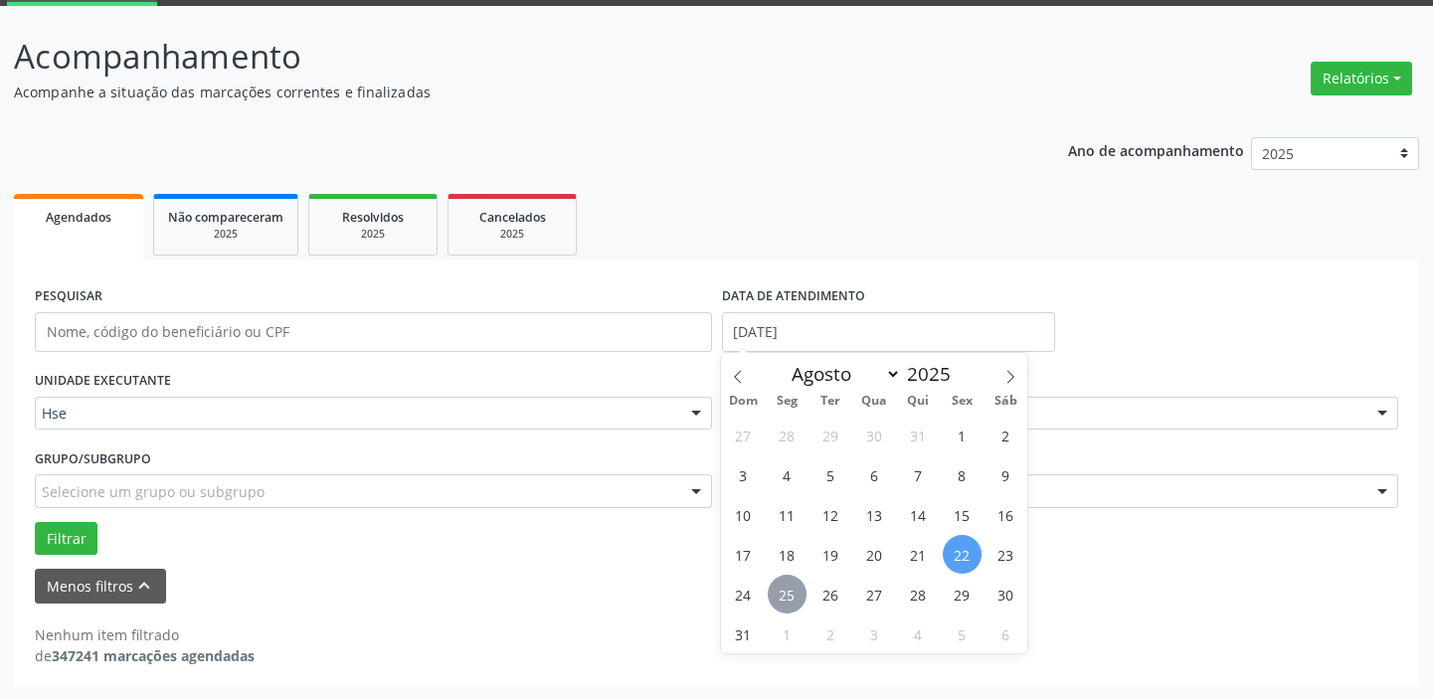
click at [786, 597] on span "25" at bounding box center [787, 594] width 39 height 39
type input "[DATE]"
click at [786, 597] on span "25" at bounding box center [787, 594] width 39 height 39
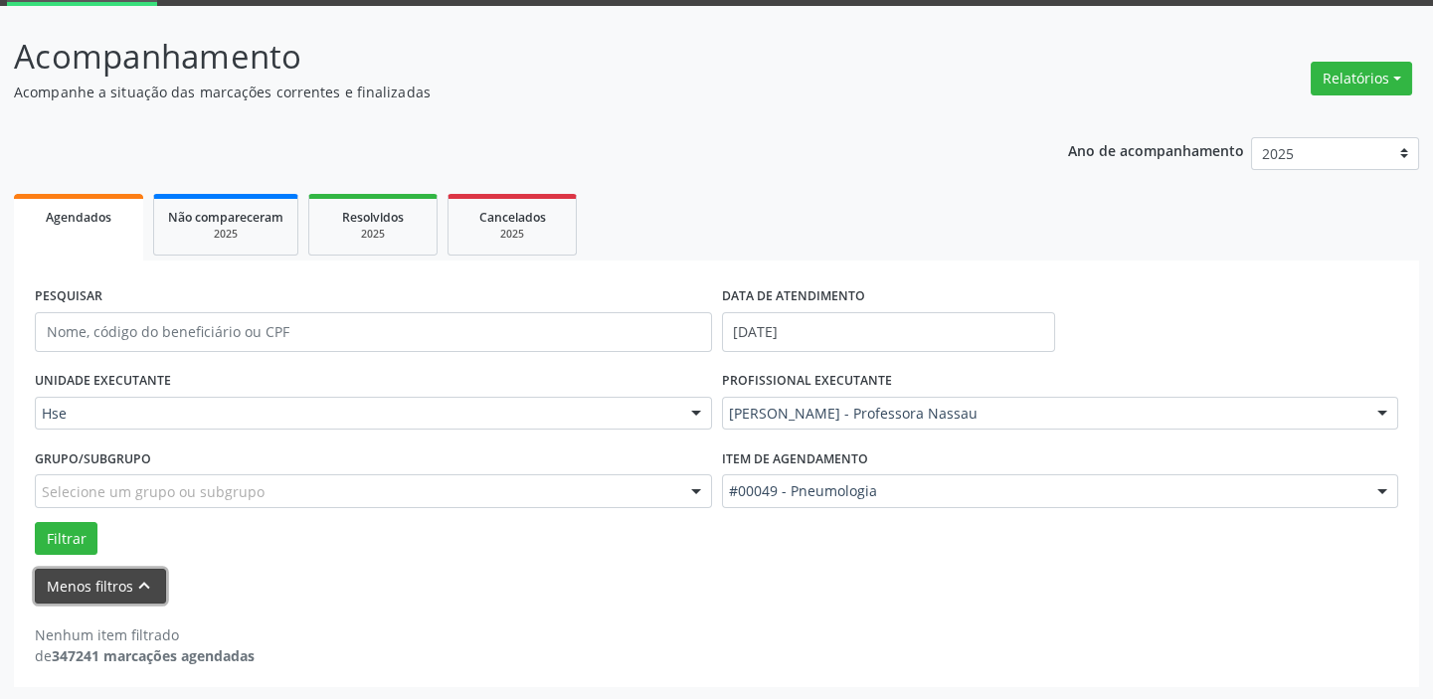
click at [147, 588] on icon "keyboard_arrow_up" at bounding box center [144, 586] width 22 height 22
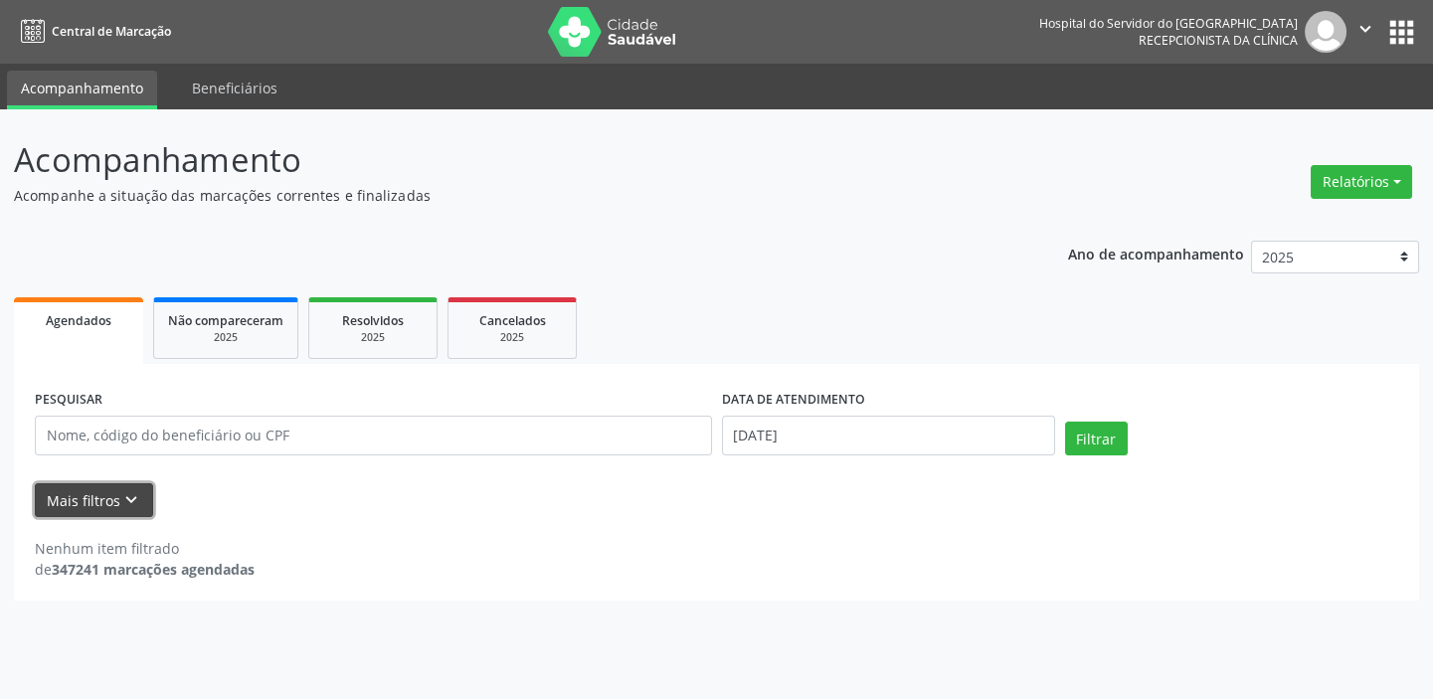
scroll to position [0, 0]
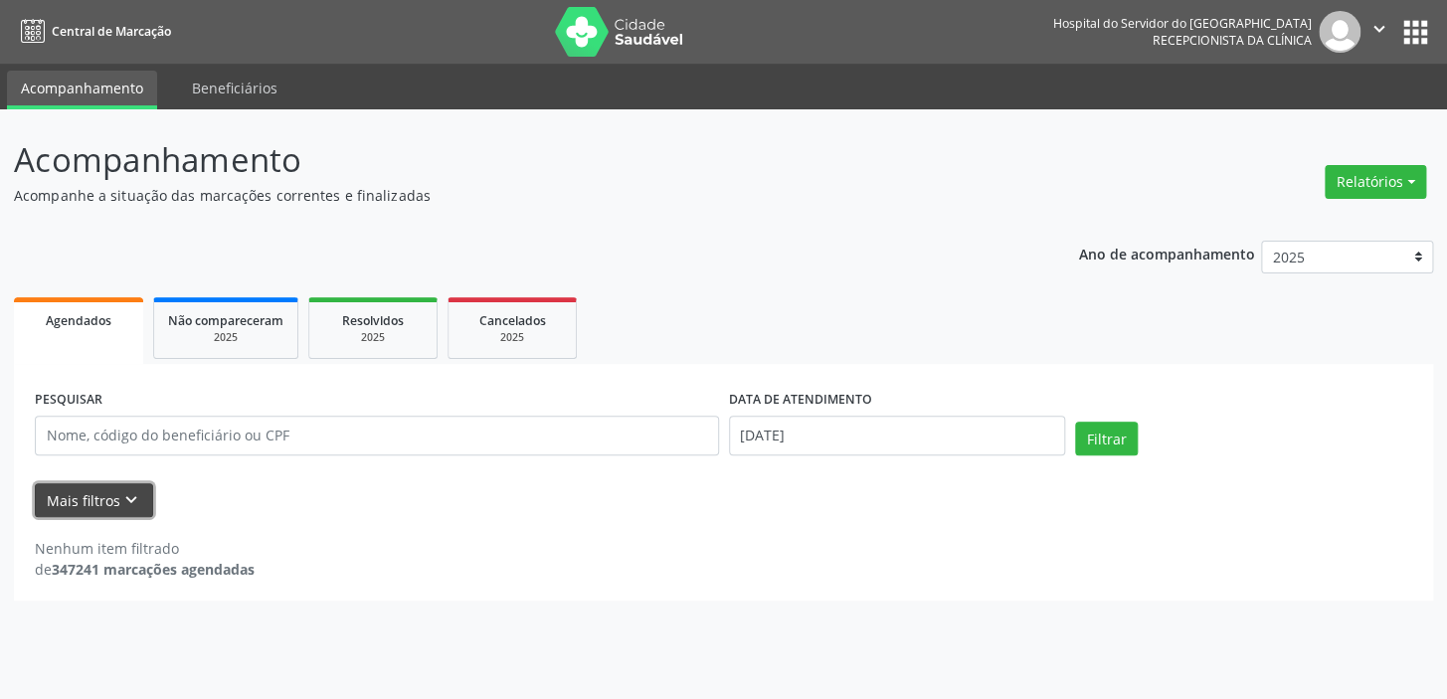
click at [133, 503] on icon "keyboard_arrow_down" at bounding box center [131, 500] width 22 height 22
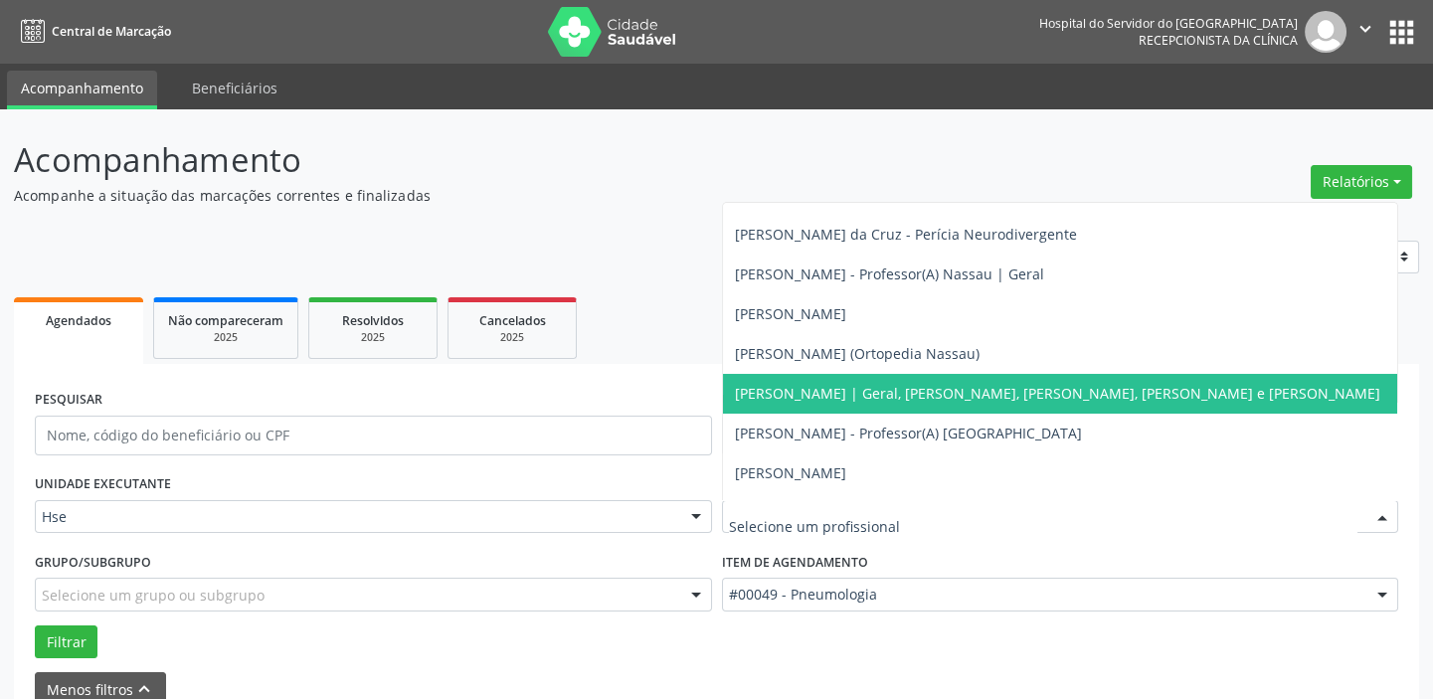
click at [1383, 507] on div at bounding box center [1382, 518] width 30 height 34
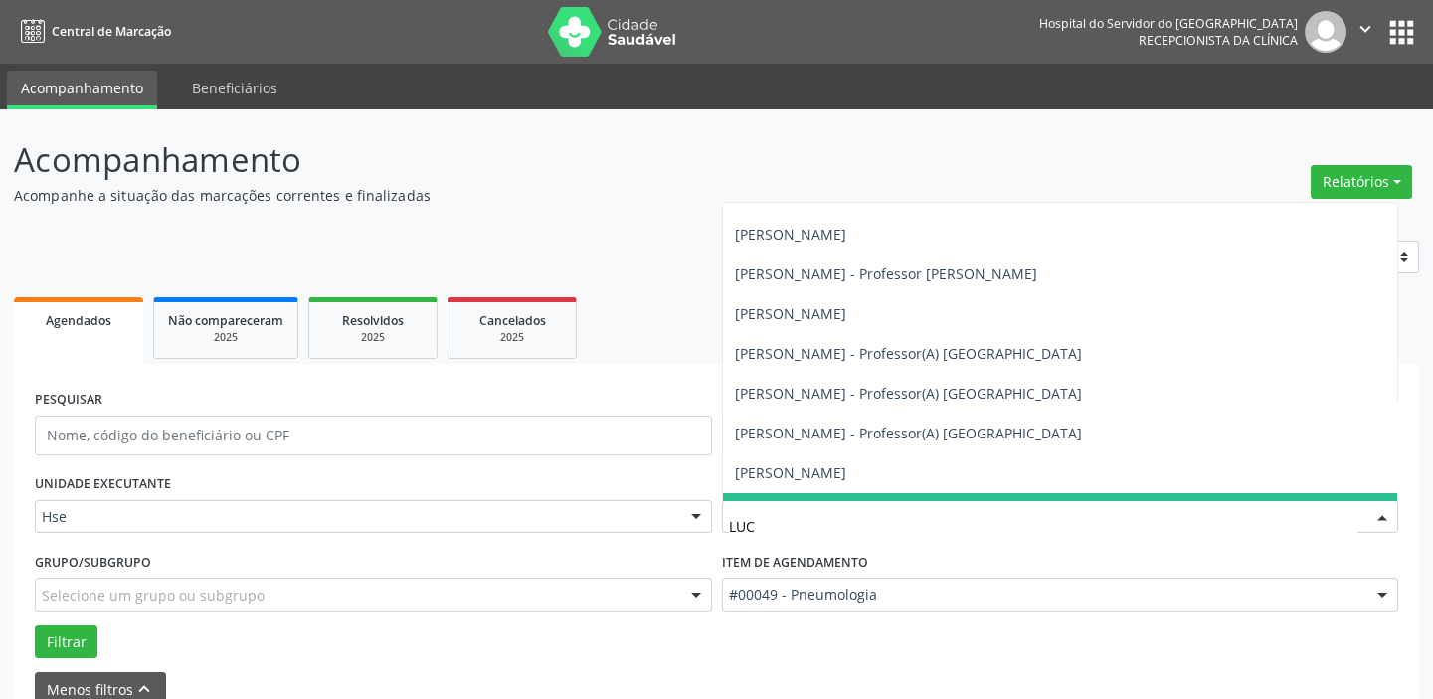
type input "[PERSON_NAME]"
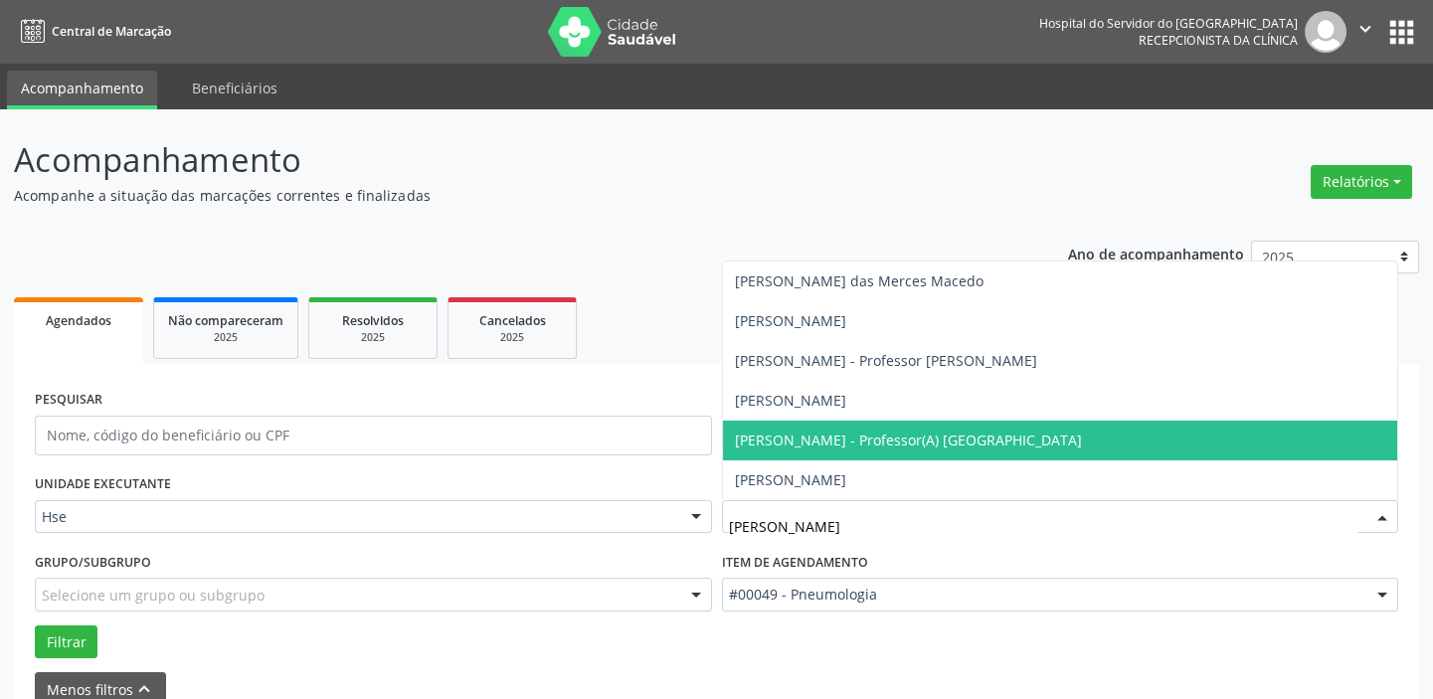
click at [914, 440] on span "[PERSON_NAME] - Professor(A) [GEOGRAPHIC_DATA]" at bounding box center [908, 440] width 347 height 19
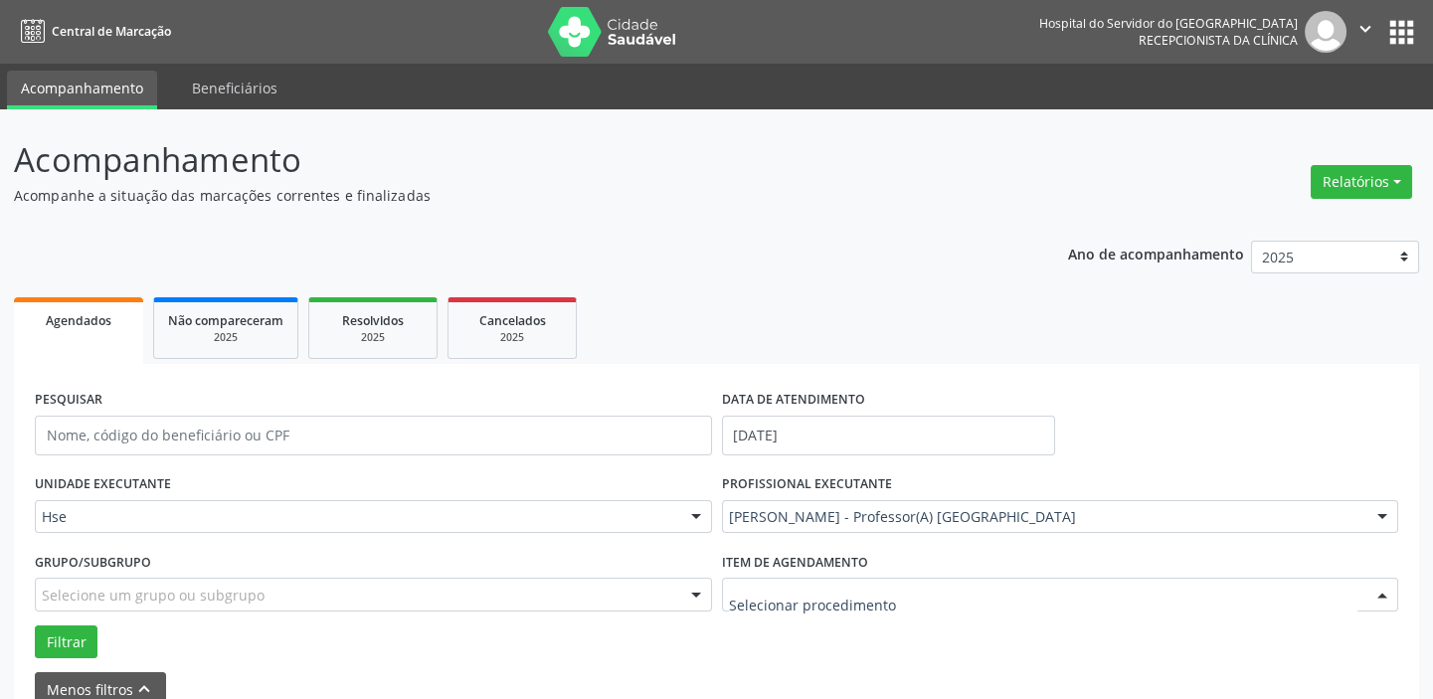
click at [1384, 593] on div at bounding box center [1382, 596] width 30 height 34
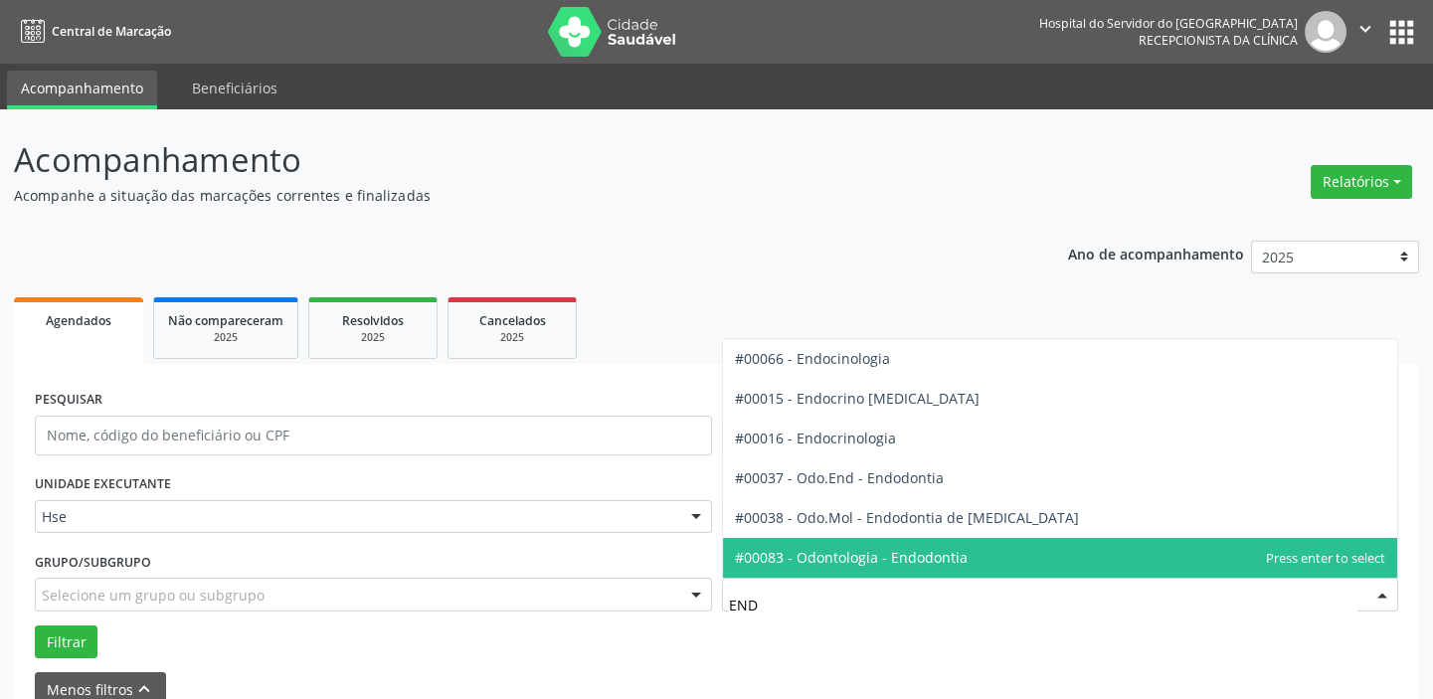
type input "ENDO"
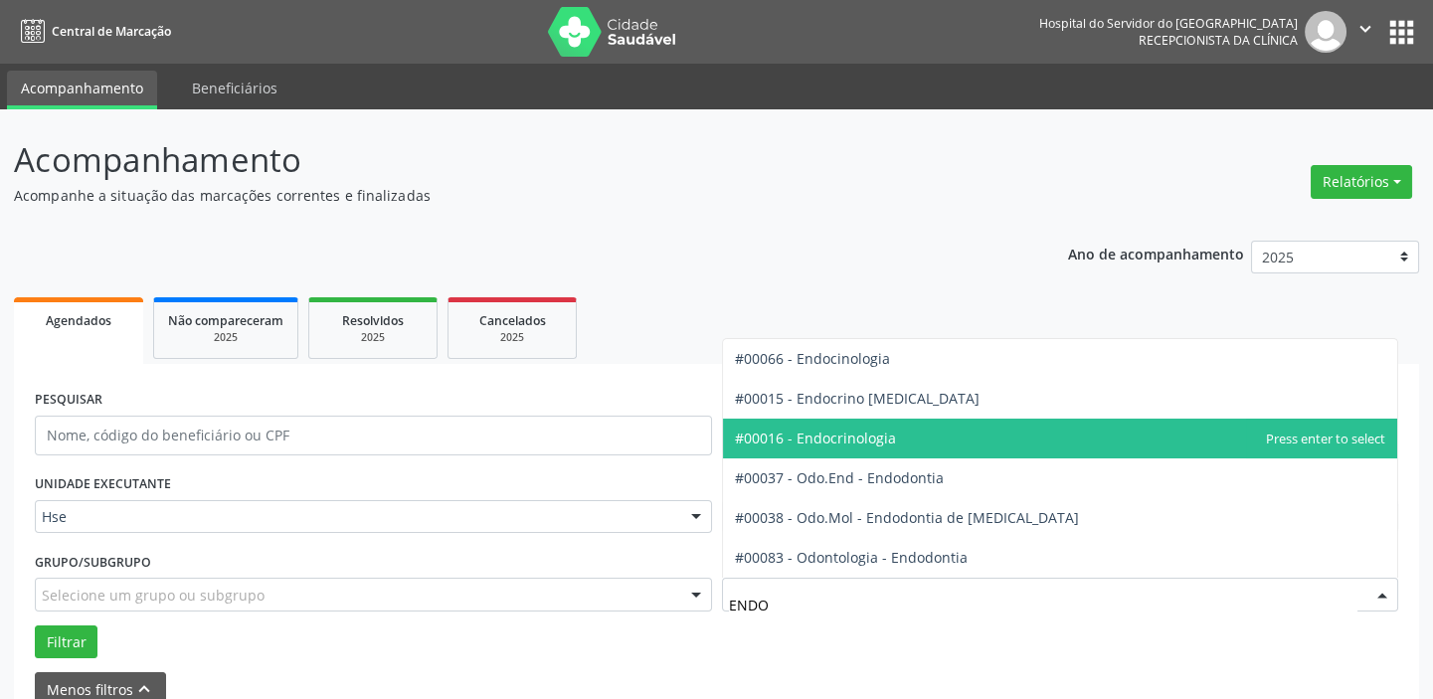
click at [851, 437] on span "#00016 - Endocrinologia" at bounding box center [815, 438] width 161 height 19
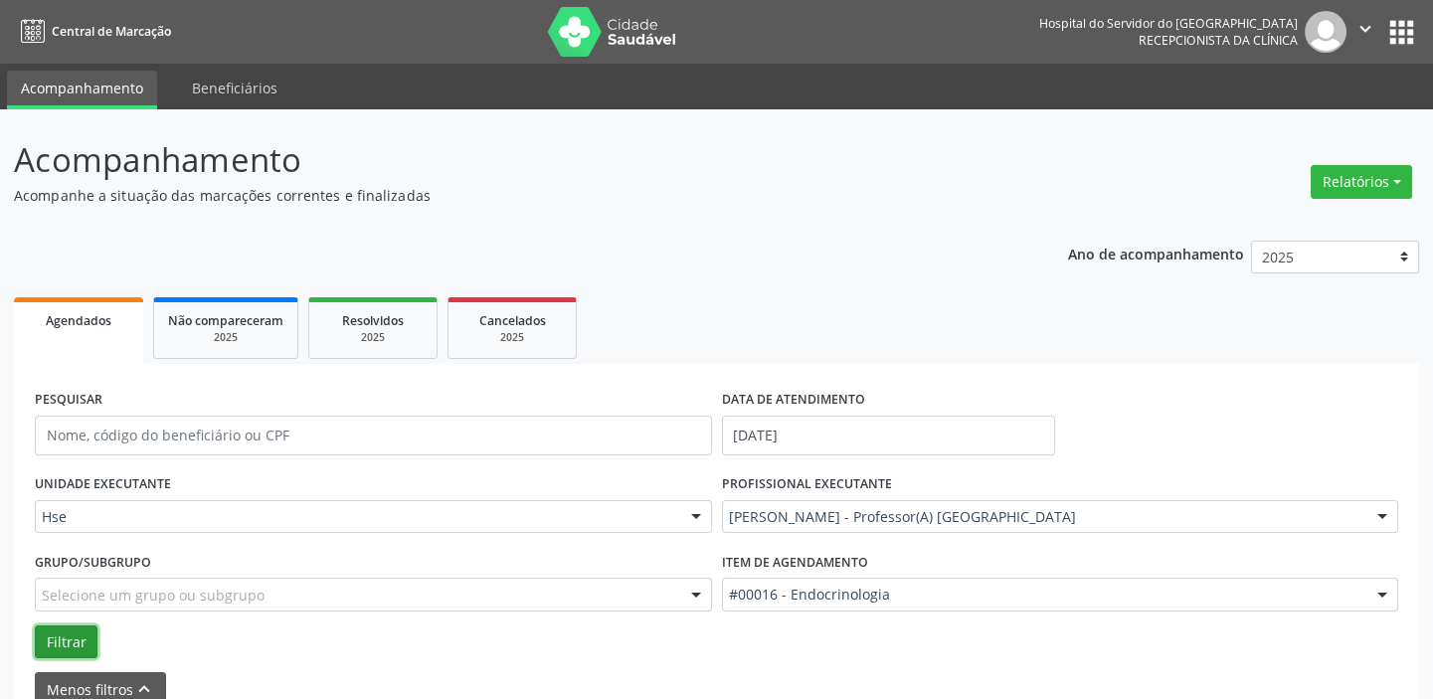
click at [71, 633] on button "Filtrar" at bounding box center [66, 642] width 63 height 34
click at [695, 517] on div at bounding box center [696, 518] width 30 height 34
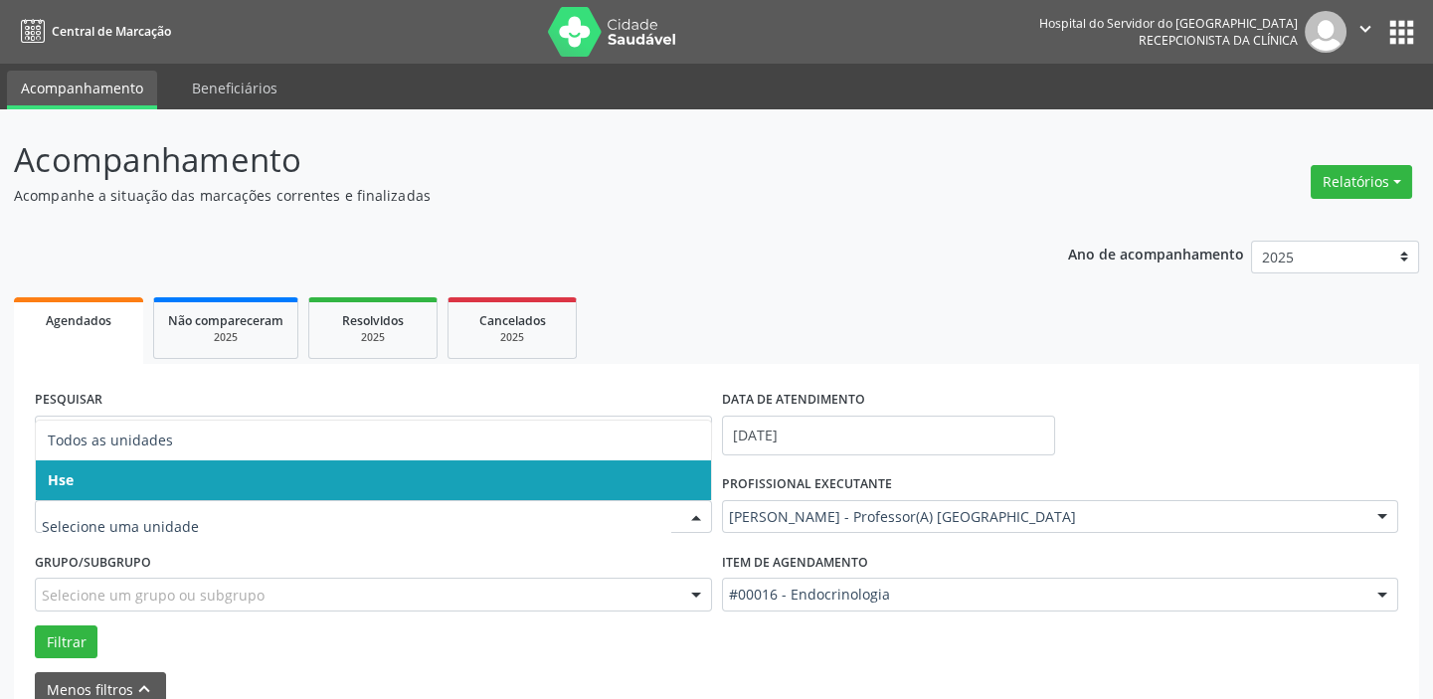
click at [618, 480] on span "Hse" at bounding box center [373, 480] width 675 height 40
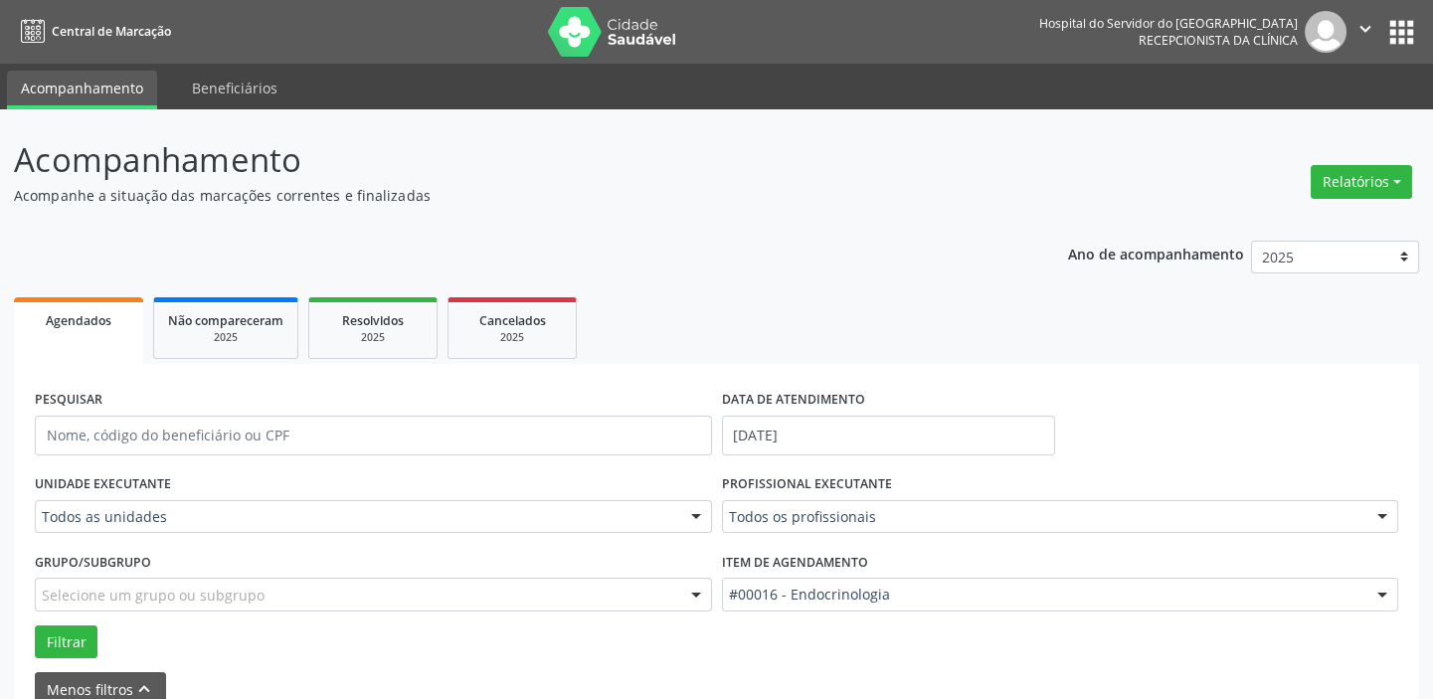
click at [692, 516] on div at bounding box center [696, 518] width 30 height 34
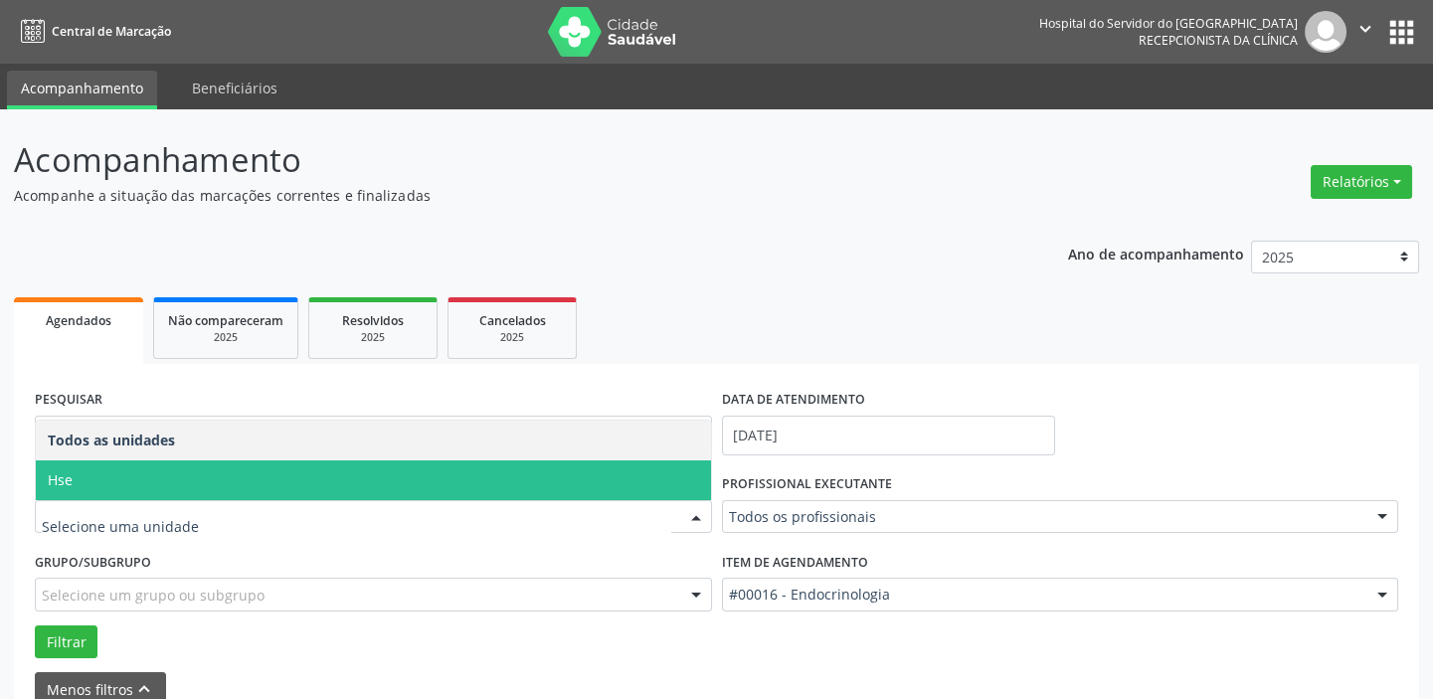
click at [656, 472] on span "Hse" at bounding box center [373, 480] width 675 height 40
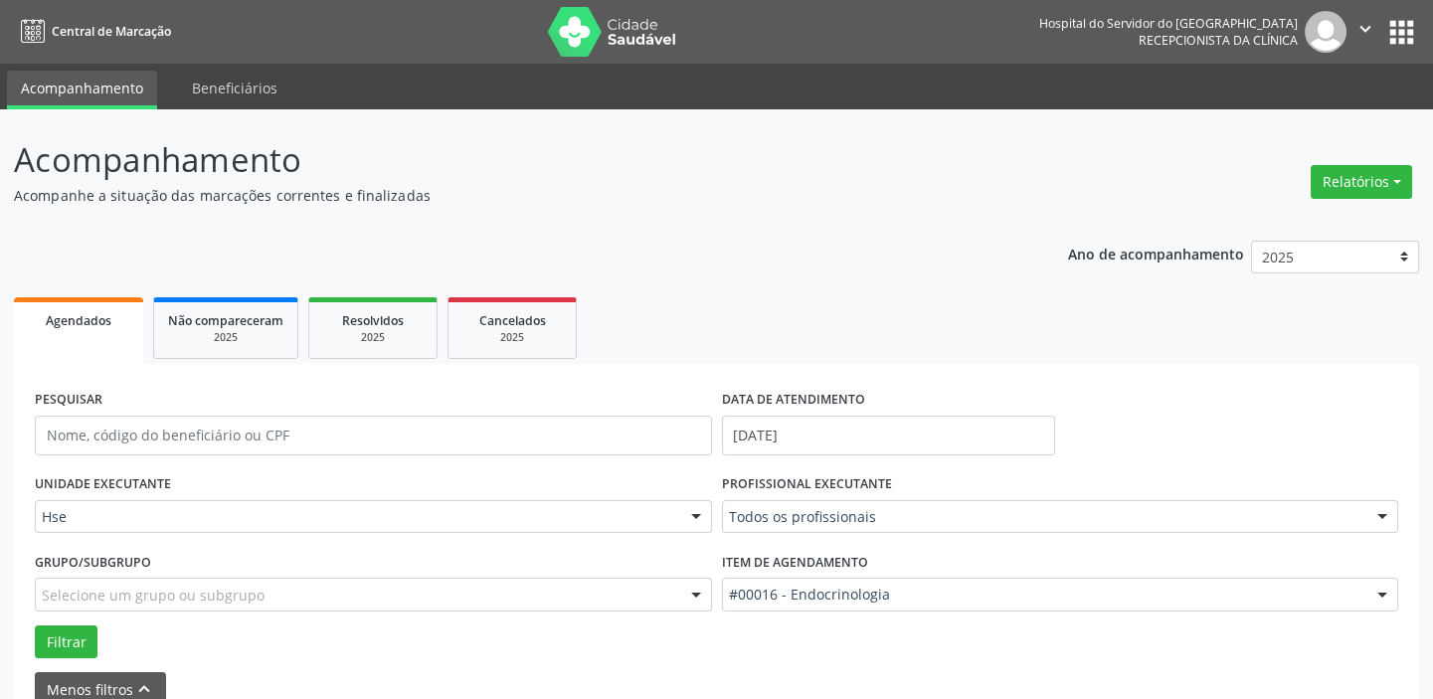
click at [1378, 512] on div at bounding box center [1382, 518] width 30 height 34
click at [766, 533] on input "LUCS" at bounding box center [1043, 527] width 629 height 40
type input "LUC"
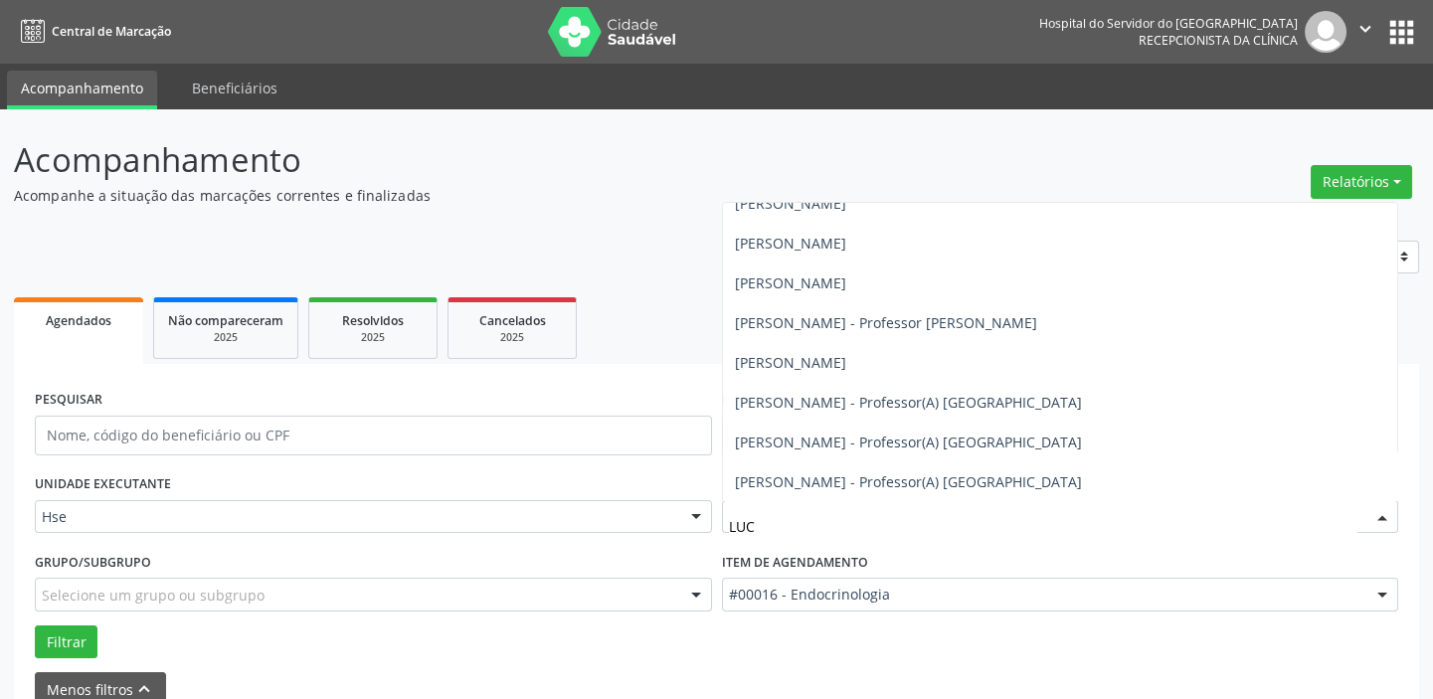
scroll to position [279, 0]
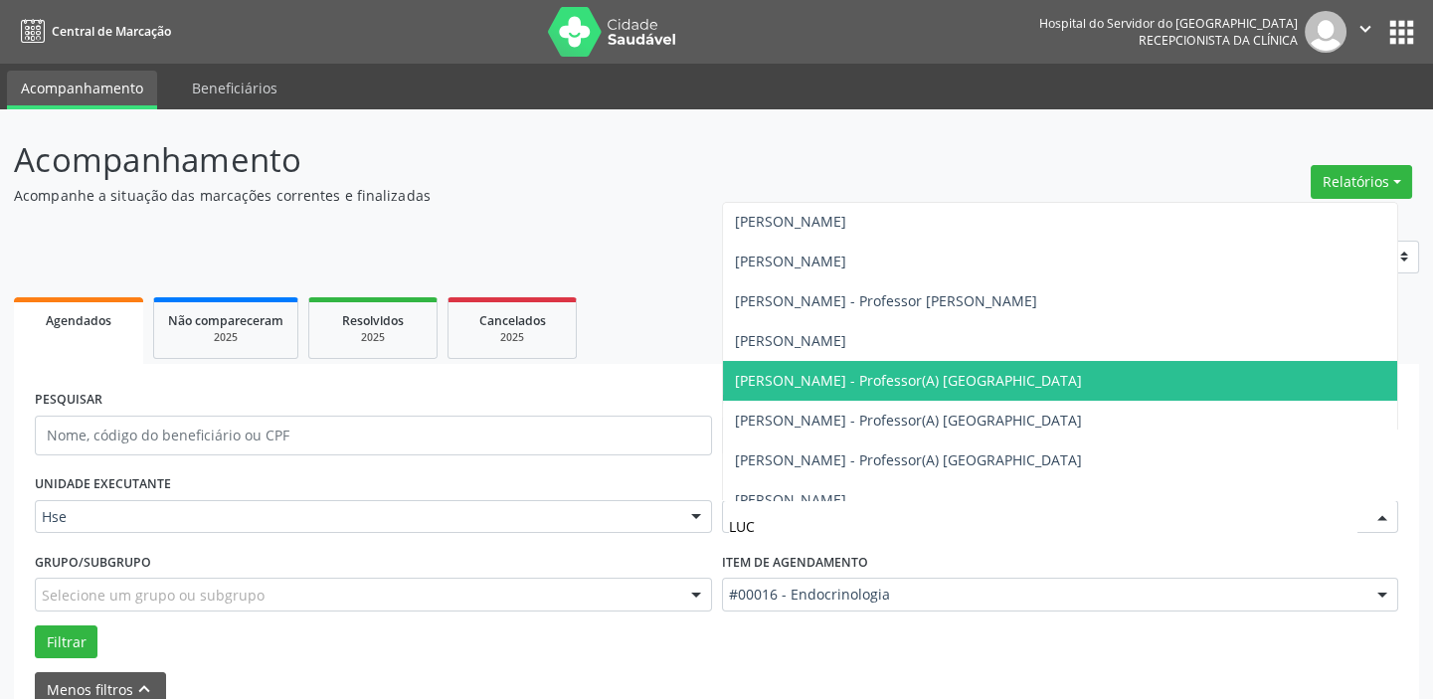
click at [888, 376] on span "[PERSON_NAME] - Professor(A) [GEOGRAPHIC_DATA]" at bounding box center [908, 380] width 347 height 19
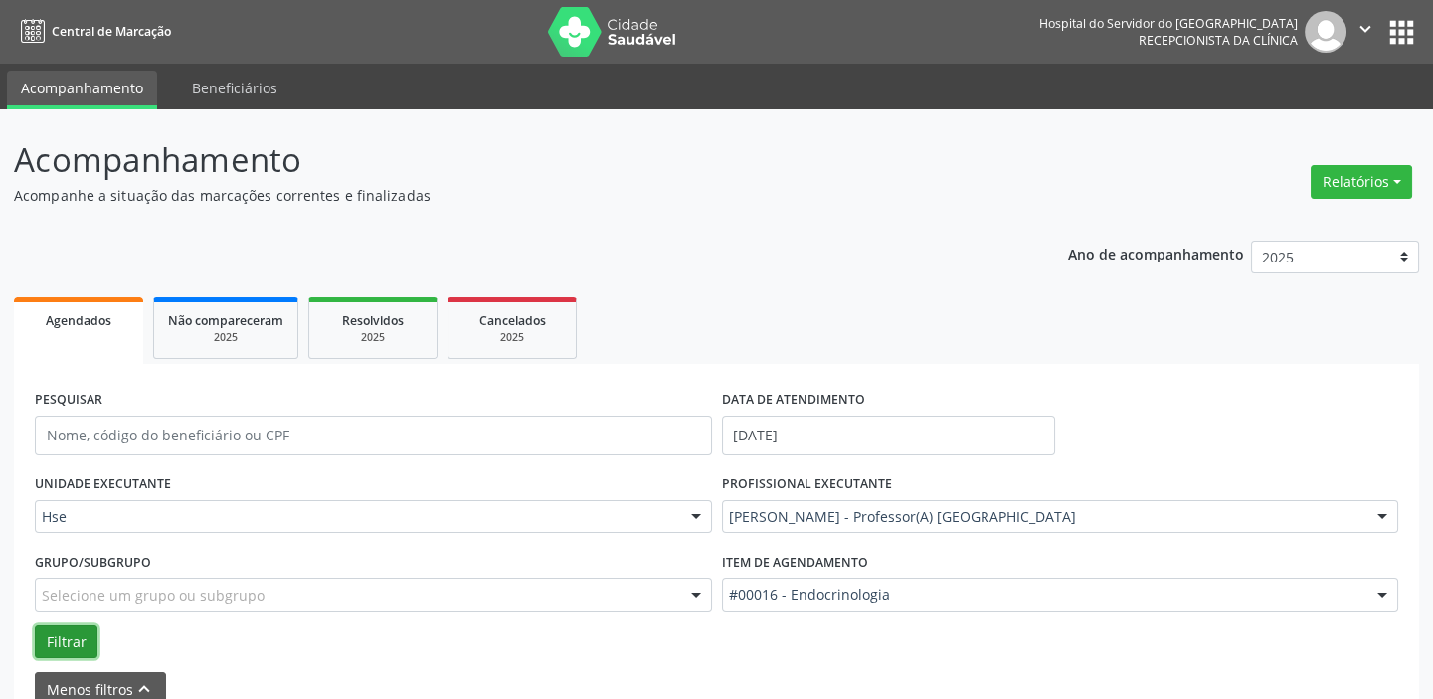
click at [69, 639] on button "Filtrar" at bounding box center [66, 642] width 63 height 34
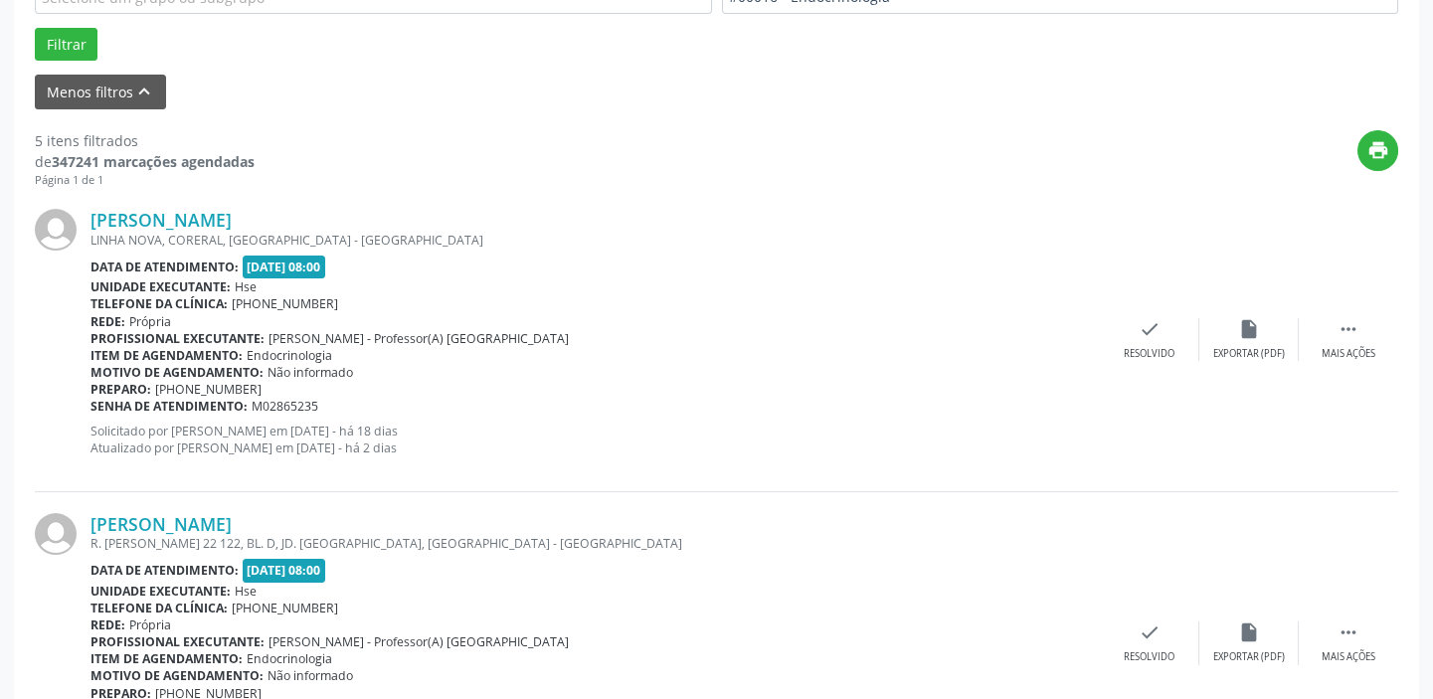
scroll to position [626, 0]
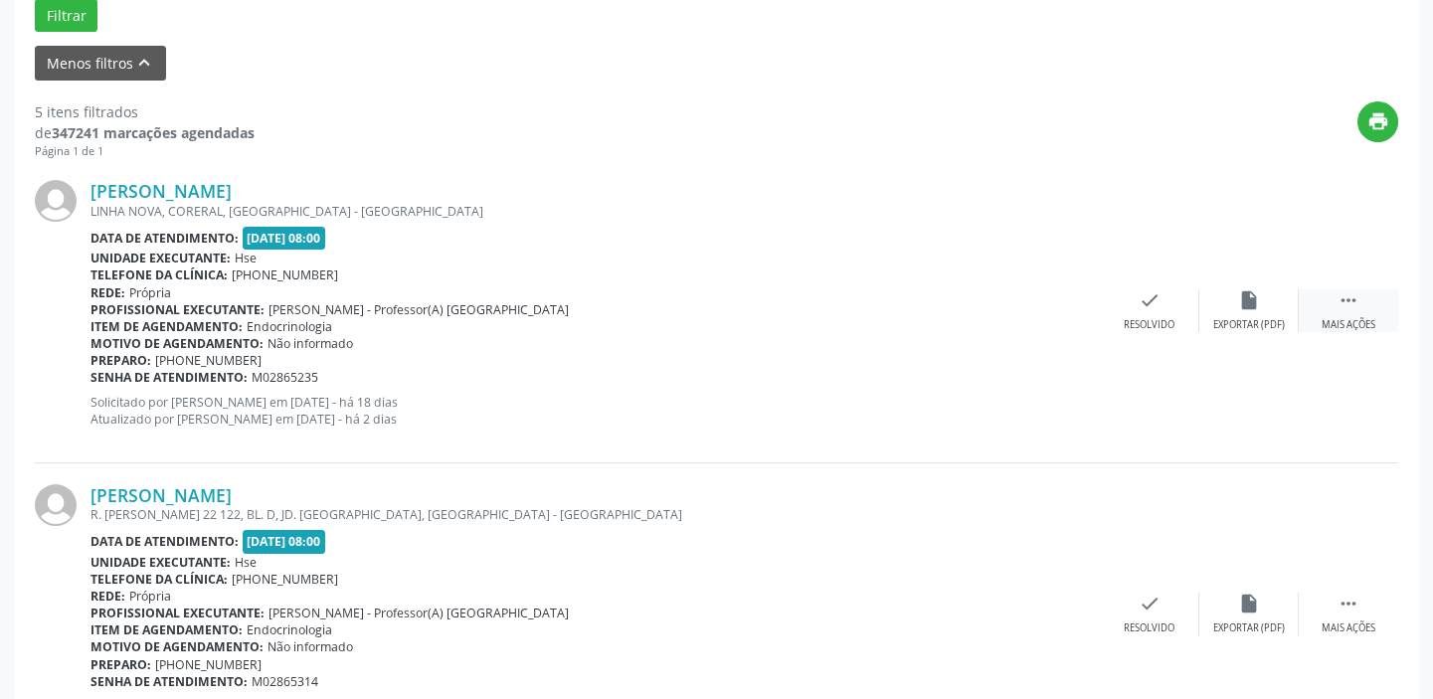
click at [1359, 311] on div " Mais ações" at bounding box center [1348, 310] width 99 height 43
click at [1256, 309] on div "alarm_off Não compareceu" at bounding box center [1248, 310] width 99 height 43
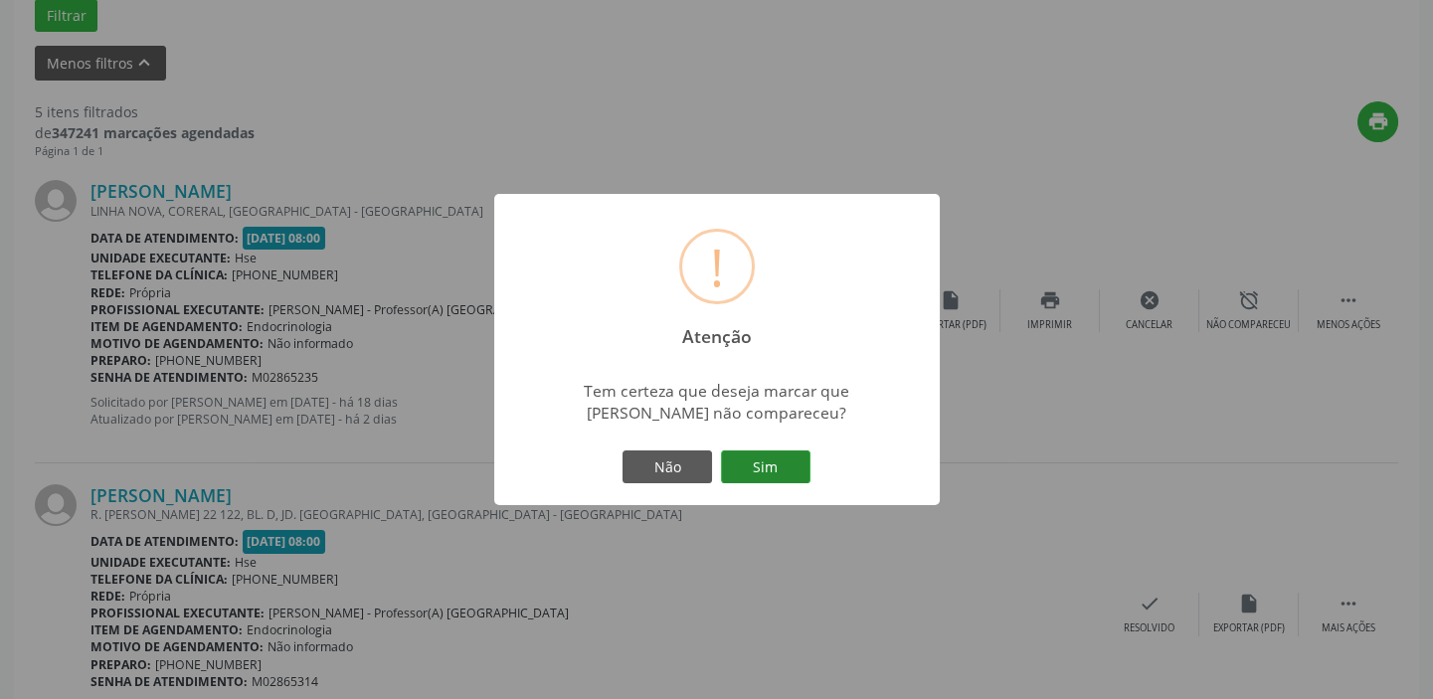
click at [792, 466] on button "Sim" at bounding box center [765, 467] width 89 height 34
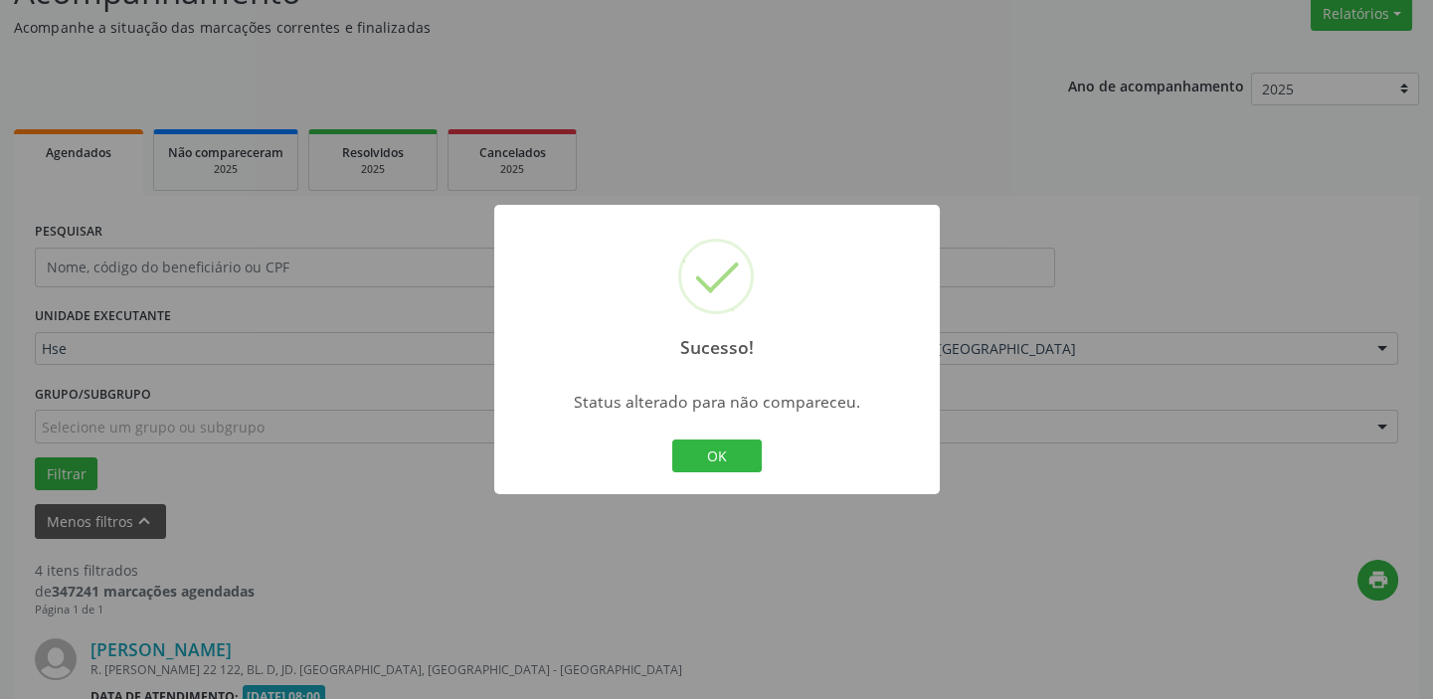
scroll to position [918, 0]
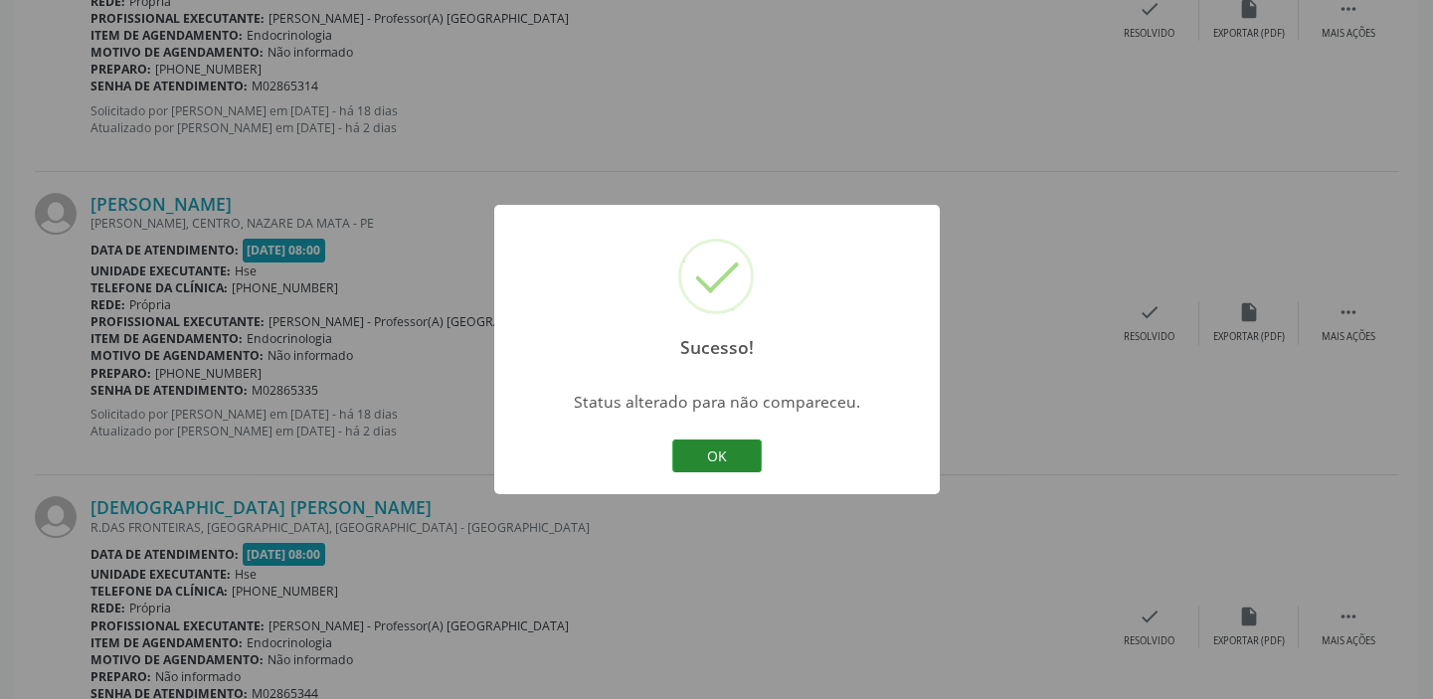
click at [728, 448] on button "OK" at bounding box center [716, 456] width 89 height 34
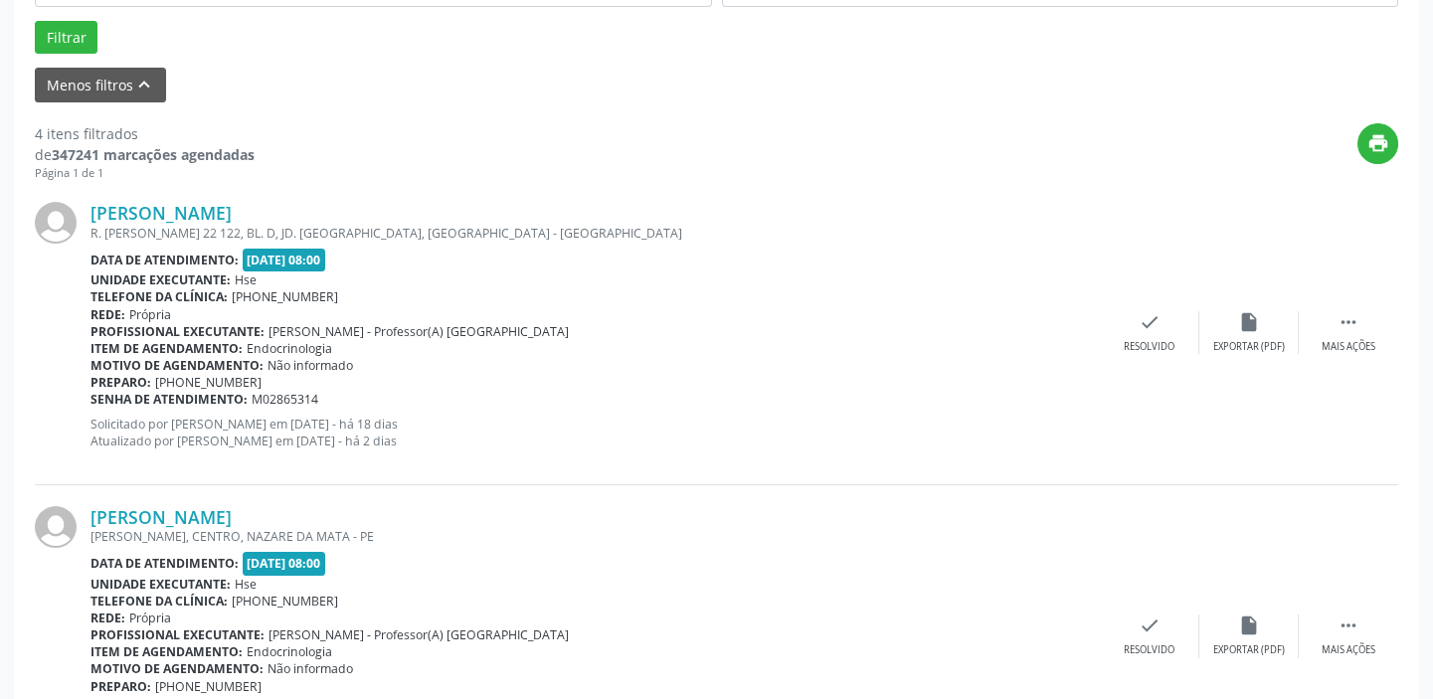
scroll to position [568, 0]
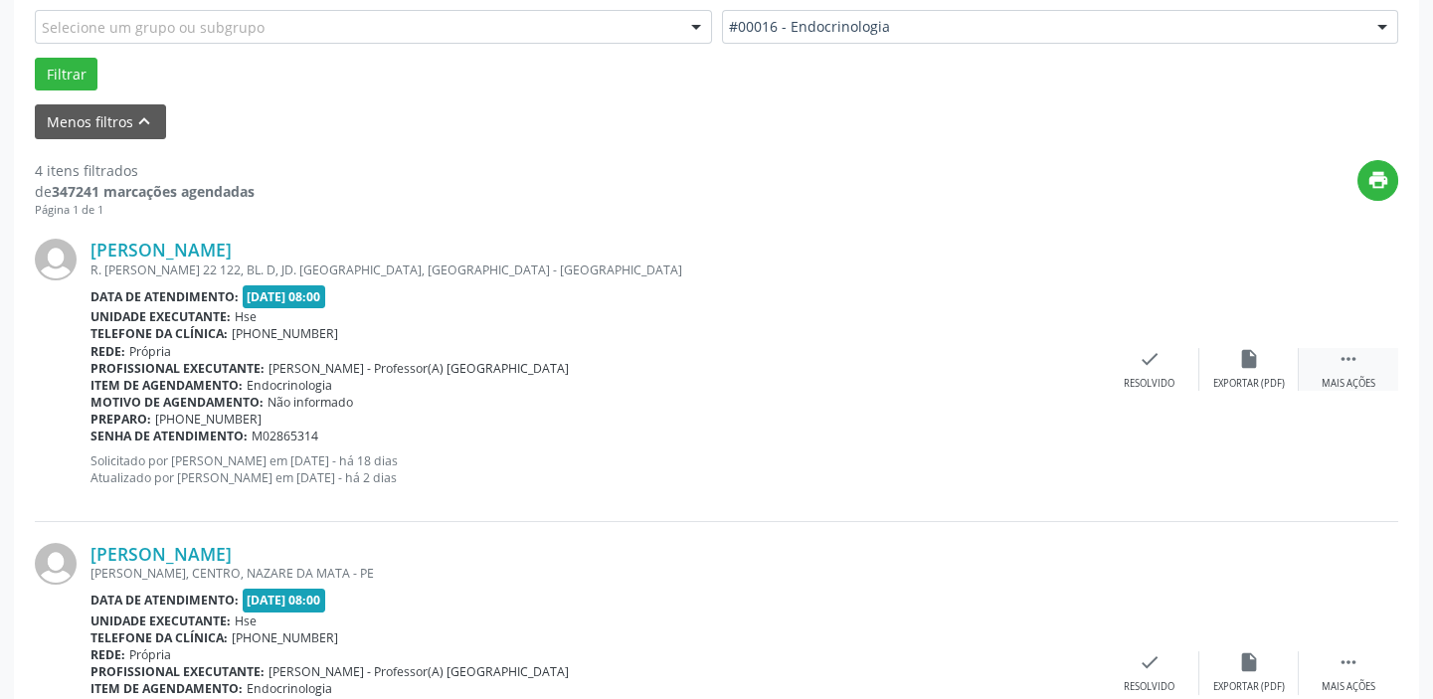
click at [1361, 358] on div " Mais ações" at bounding box center [1348, 369] width 99 height 43
click at [1240, 354] on icon "alarm_off" at bounding box center [1249, 359] width 22 height 22
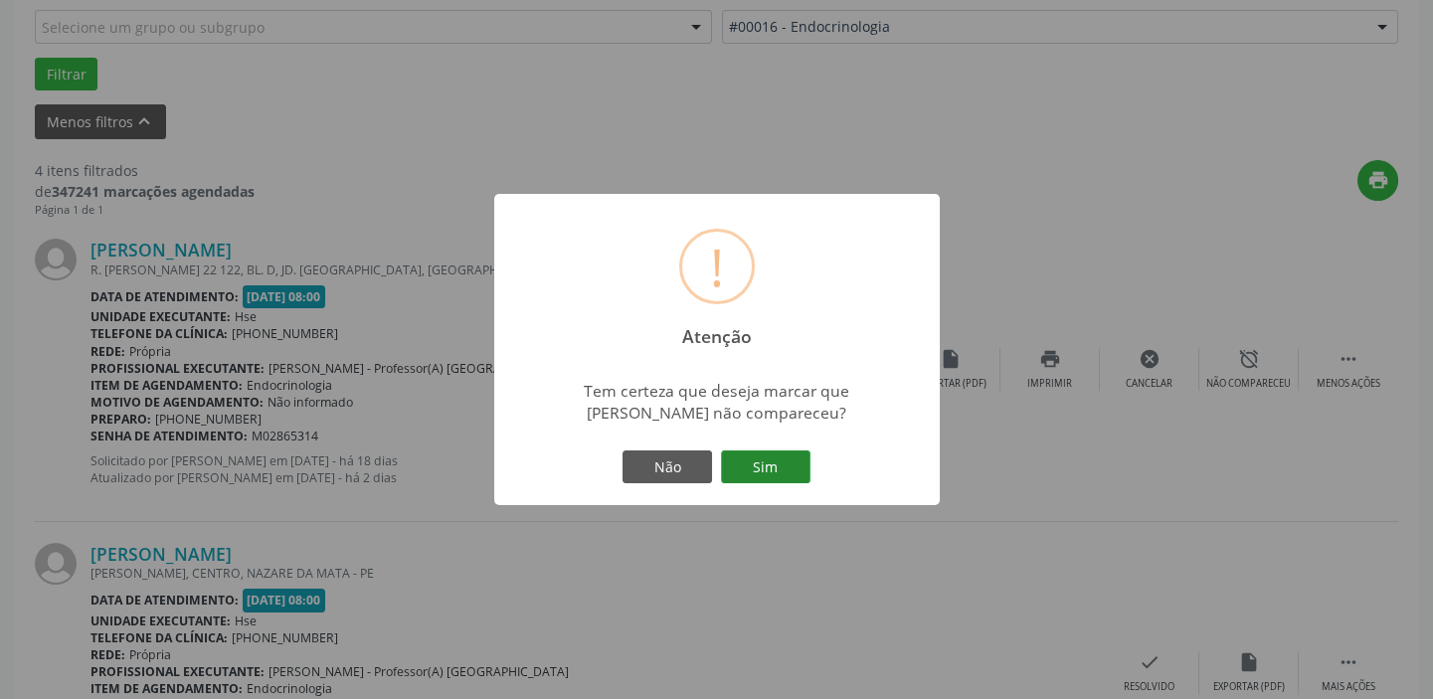
click at [776, 458] on button "Sim" at bounding box center [765, 467] width 89 height 34
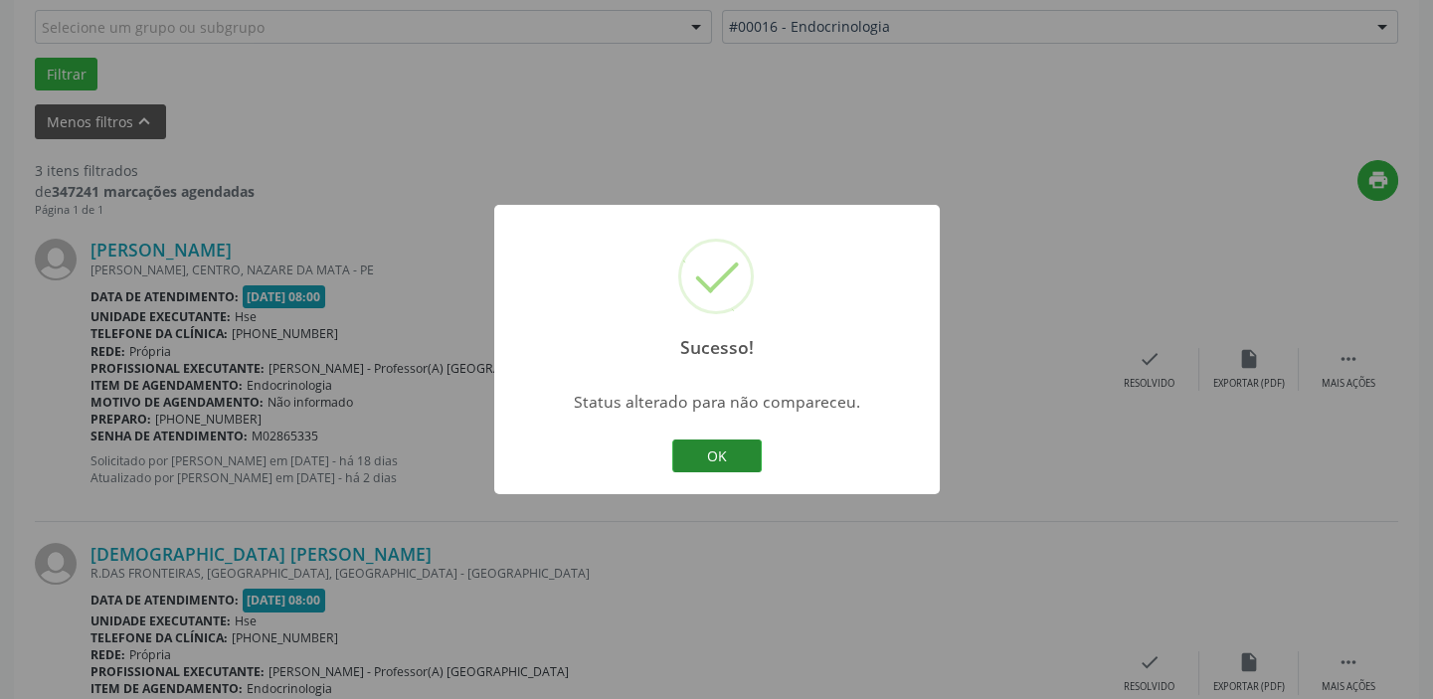
click at [726, 455] on button "OK" at bounding box center [716, 456] width 89 height 34
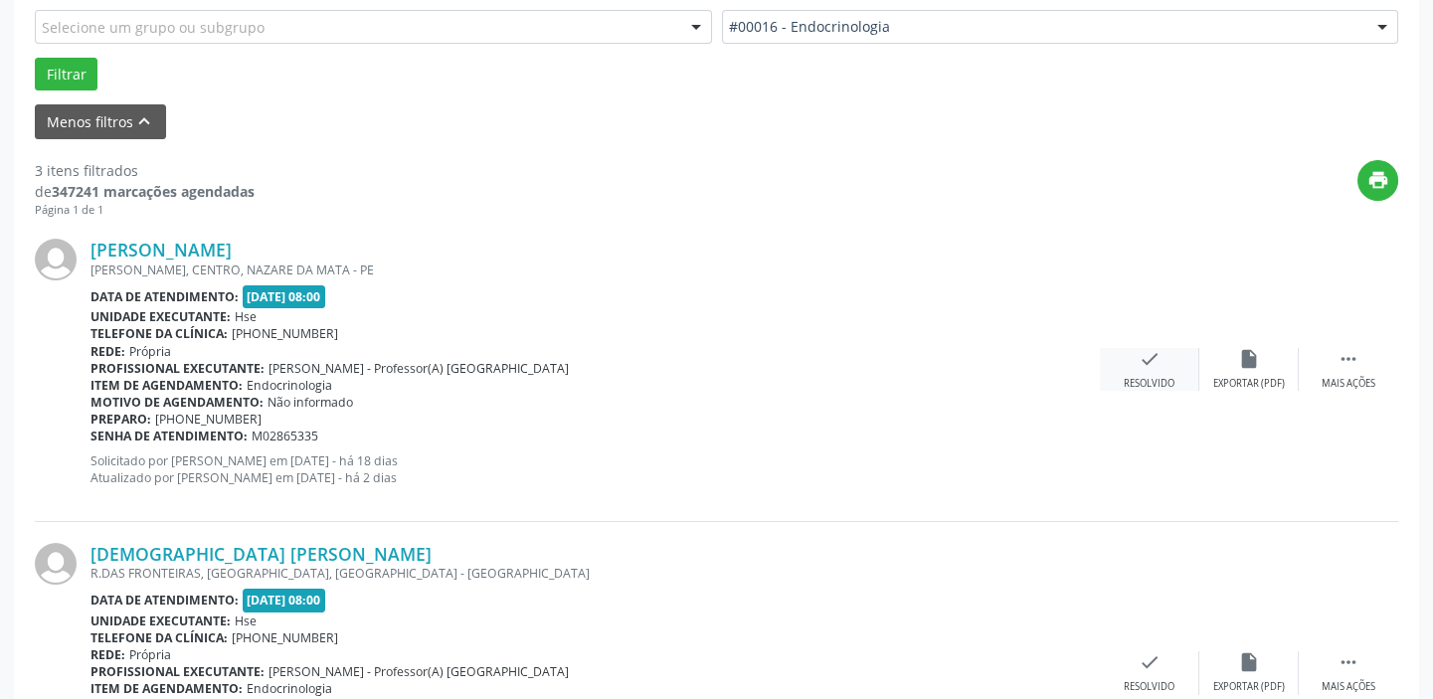
click at [1161, 362] on div "check Resolvido" at bounding box center [1149, 369] width 99 height 43
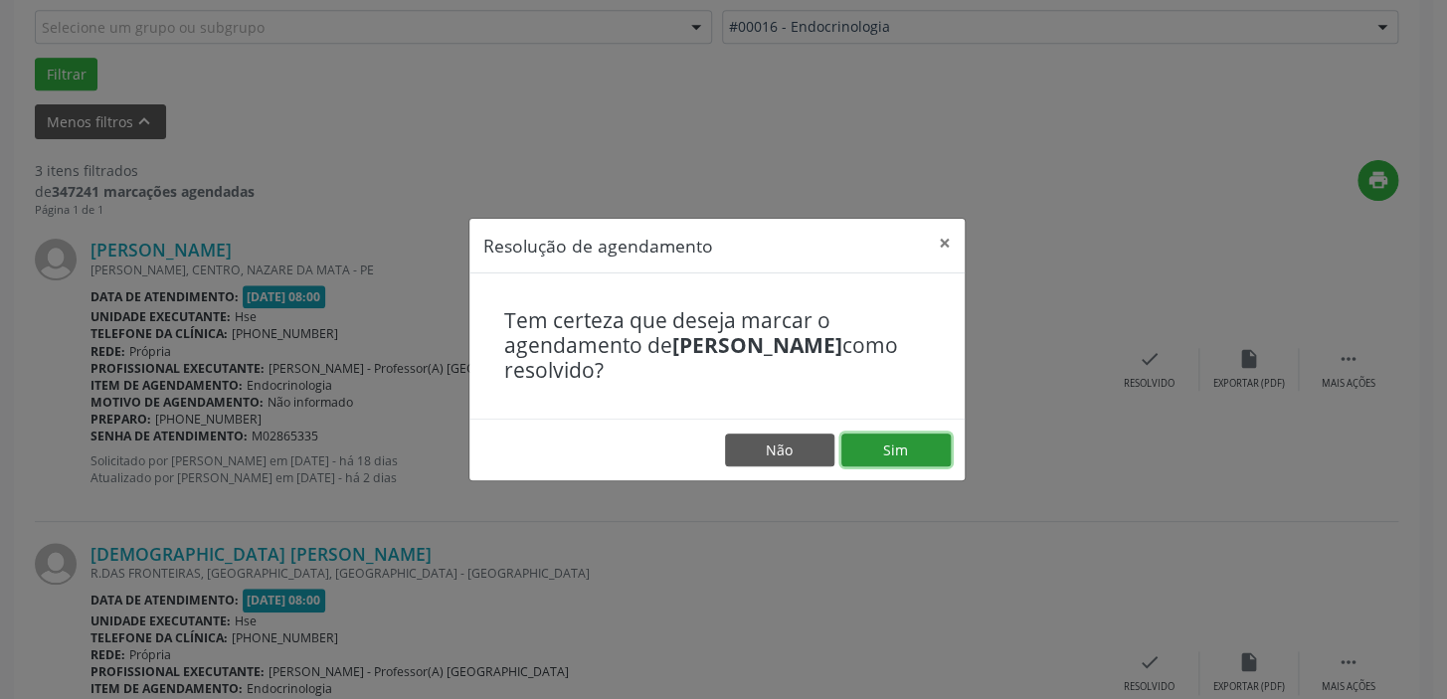
click at [907, 440] on button "Sim" at bounding box center [895, 451] width 109 height 34
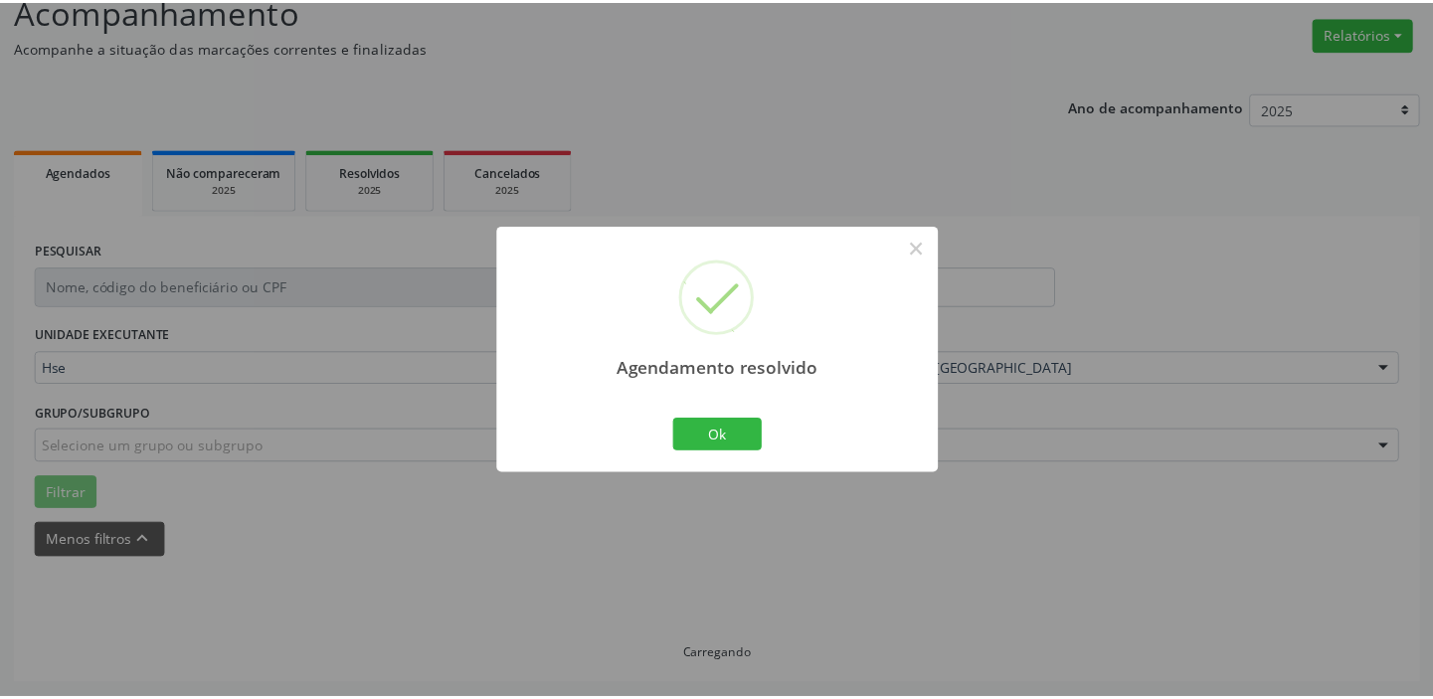
scroll to position [147, 0]
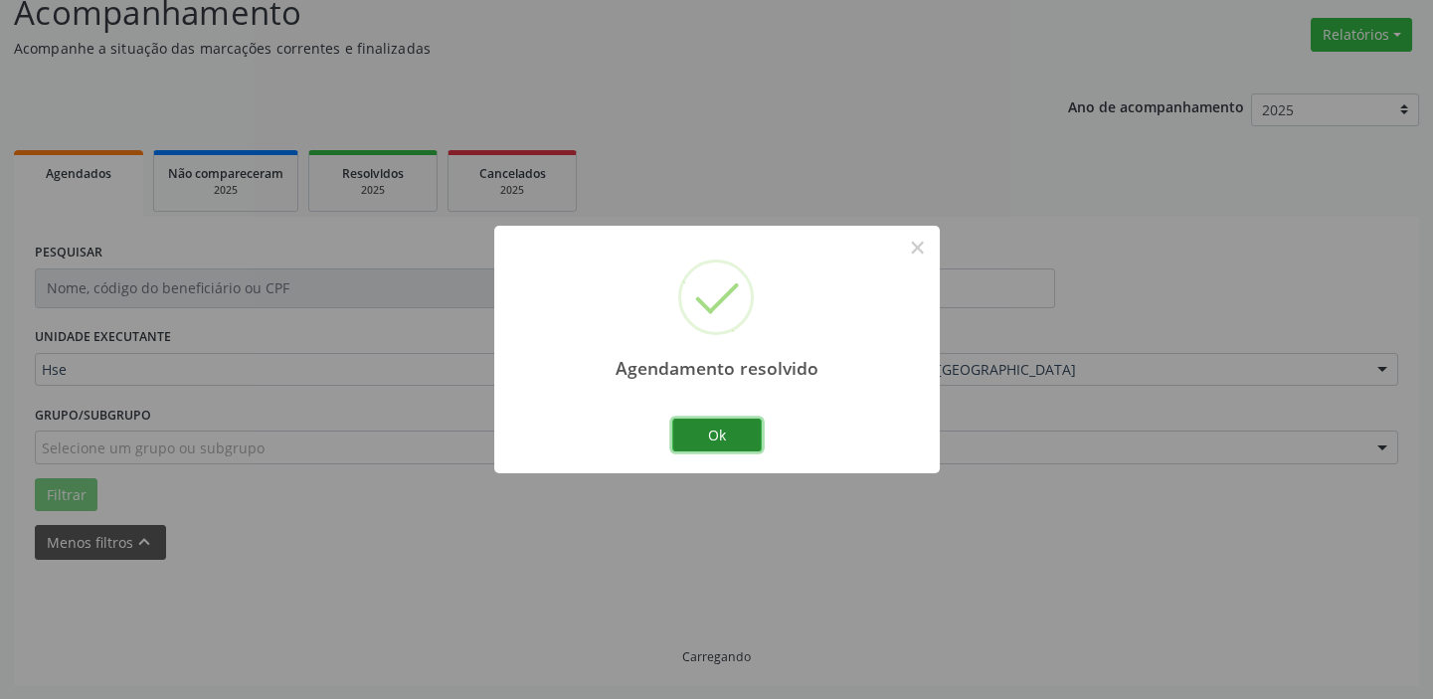
click at [734, 433] on button "Ok" at bounding box center [716, 436] width 89 height 34
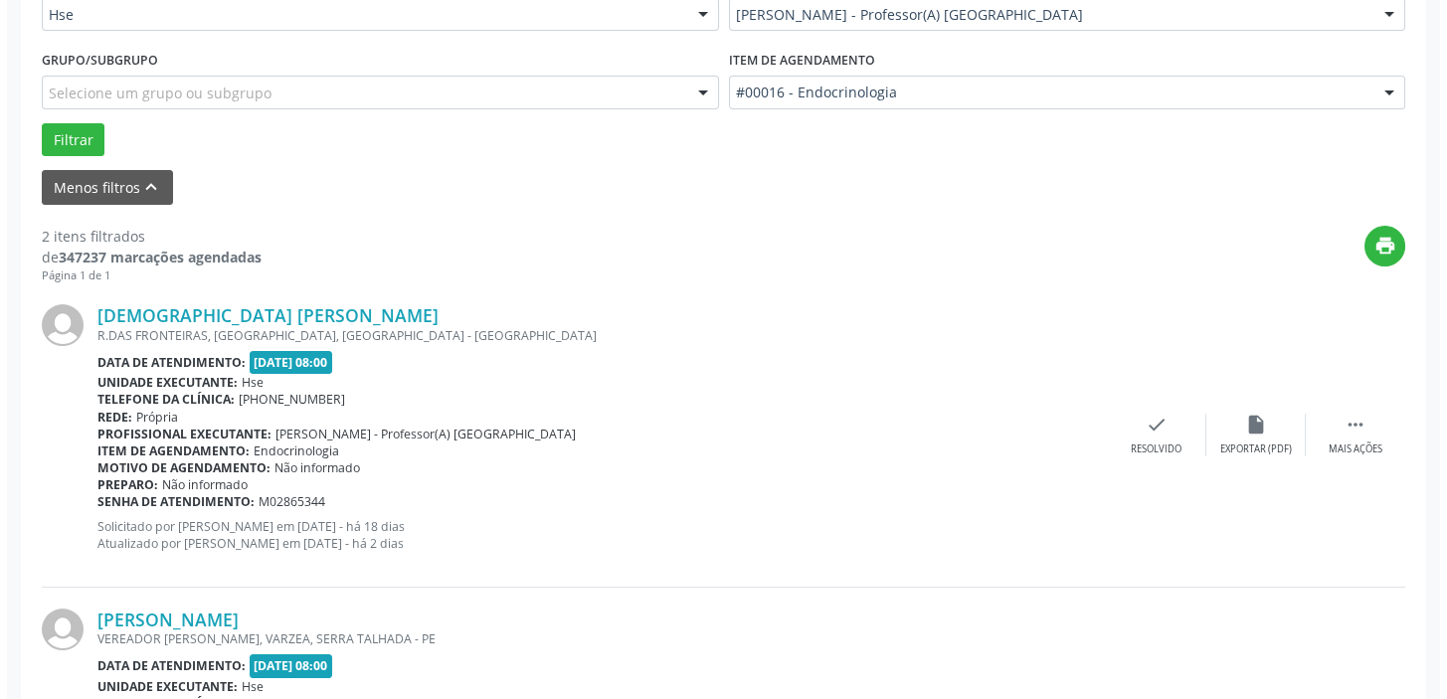
scroll to position [534, 0]
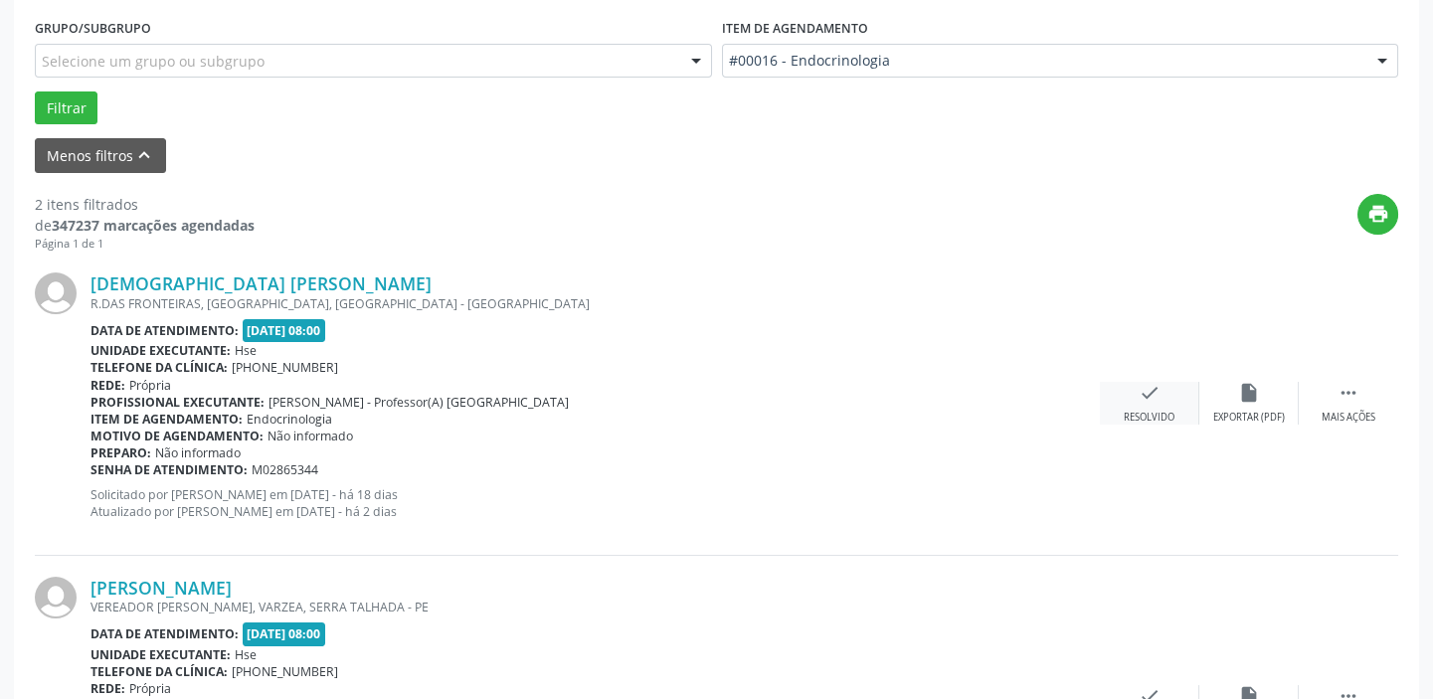
click at [1154, 386] on icon "check" at bounding box center [1149, 393] width 22 height 22
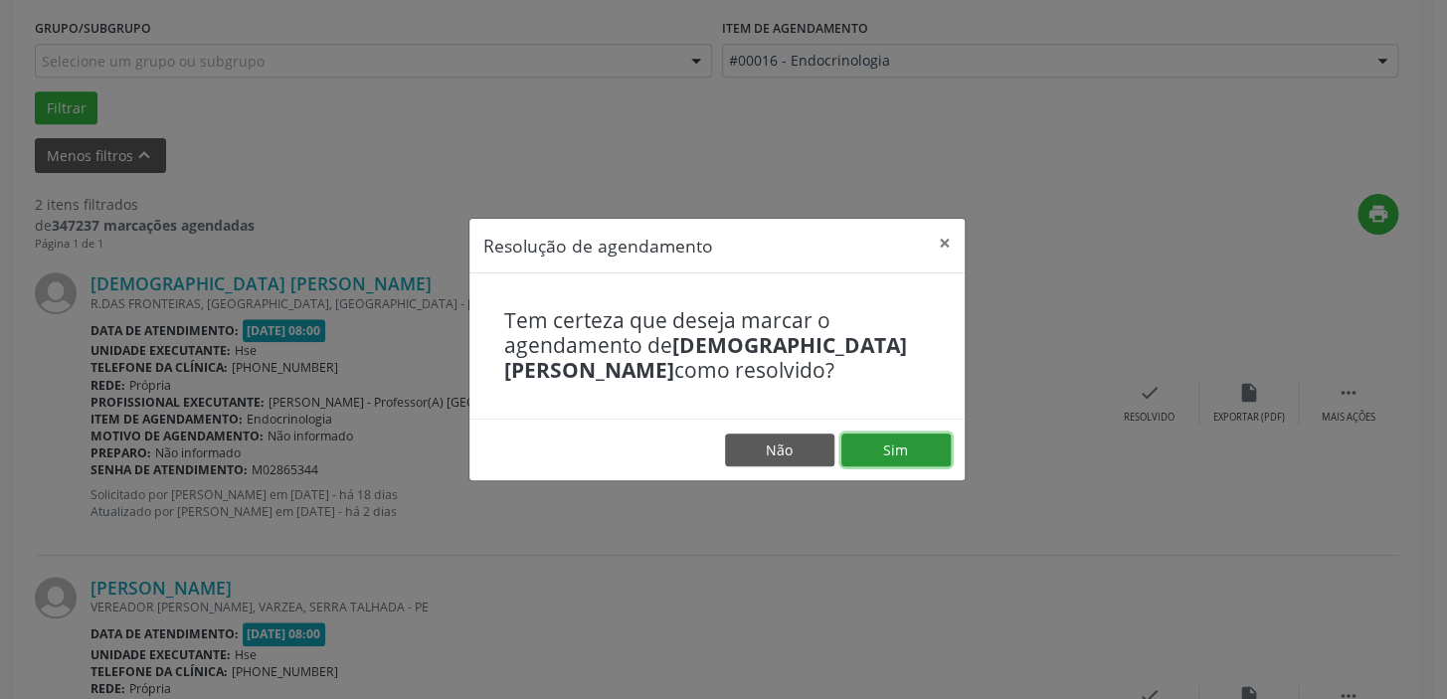
click at [876, 445] on button "Sim" at bounding box center [895, 451] width 109 height 34
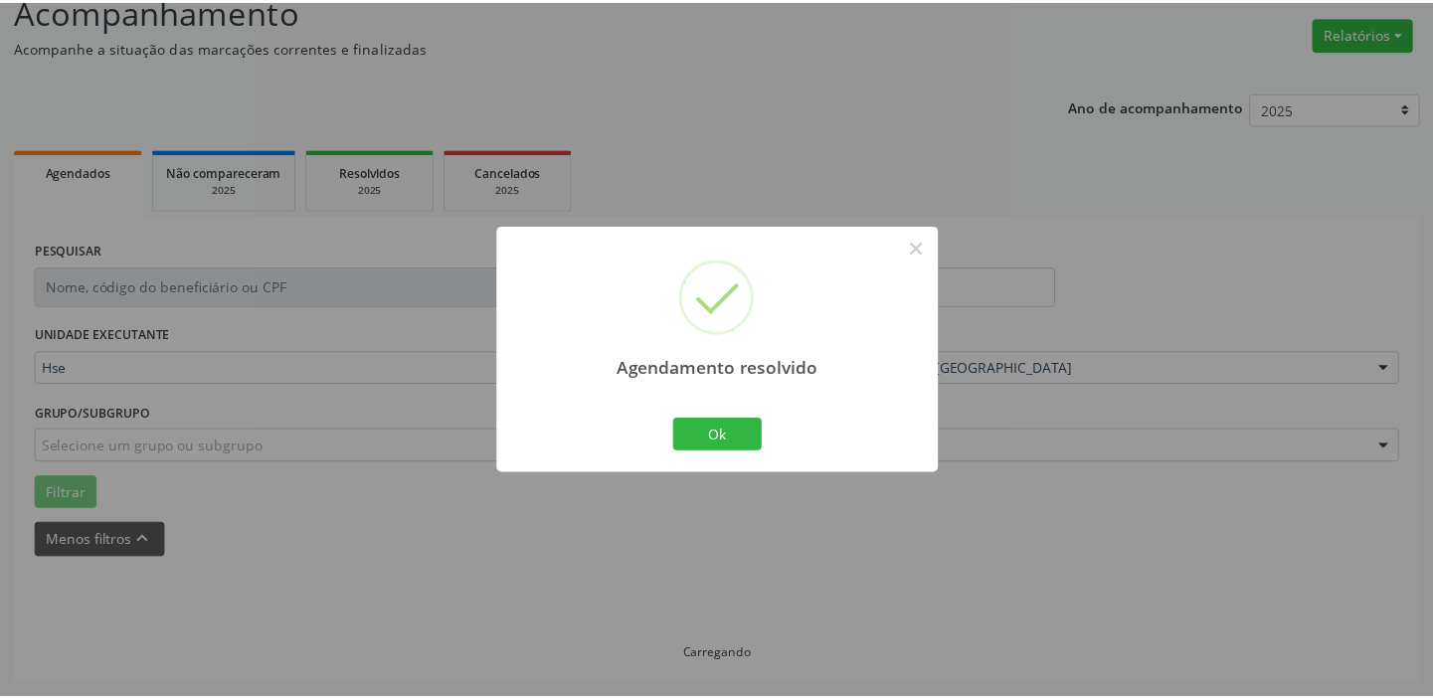
scroll to position [147, 0]
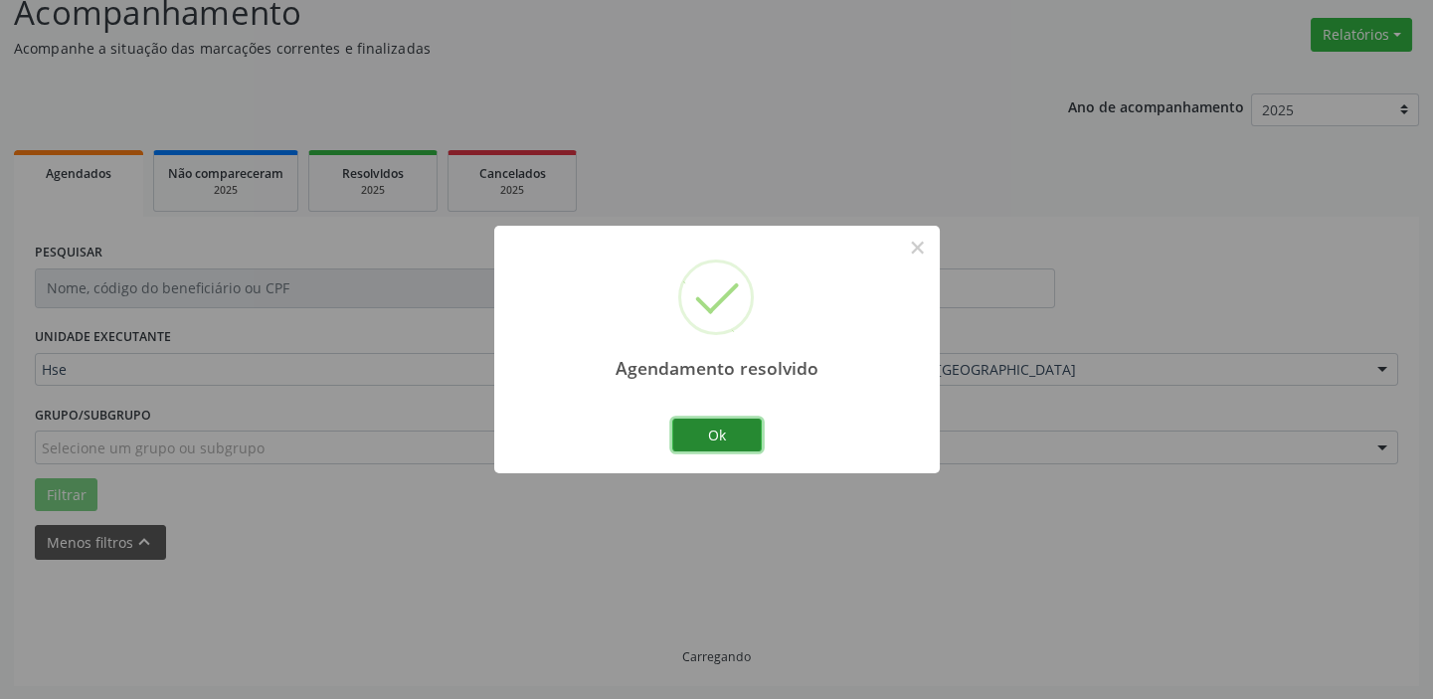
click at [731, 424] on button "Ok" at bounding box center [716, 436] width 89 height 34
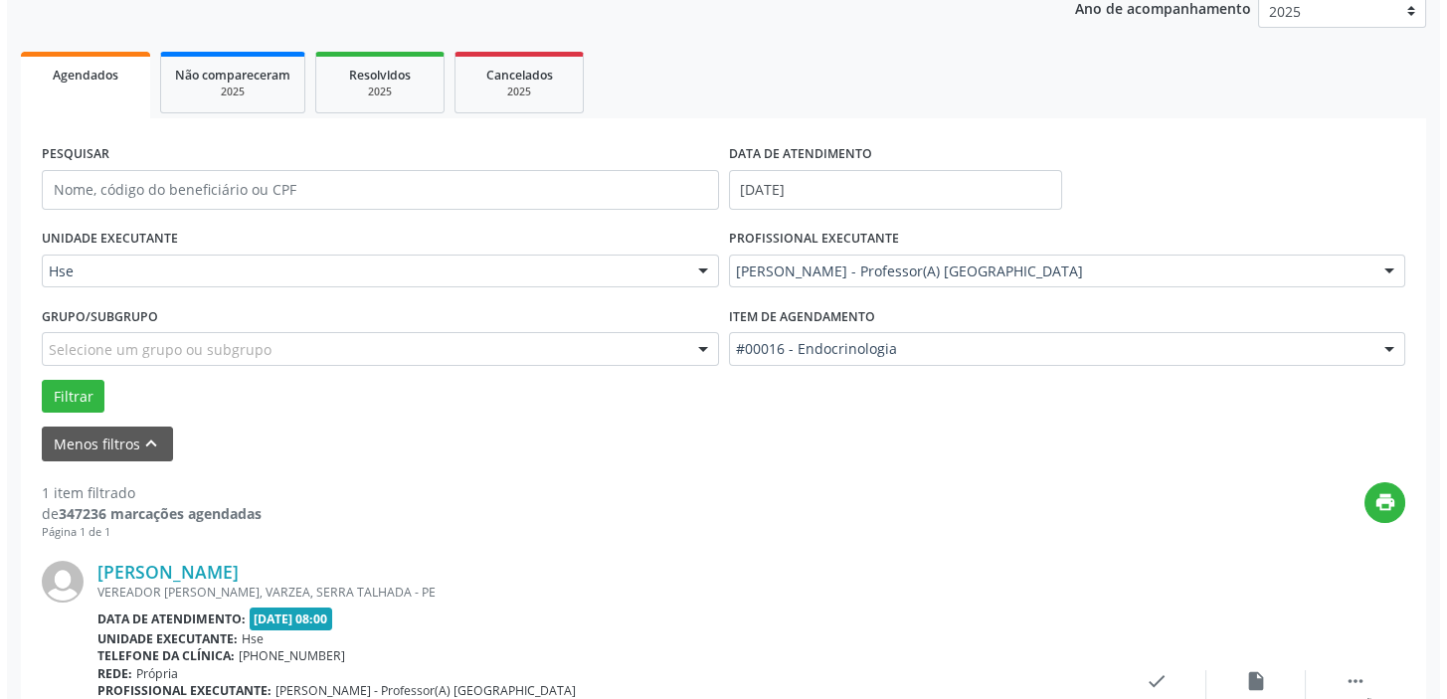
scroll to position [424, 0]
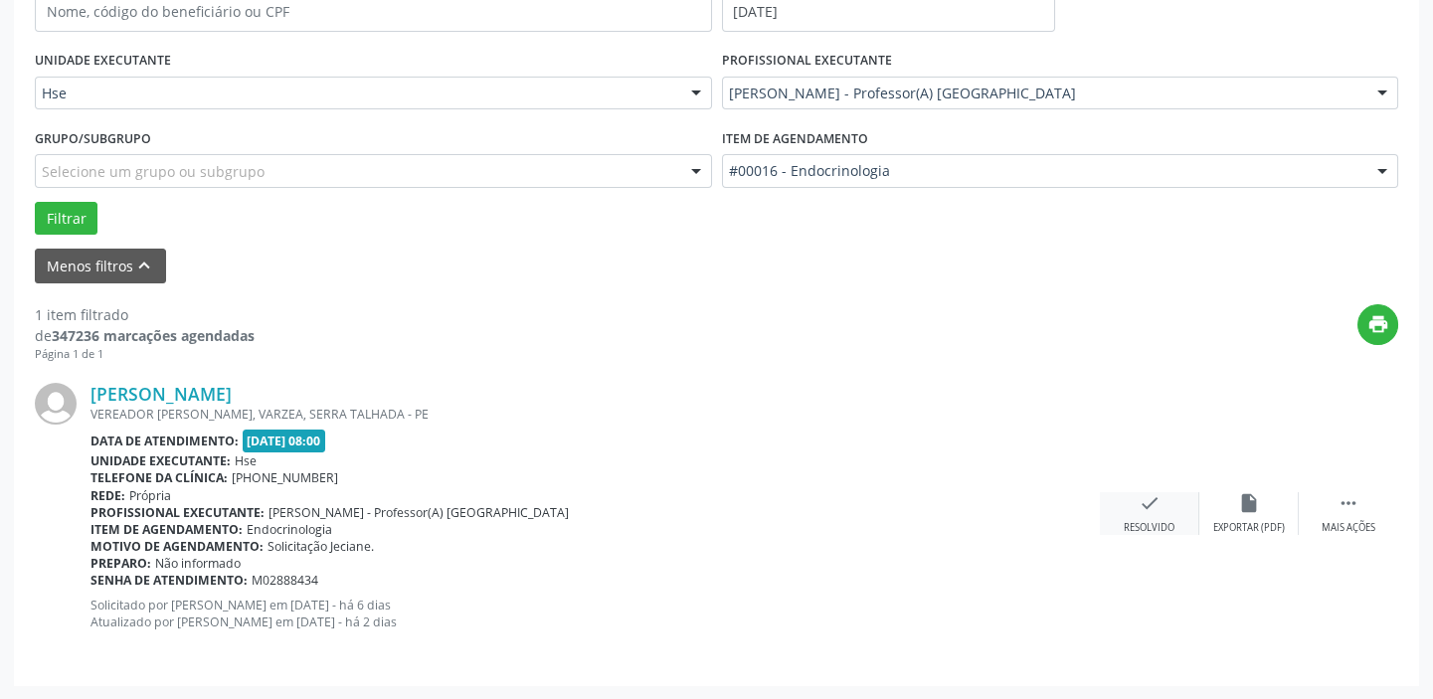
click at [1153, 522] on div "Resolvido" at bounding box center [1149, 528] width 51 height 14
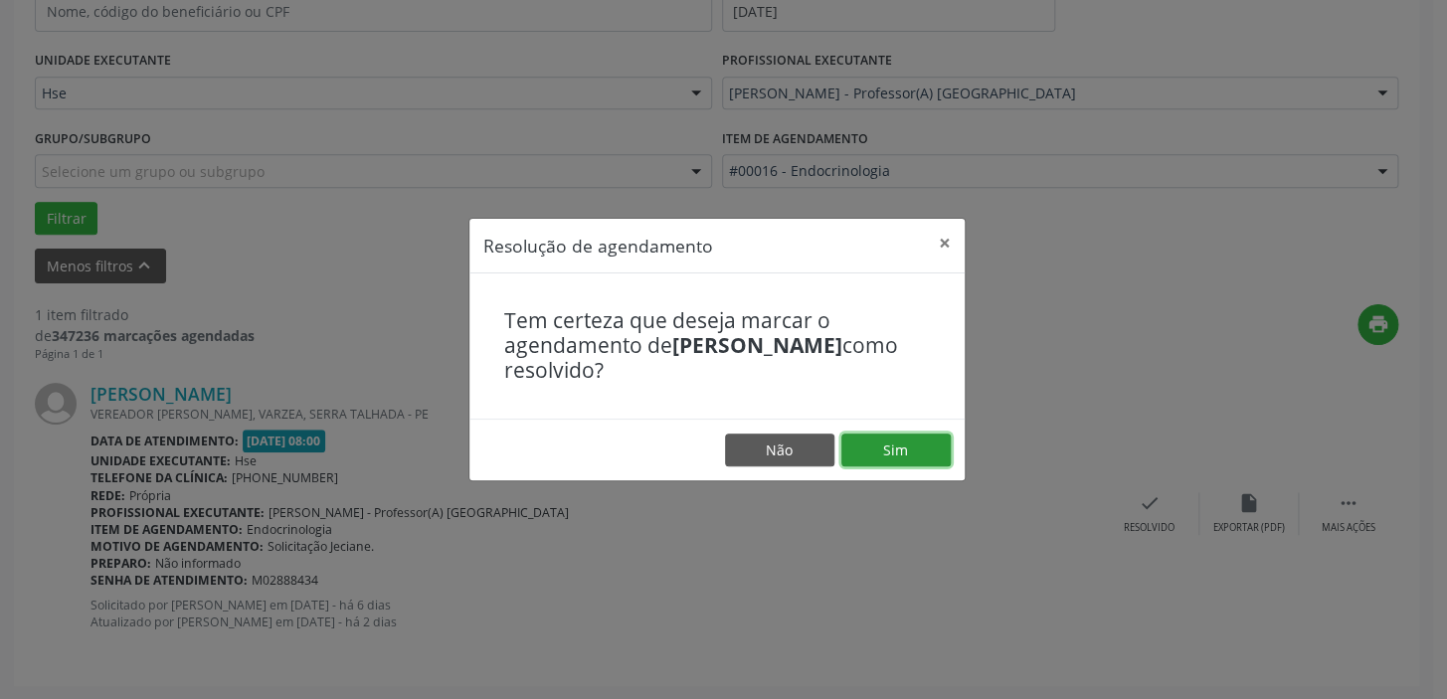
click at [897, 445] on button "Sim" at bounding box center [895, 451] width 109 height 34
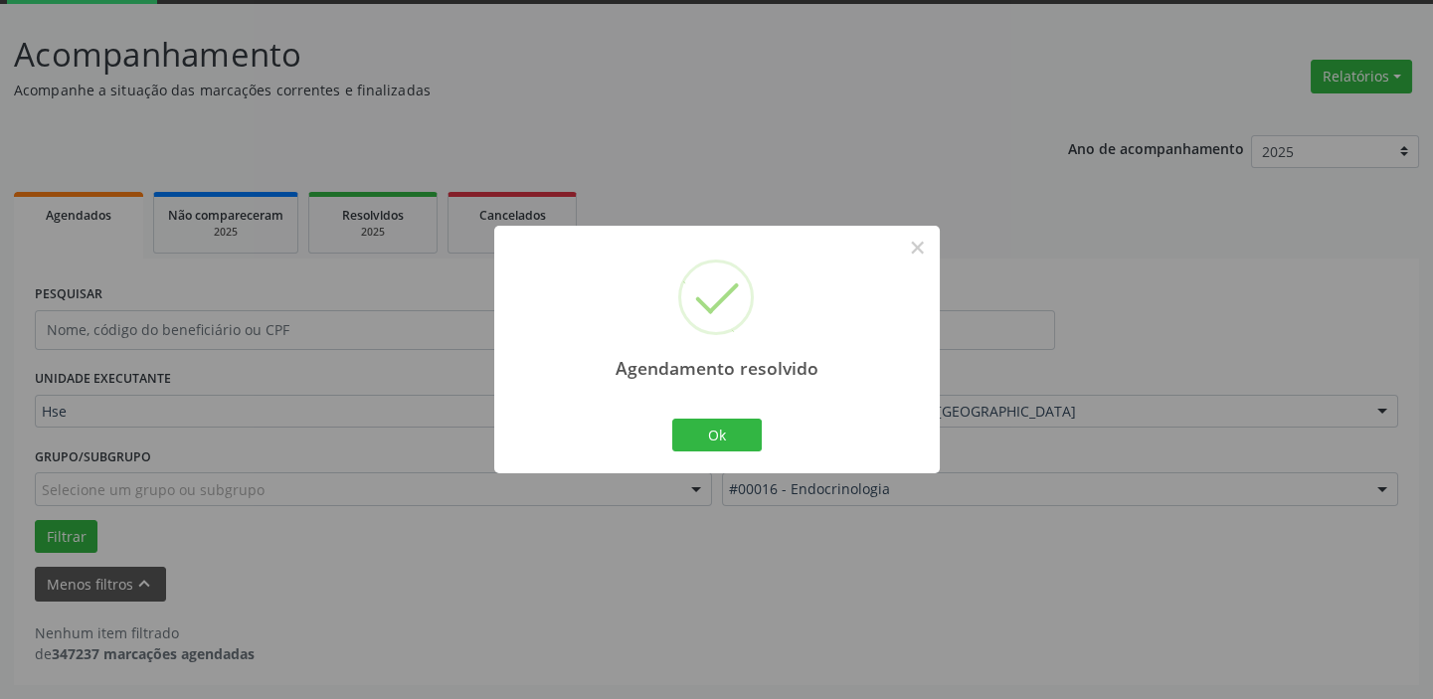
scroll to position [103, 0]
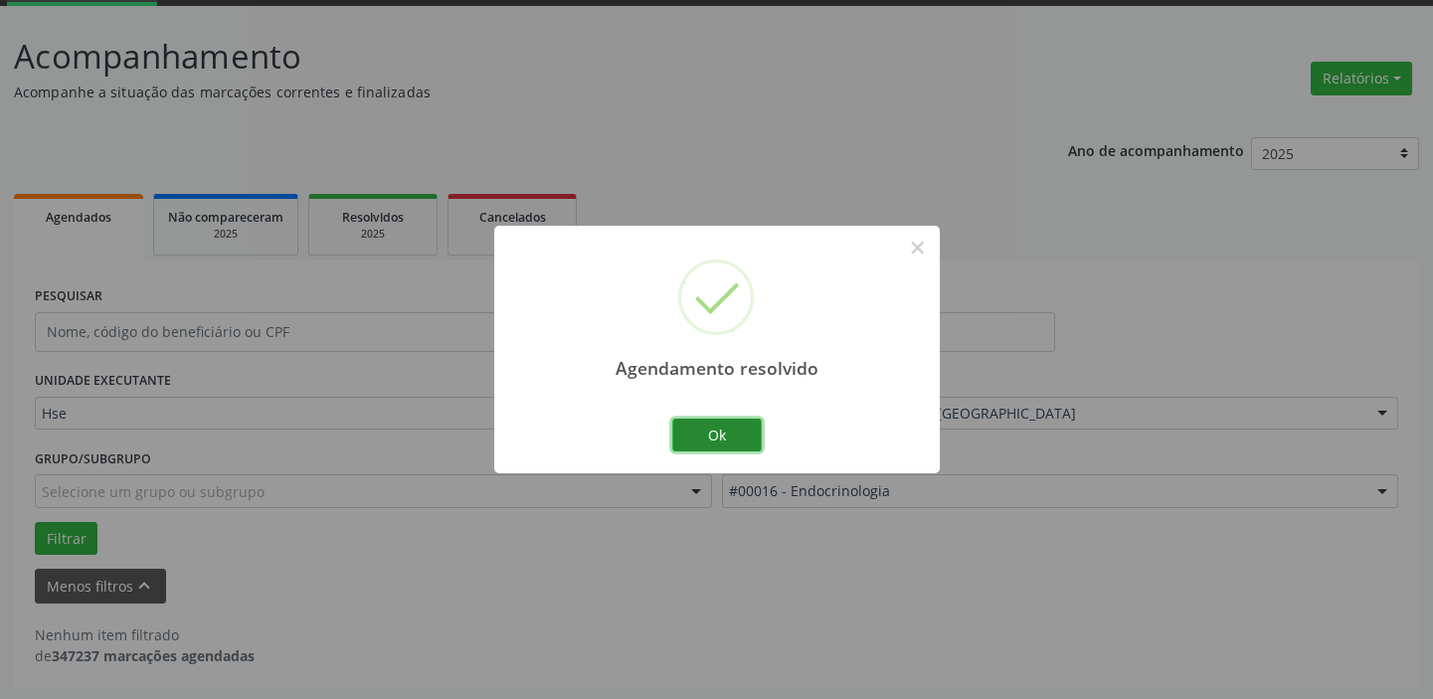
click at [744, 430] on button "Ok" at bounding box center [716, 436] width 89 height 34
